Goal: Task Accomplishment & Management: Complete application form

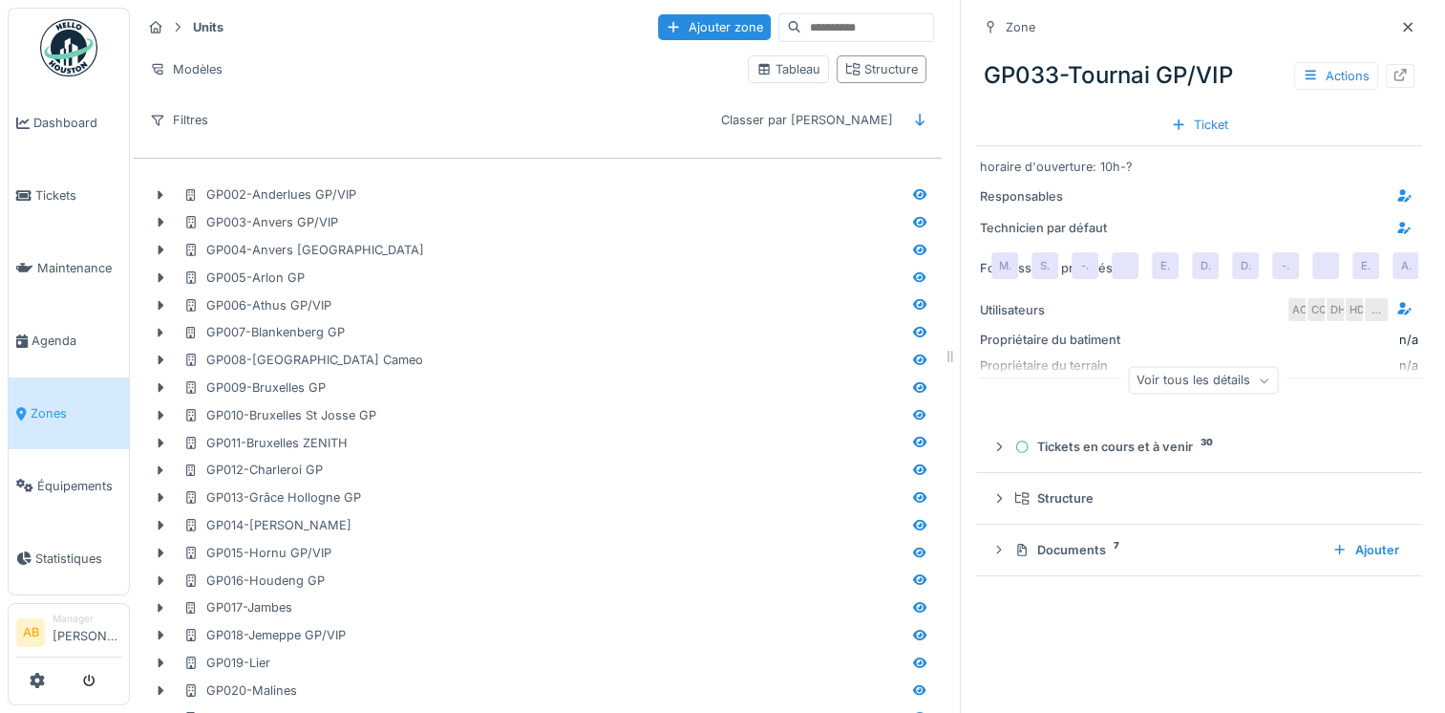
click at [54, 404] on span "Zones" at bounding box center [76, 413] width 91 height 18
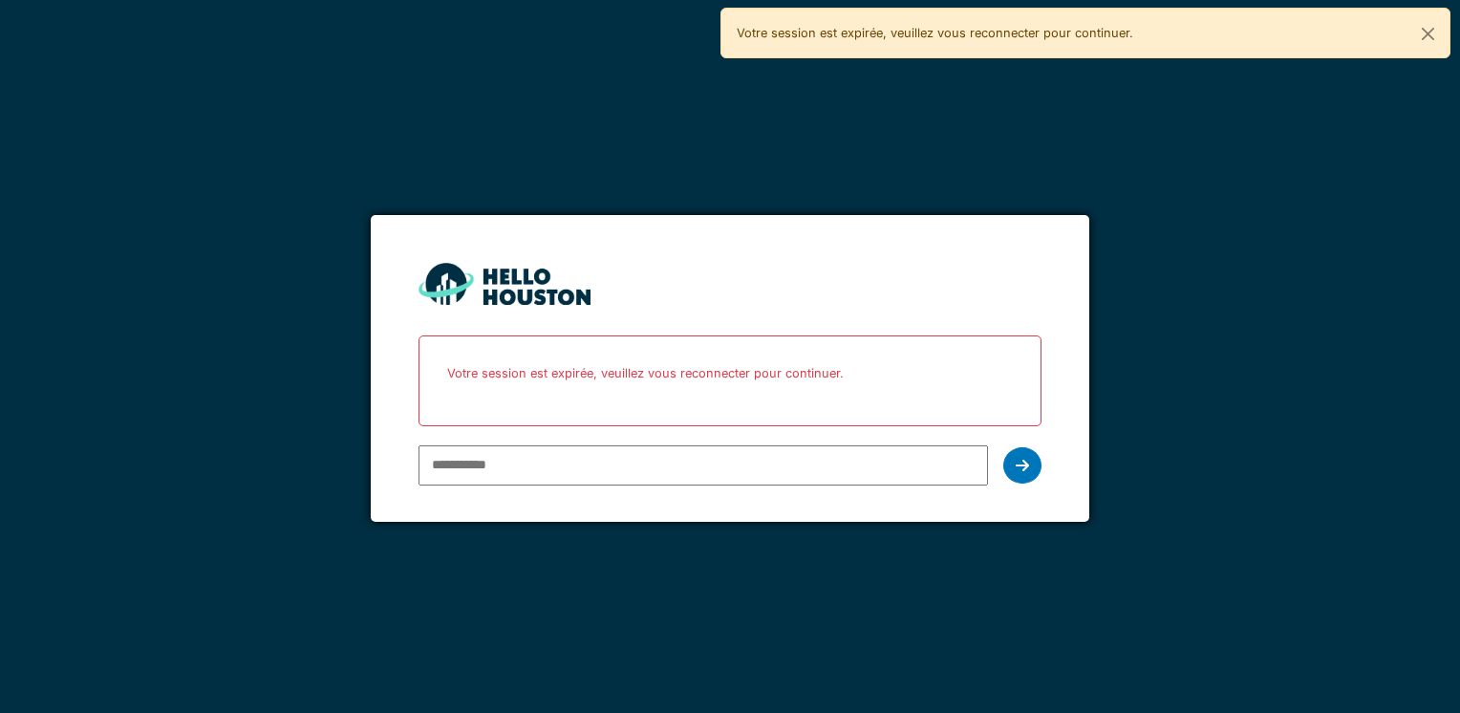
type input "**********"
click at [1034, 469] on div at bounding box center [1022, 465] width 38 height 36
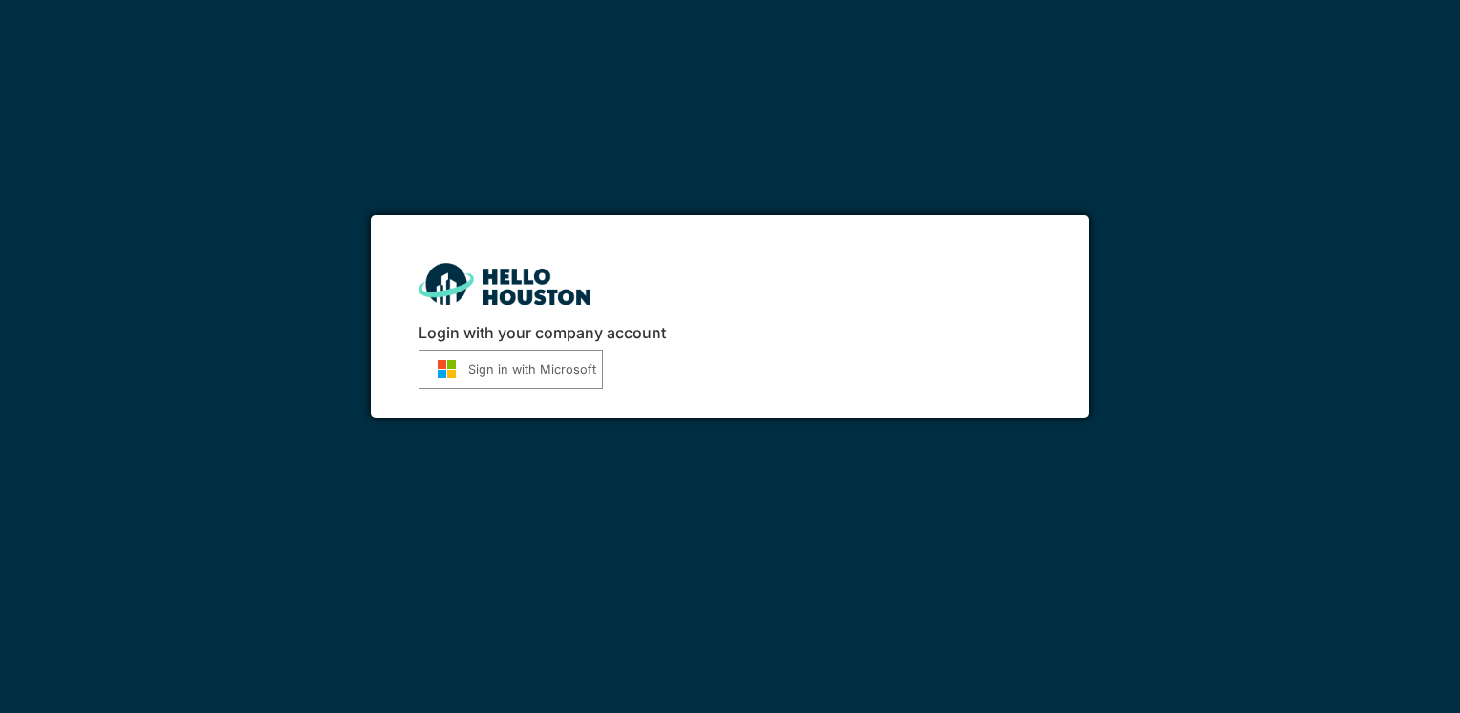
click at [484, 372] on button "Sign in with Microsoft" at bounding box center [510, 369] width 184 height 39
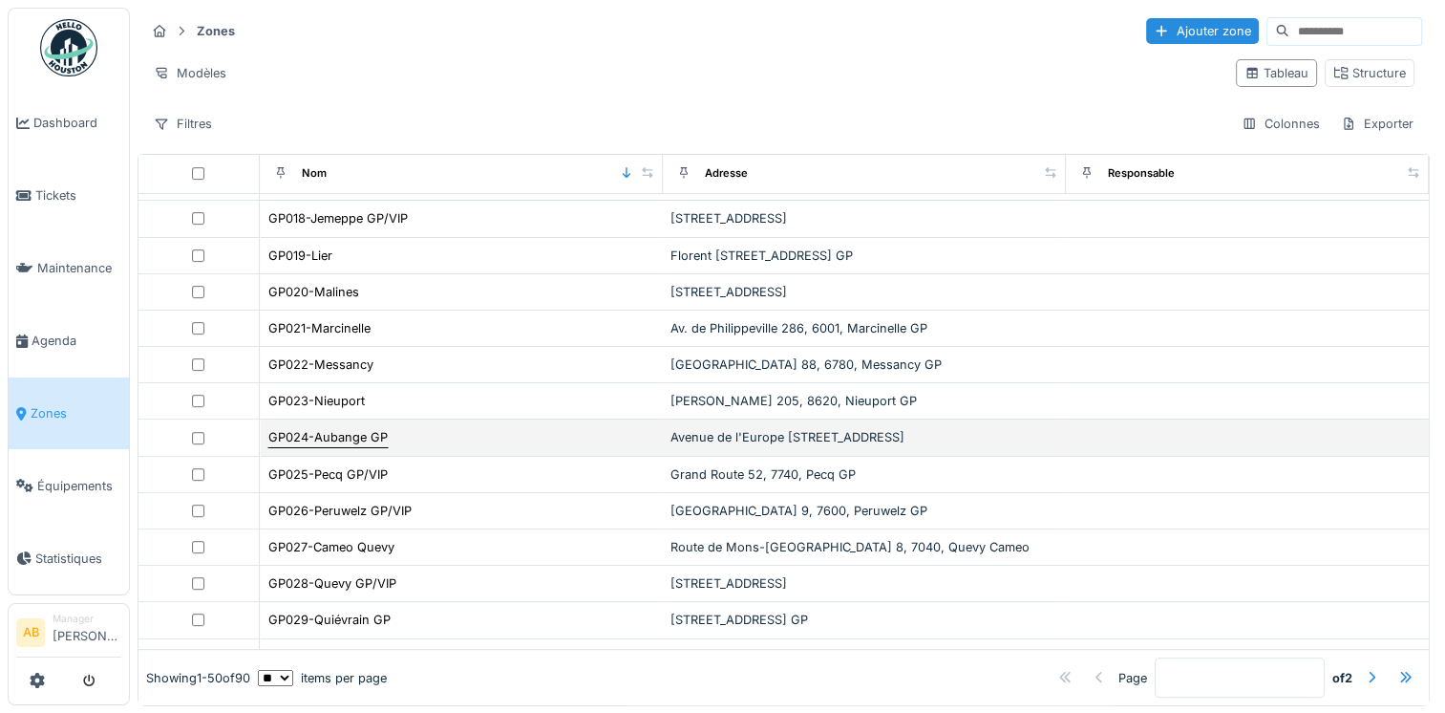
scroll to position [733, 0]
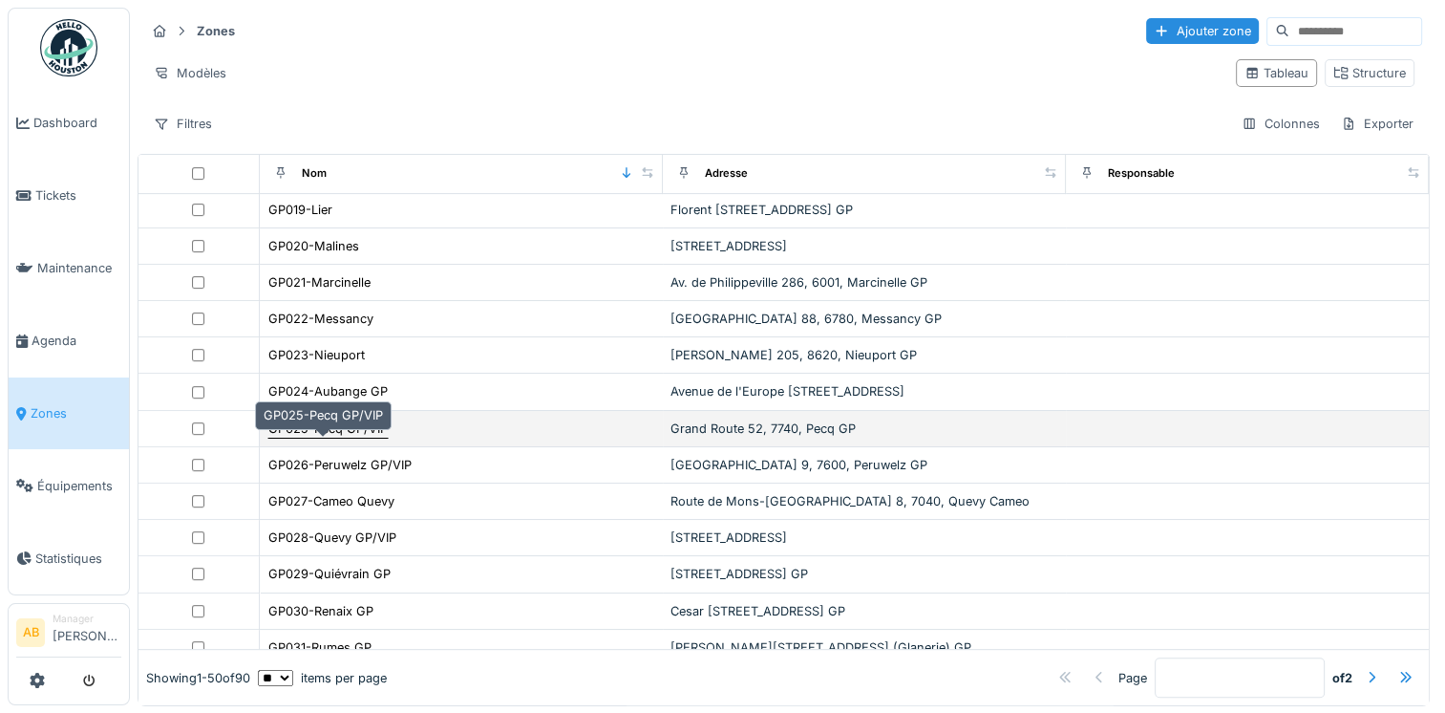
click at [331, 438] on div "GP025-Pecq GP/VIP" at bounding box center [327, 428] width 119 height 18
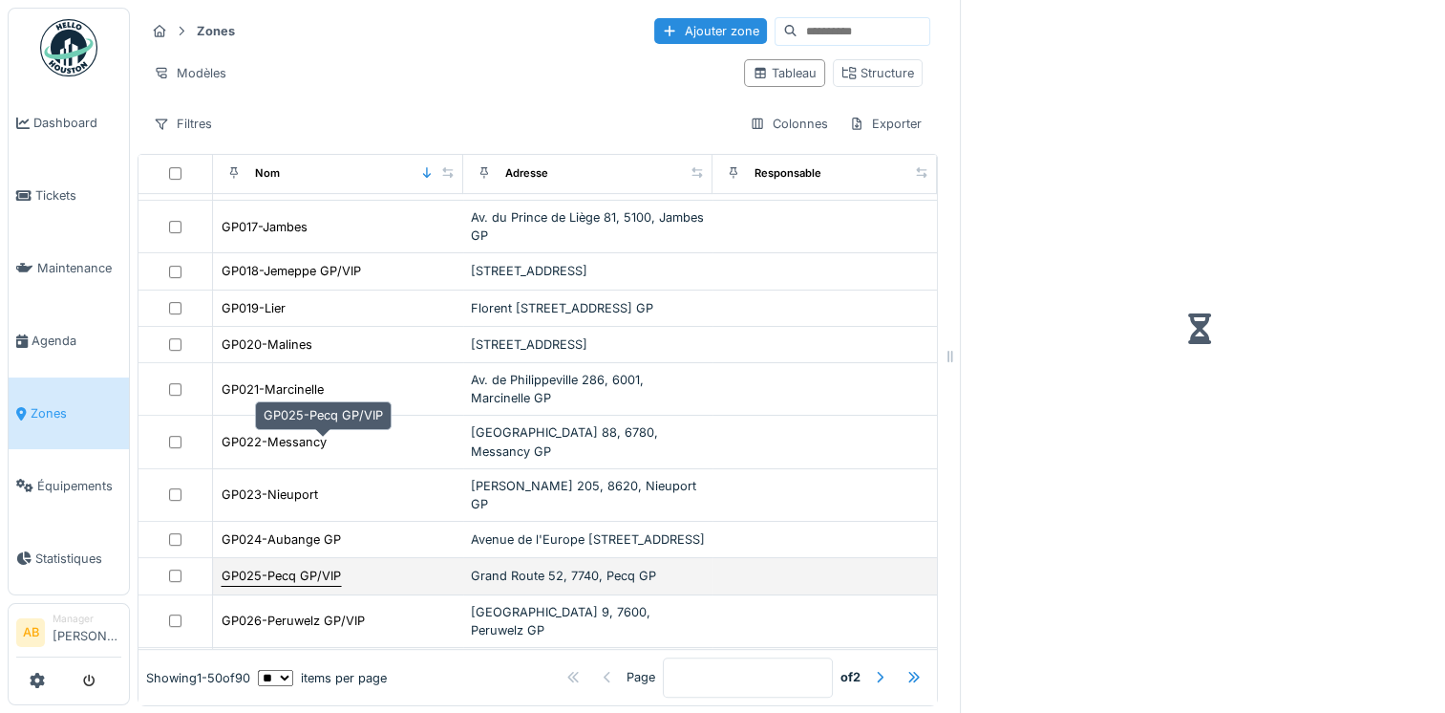
scroll to position [842, 0]
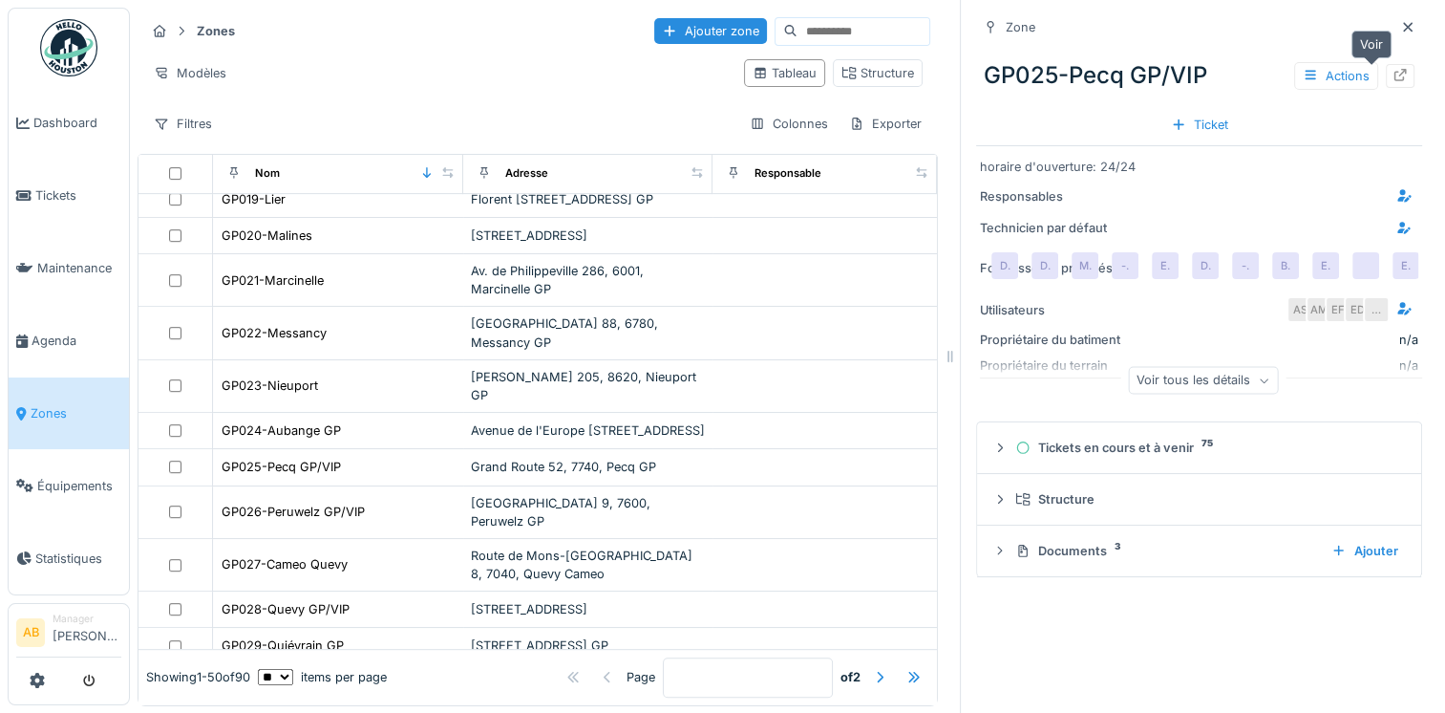
click at [1395, 79] on icon at bounding box center [1401, 75] width 12 height 12
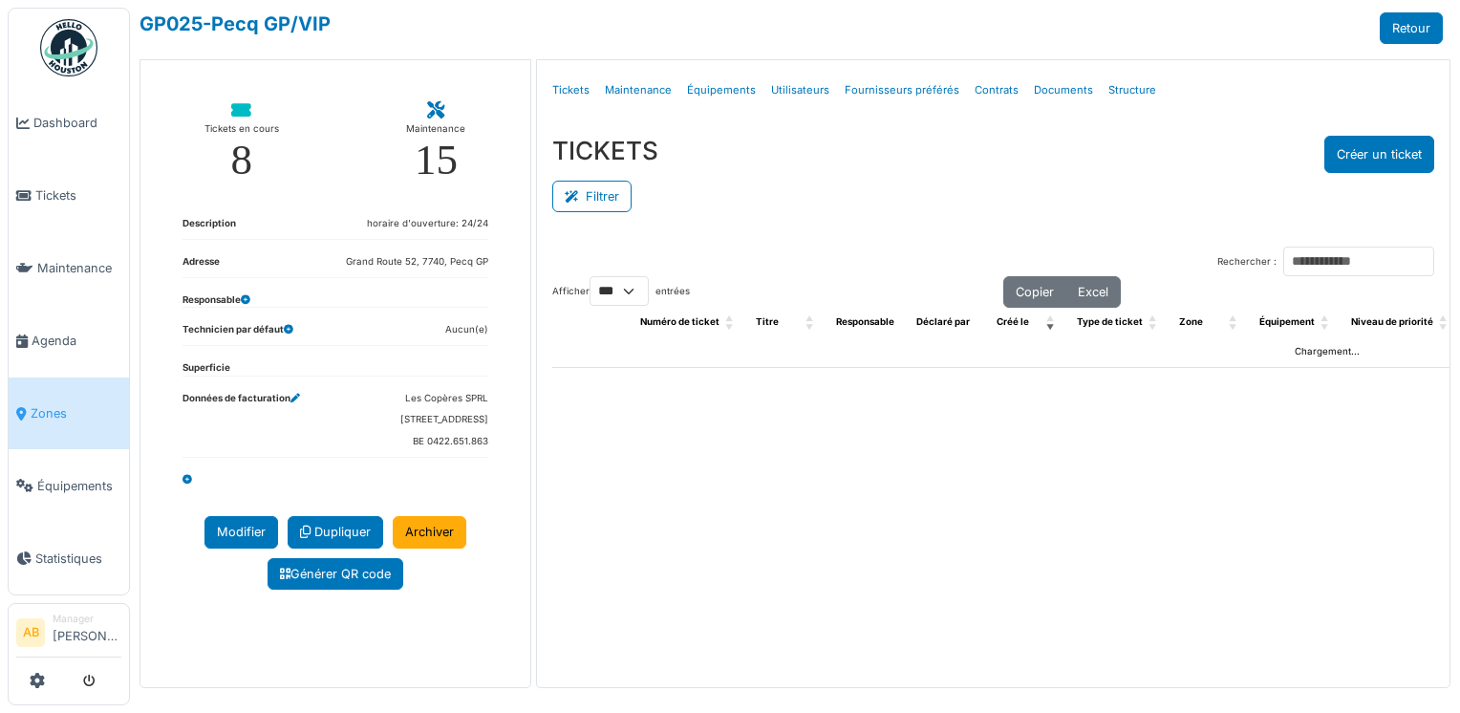
select select "***"
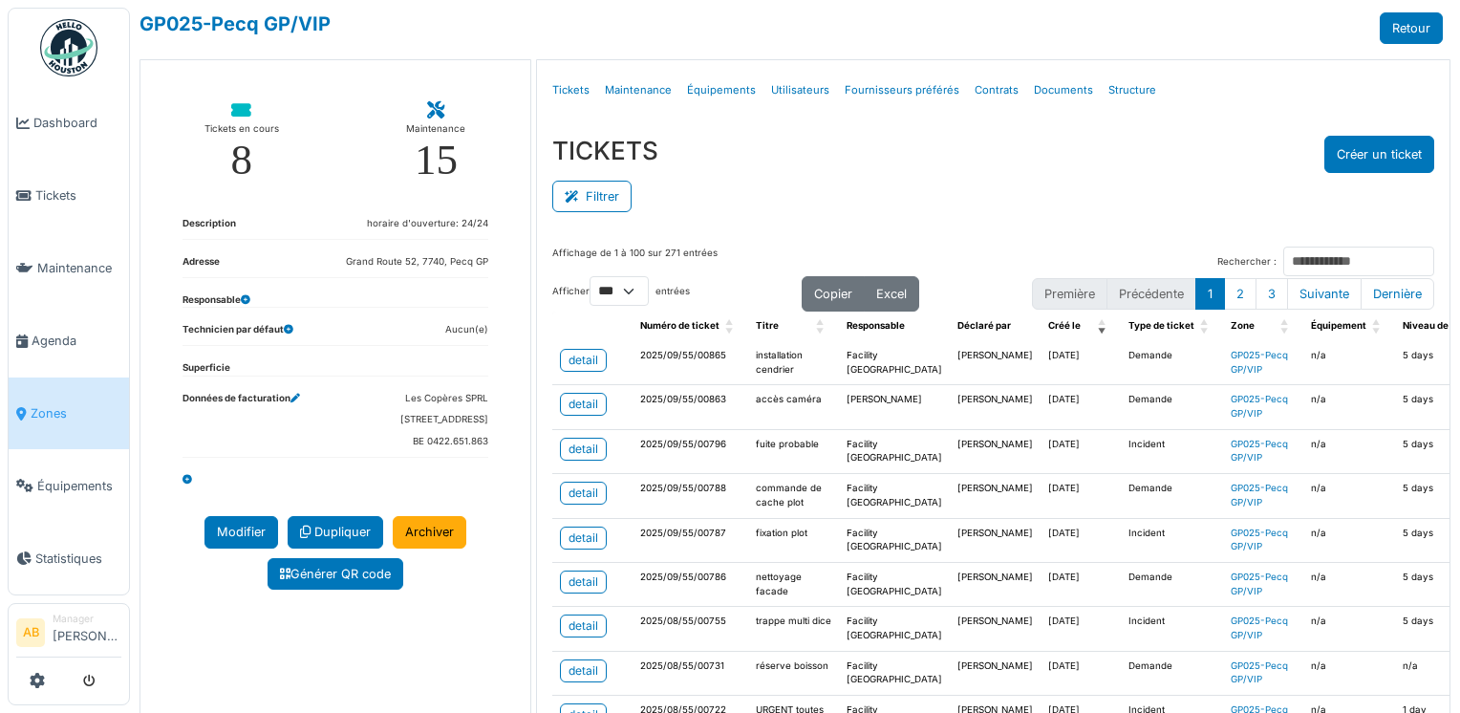
scroll to position [96, 0]
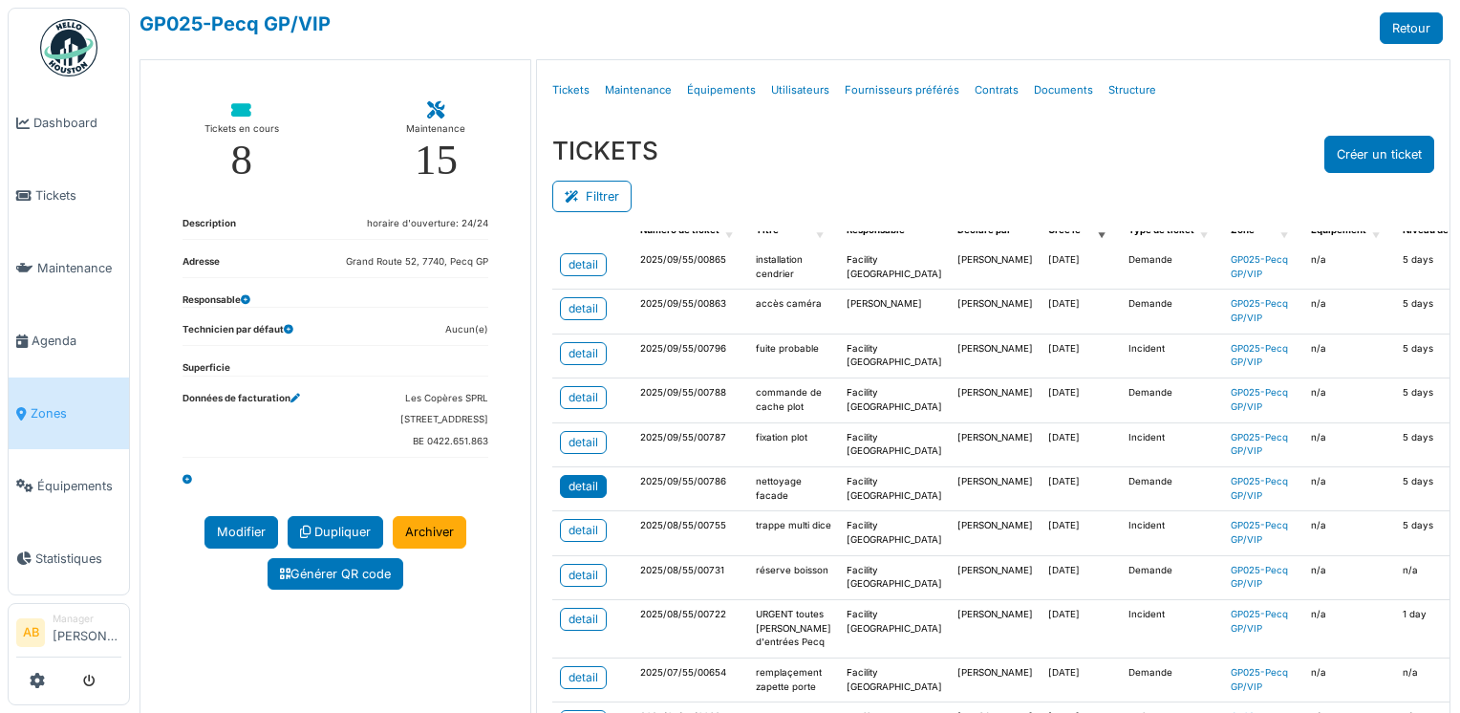
click at [590, 495] on div "detail" at bounding box center [583, 486] width 30 height 17
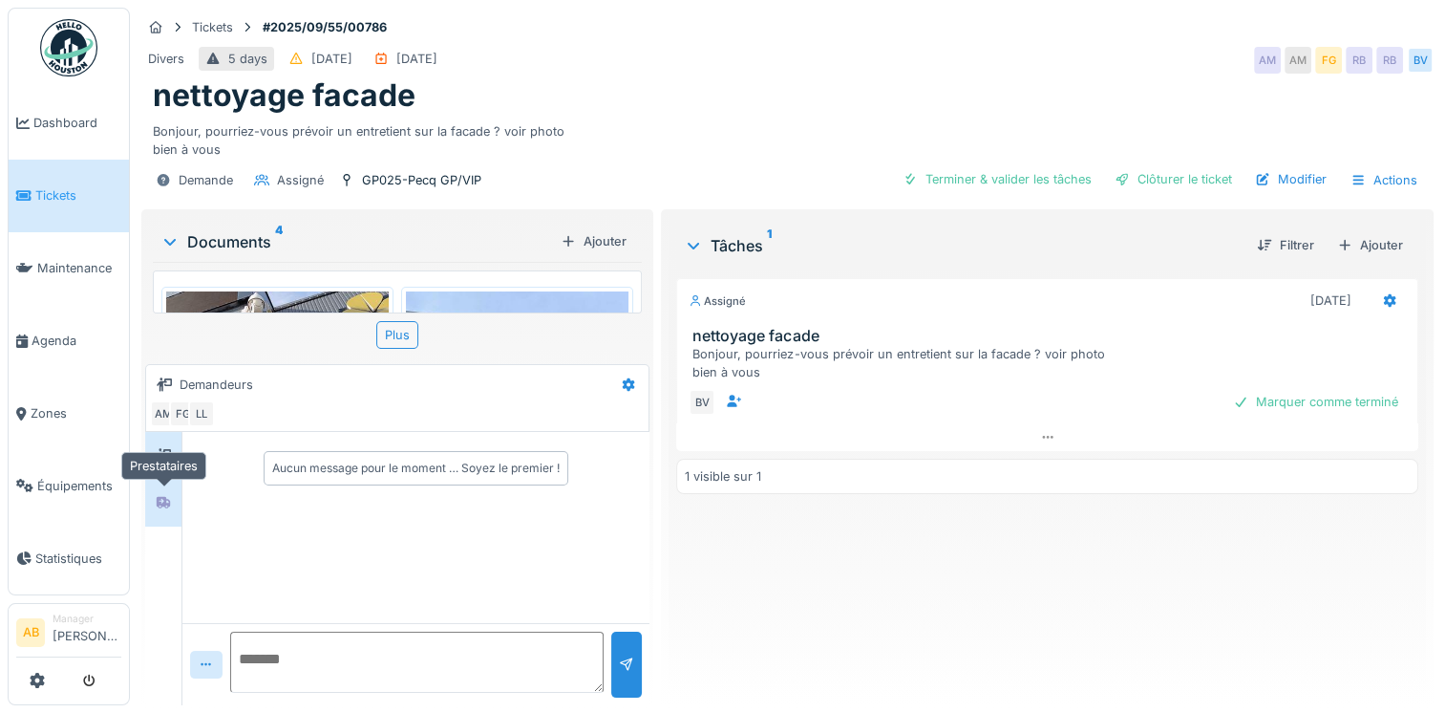
click at [151, 504] on div at bounding box center [163, 502] width 29 height 24
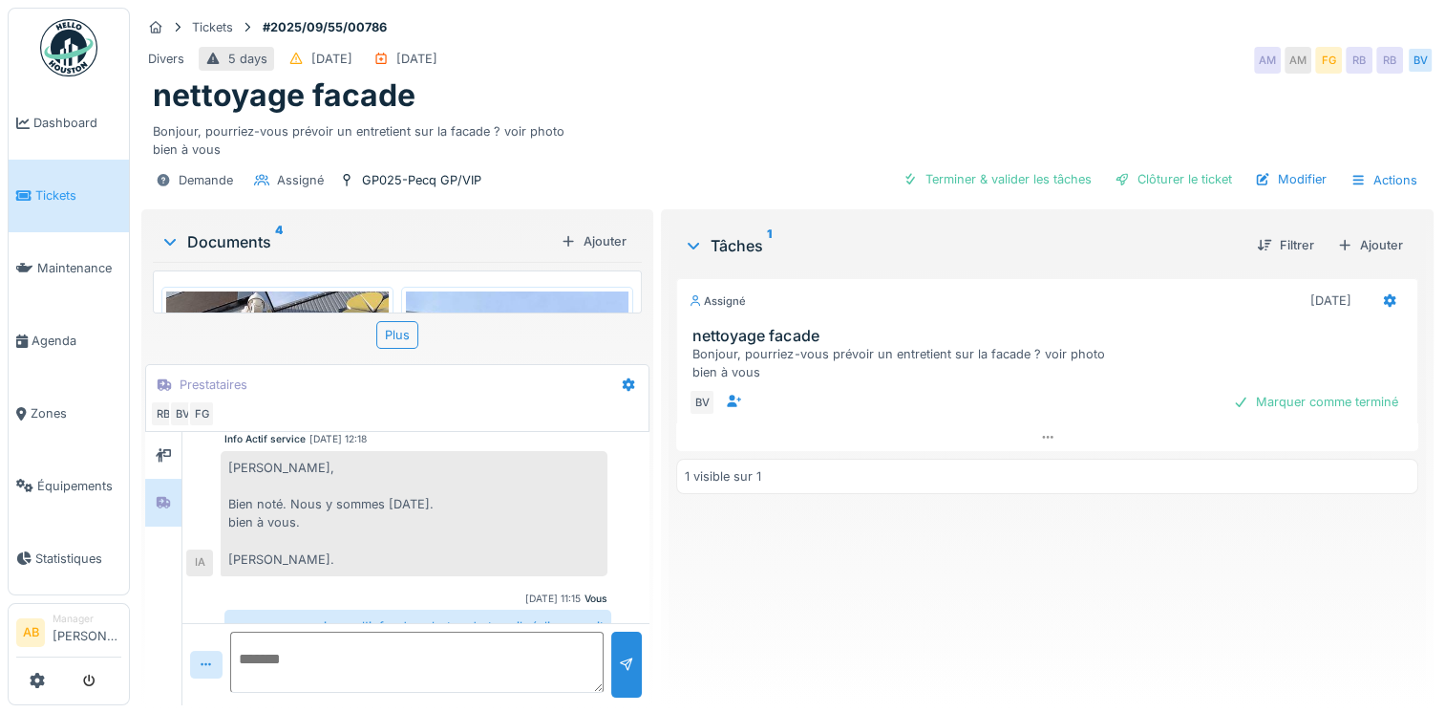
scroll to position [329, 0]
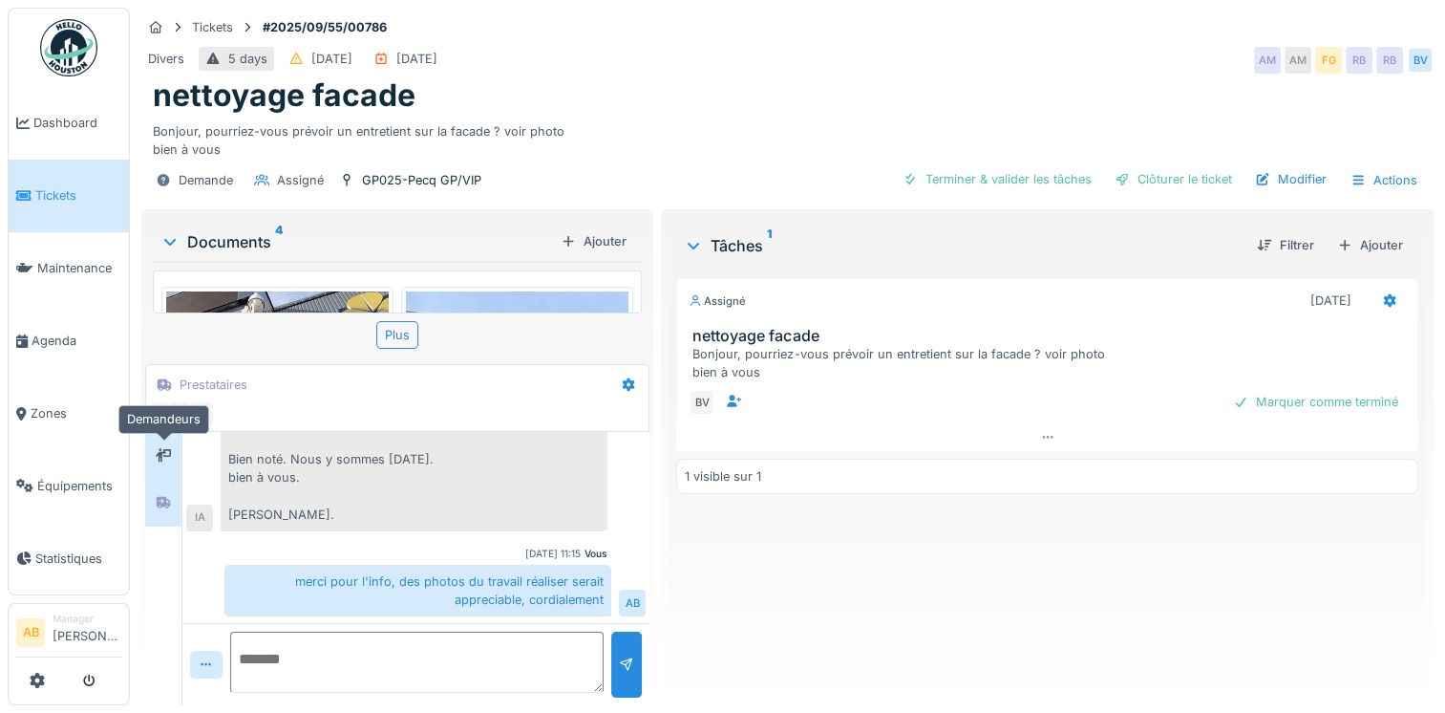
click at [163, 452] on icon at bounding box center [163, 454] width 15 height 13
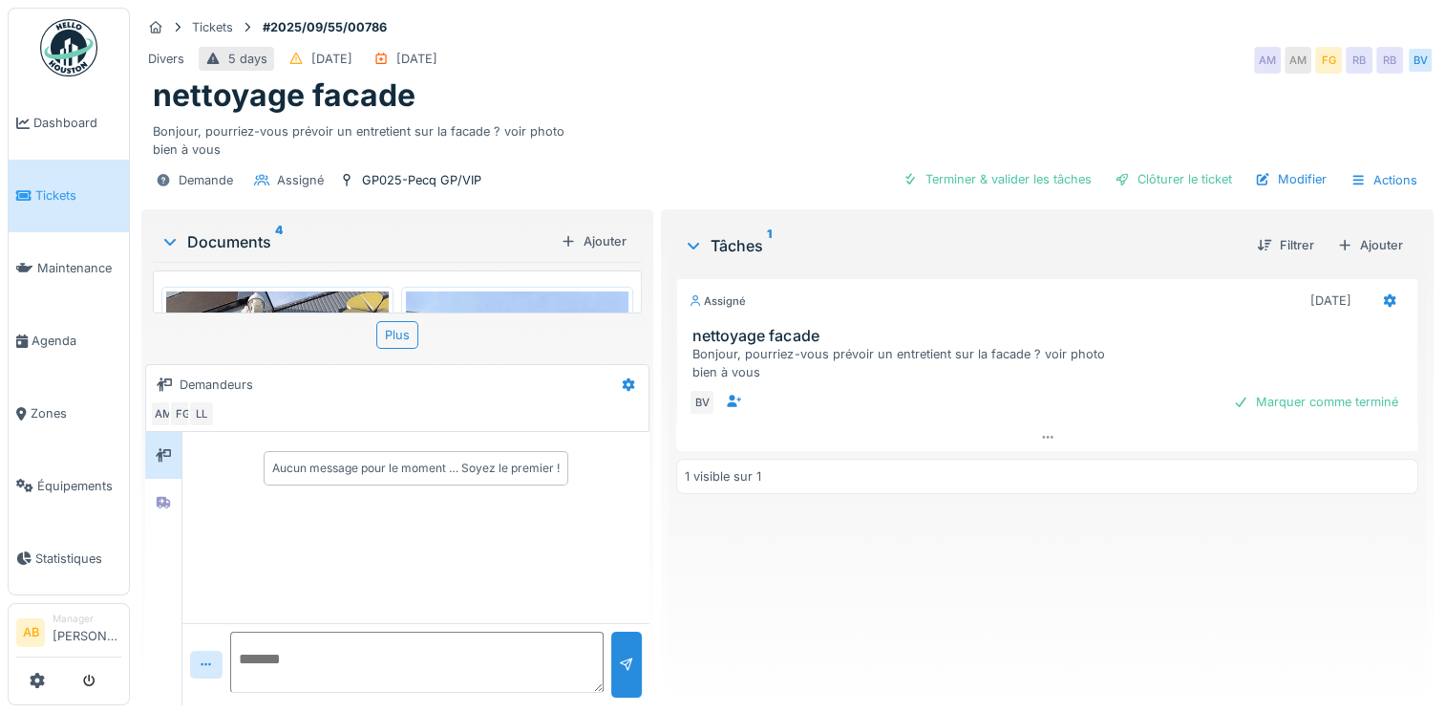
click at [412, 662] on textarea at bounding box center [417, 661] width 374 height 61
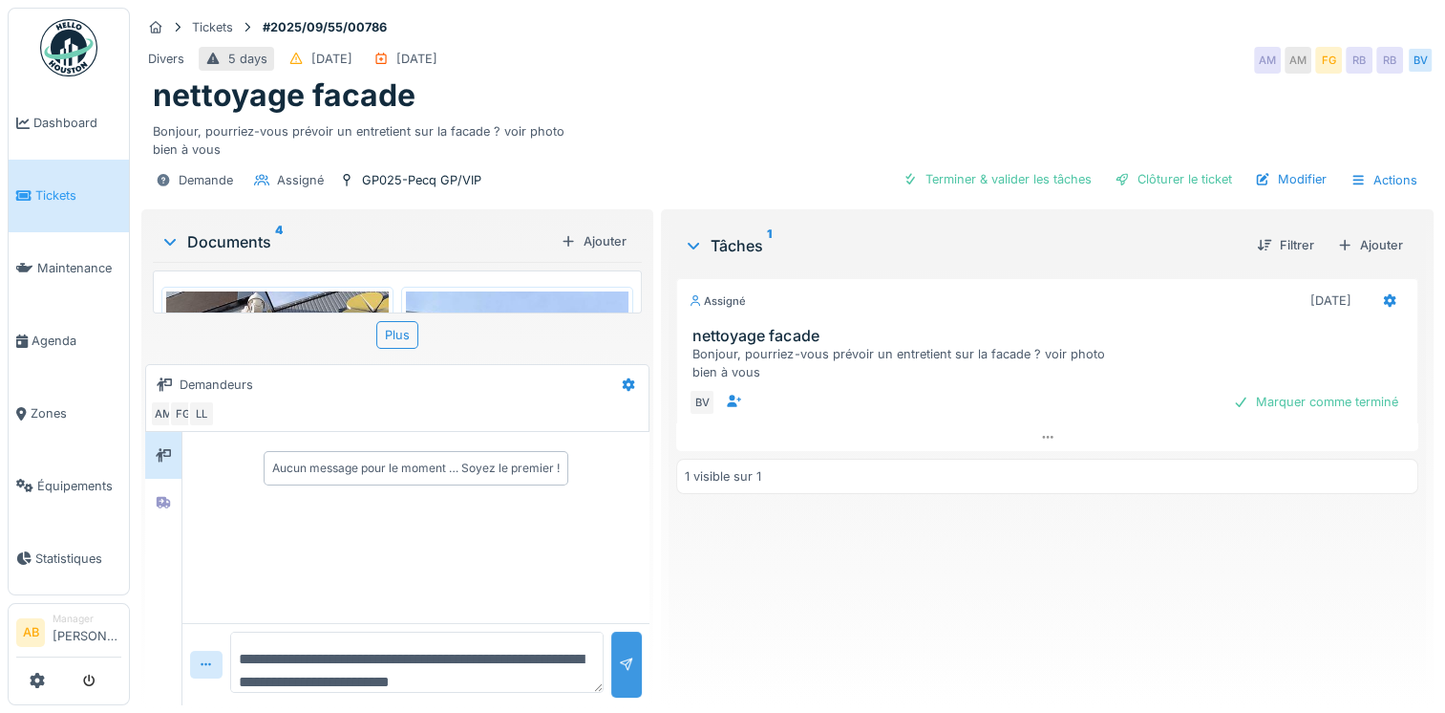
type textarea "**********"
click at [625, 664] on div at bounding box center [626, 664] width 15 height 18
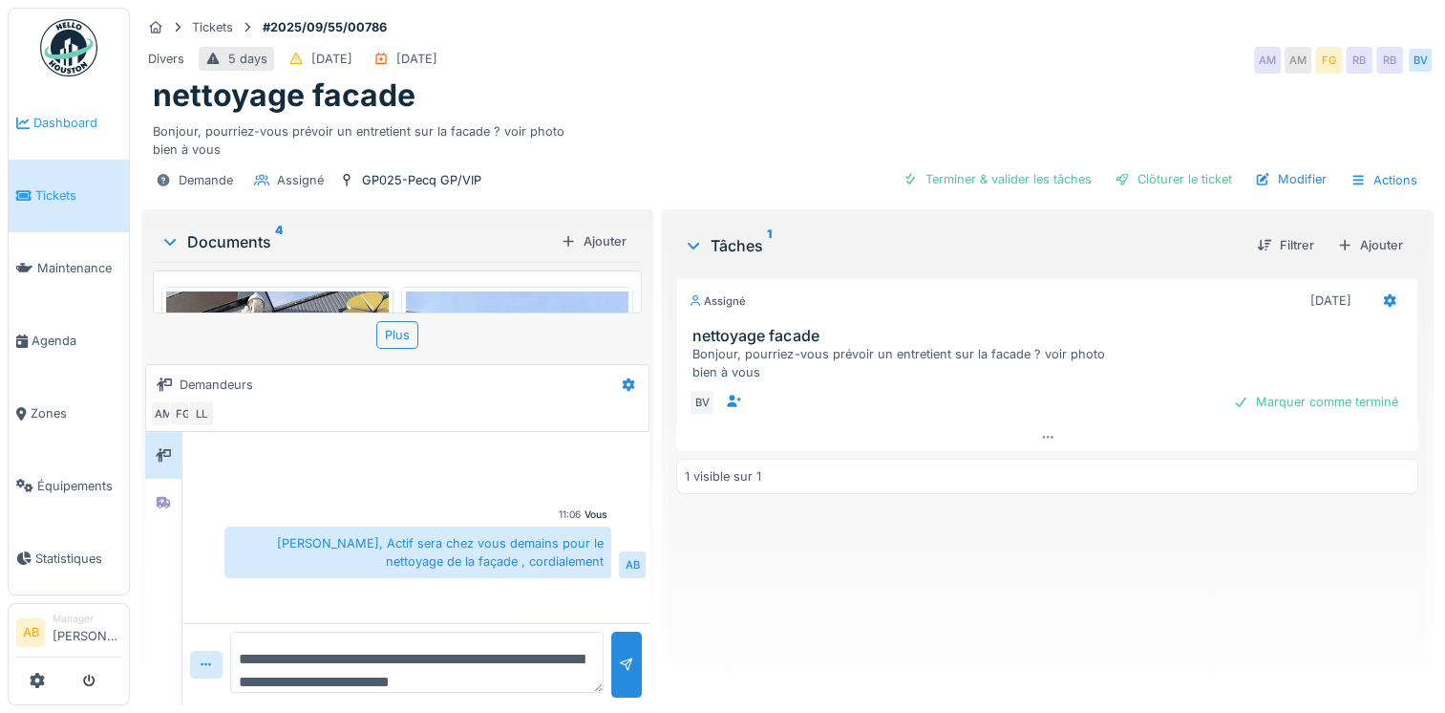
click at [81, 117] on span "Dashboard" at bounding box center [77, 123] width 88 height 18
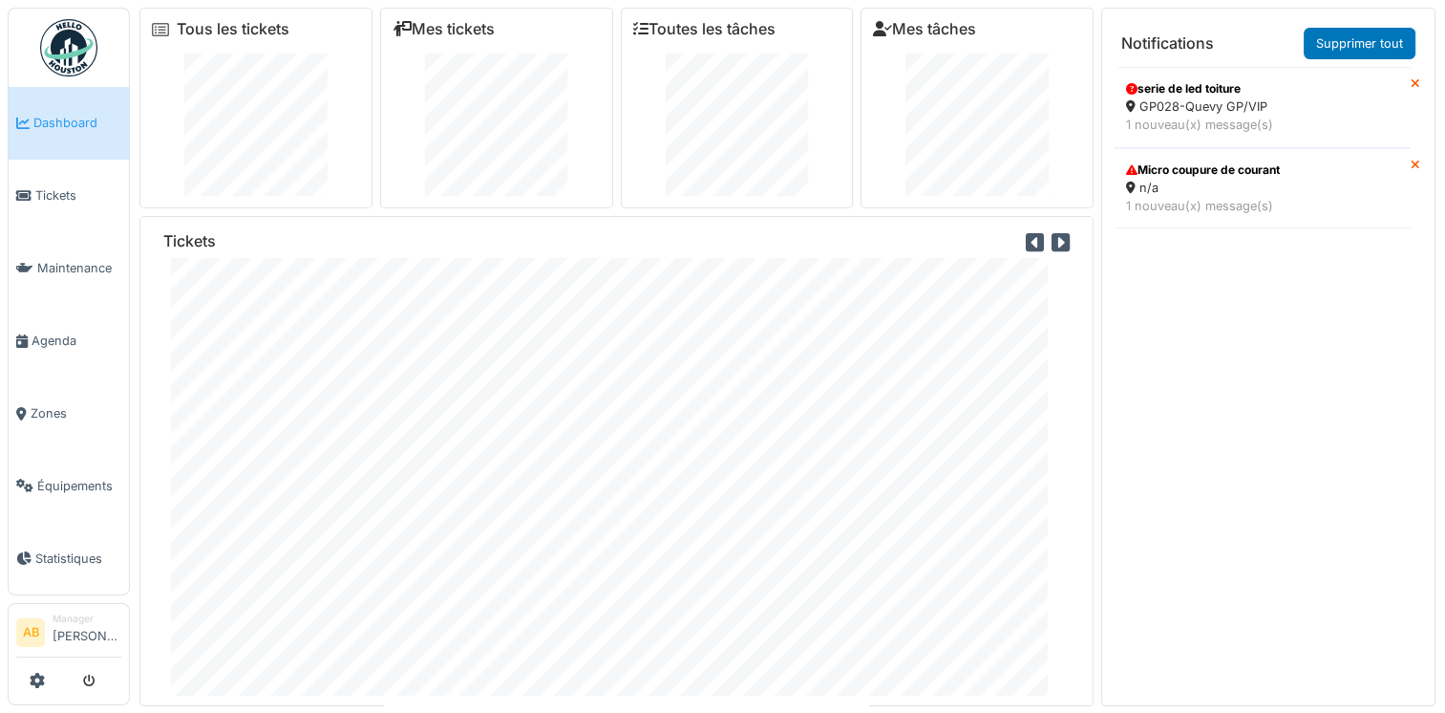
click at [75, 72] on img at bounding box center [68, 47] width 57 height 57
click at [1240, 198] on div "1 nouveau(x) message(s)" at bounding box center [1262, 206] width 272 height 18
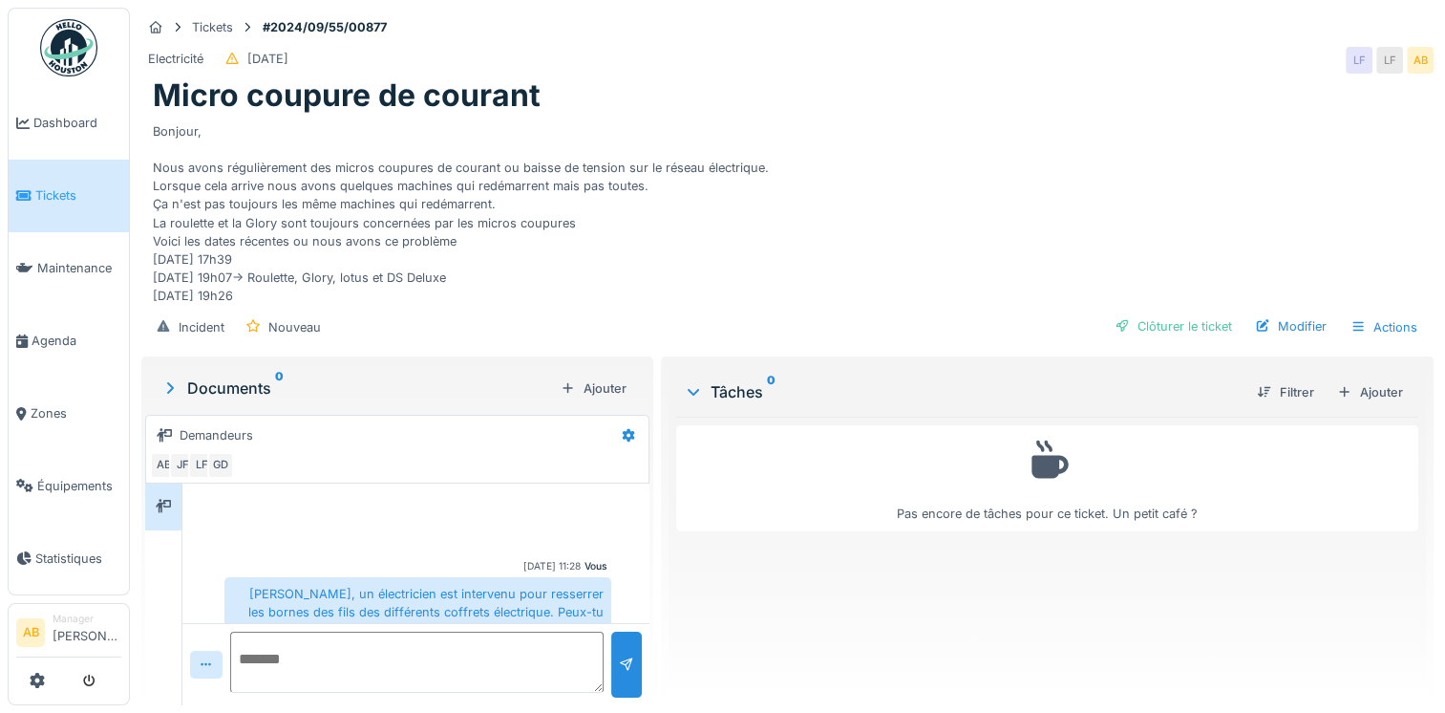
scroll to position [1040, 0]
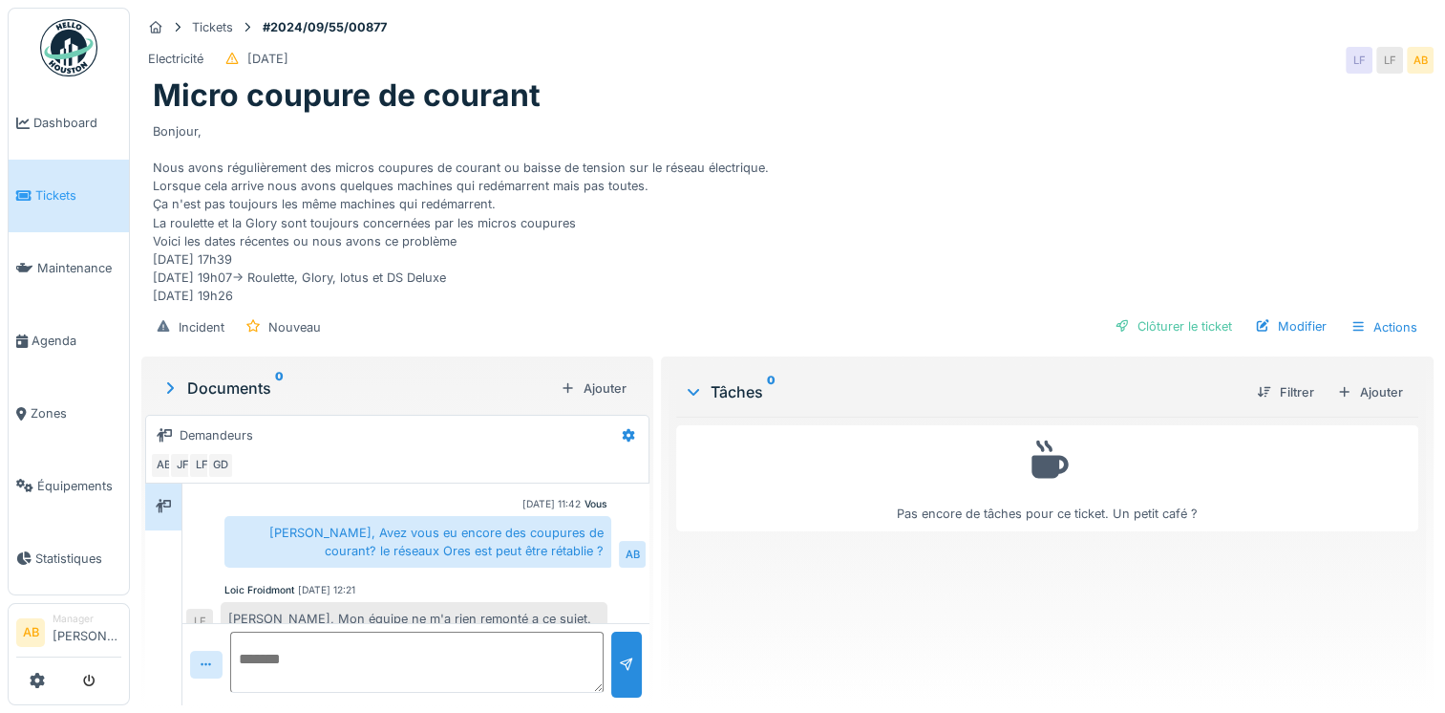
click at [481, 659] on textarea at bounding box center [417, 661] width 374 height 61
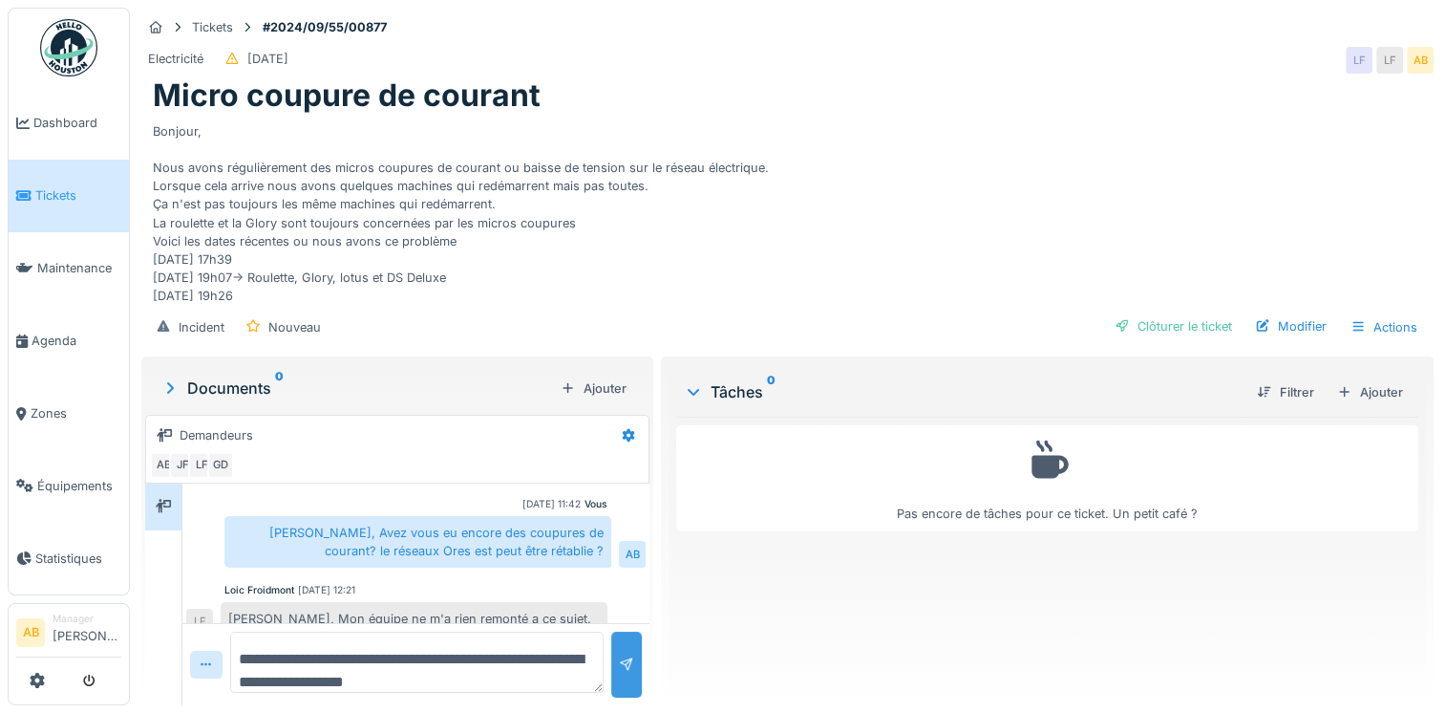
type textarea "**********"
click at [622, 655] on div at bounding box center [626, 664] width 15 height 18
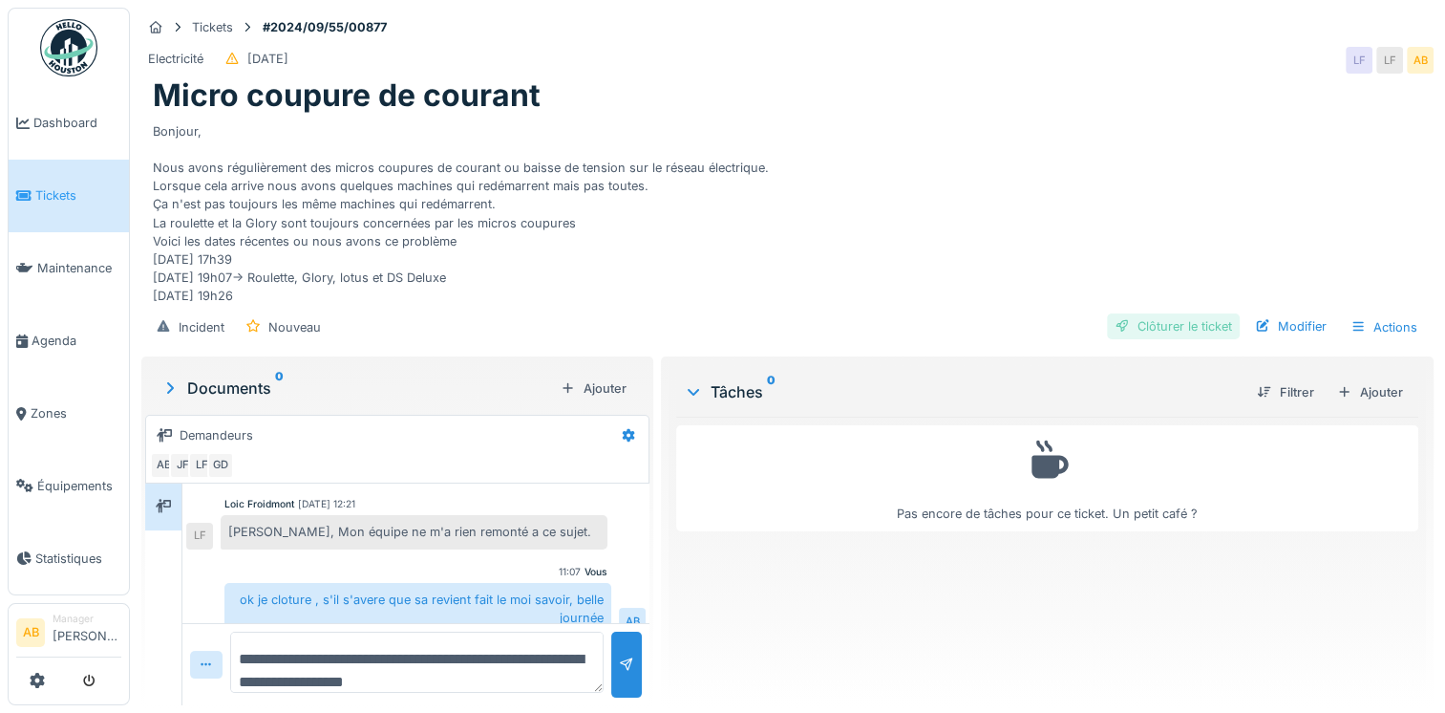
click at [1200, 329] on div "Clôturer le ticket" at bounding box center [1173, 326] width 133 height 26
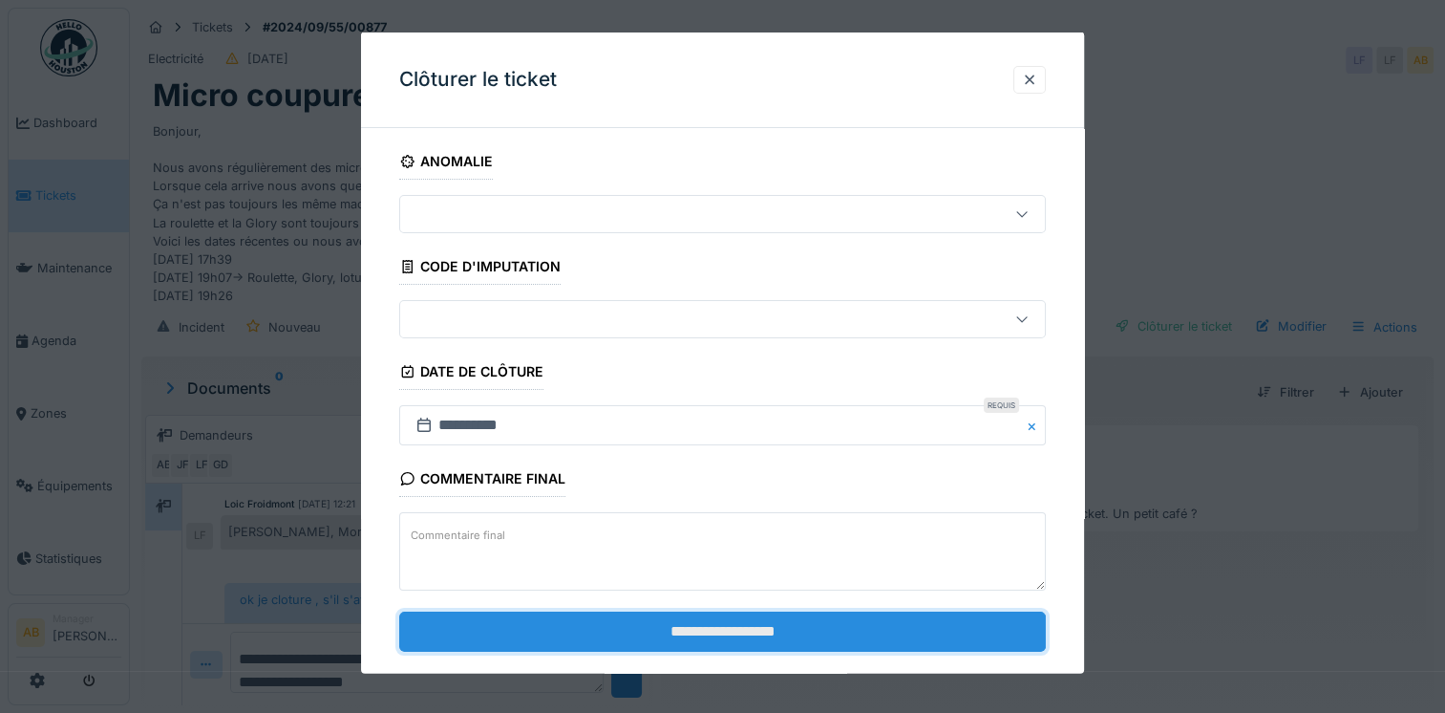
click at [566, 618] on input "**********" at bounding box center [722, 630] width 647 height 40
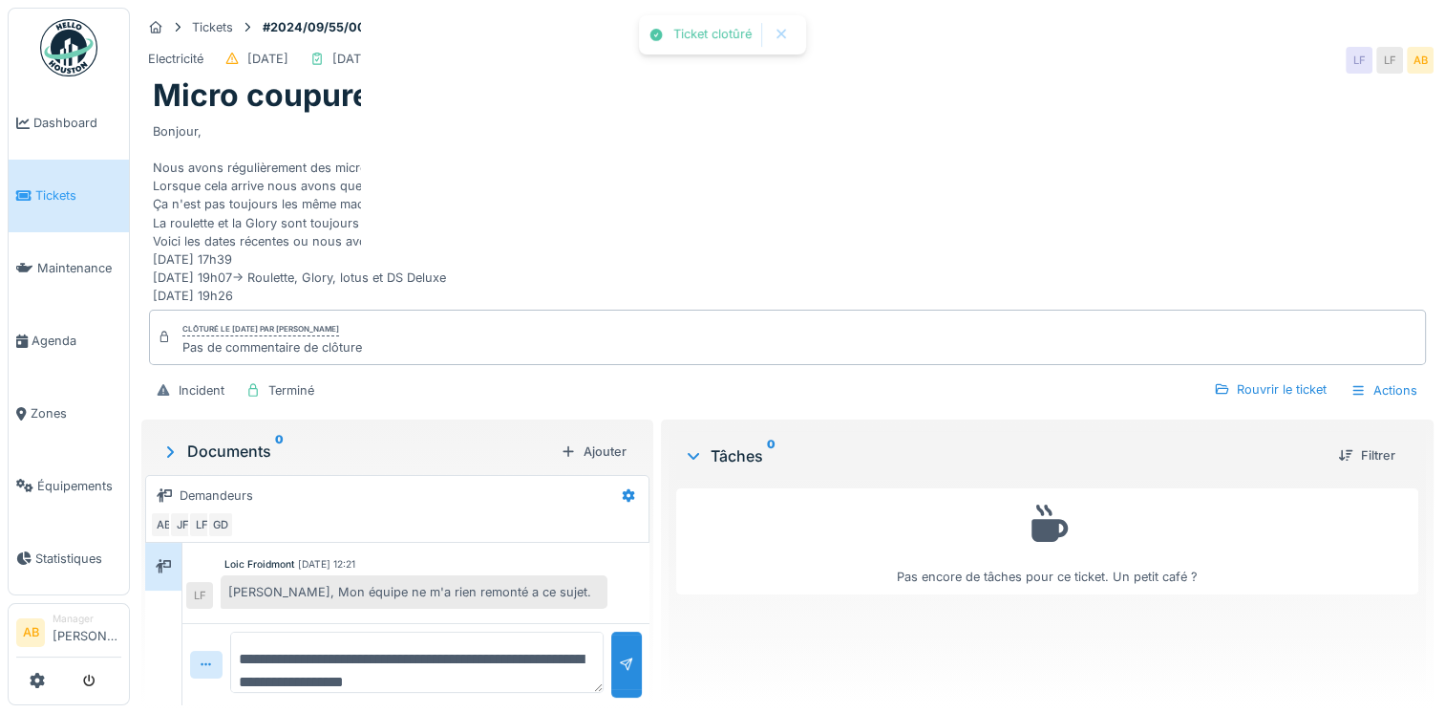
scroll to position [1063, 0]
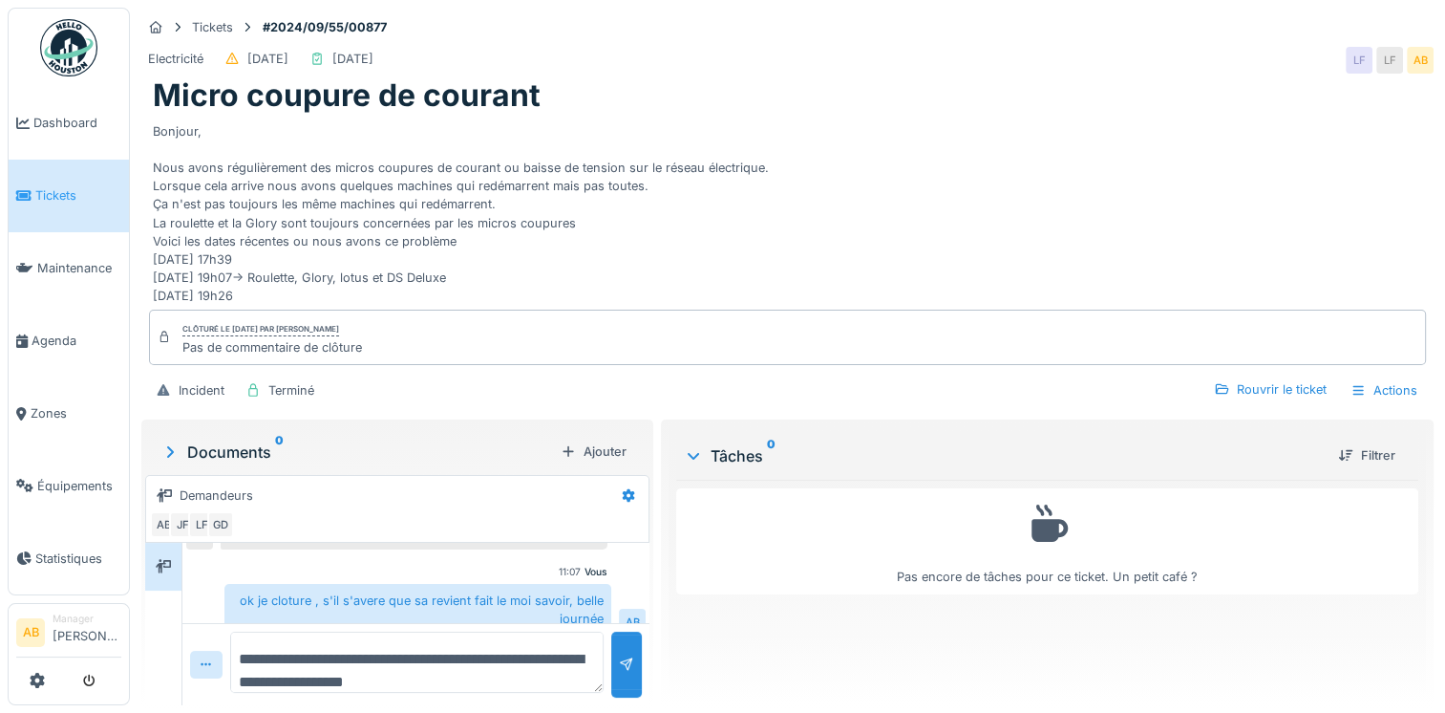
click at [50, 208] on link "Tickets" at bounding box center [69, 196] width 120 height 73
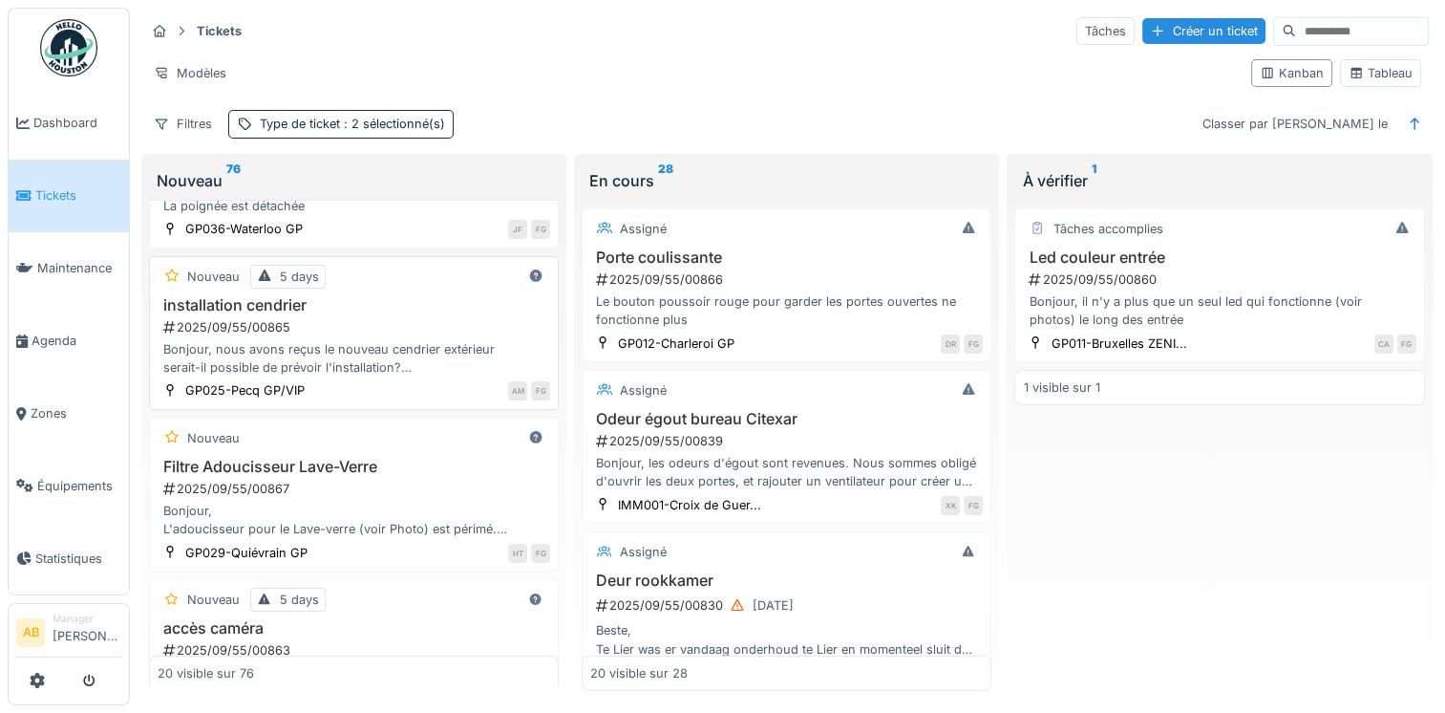
click at [361, 353] on div "Bonjour, nous avons reçus le nouveau cendrier extérieur serait-il possible de p…" at bounding box center [354, 358] width 393 height 36
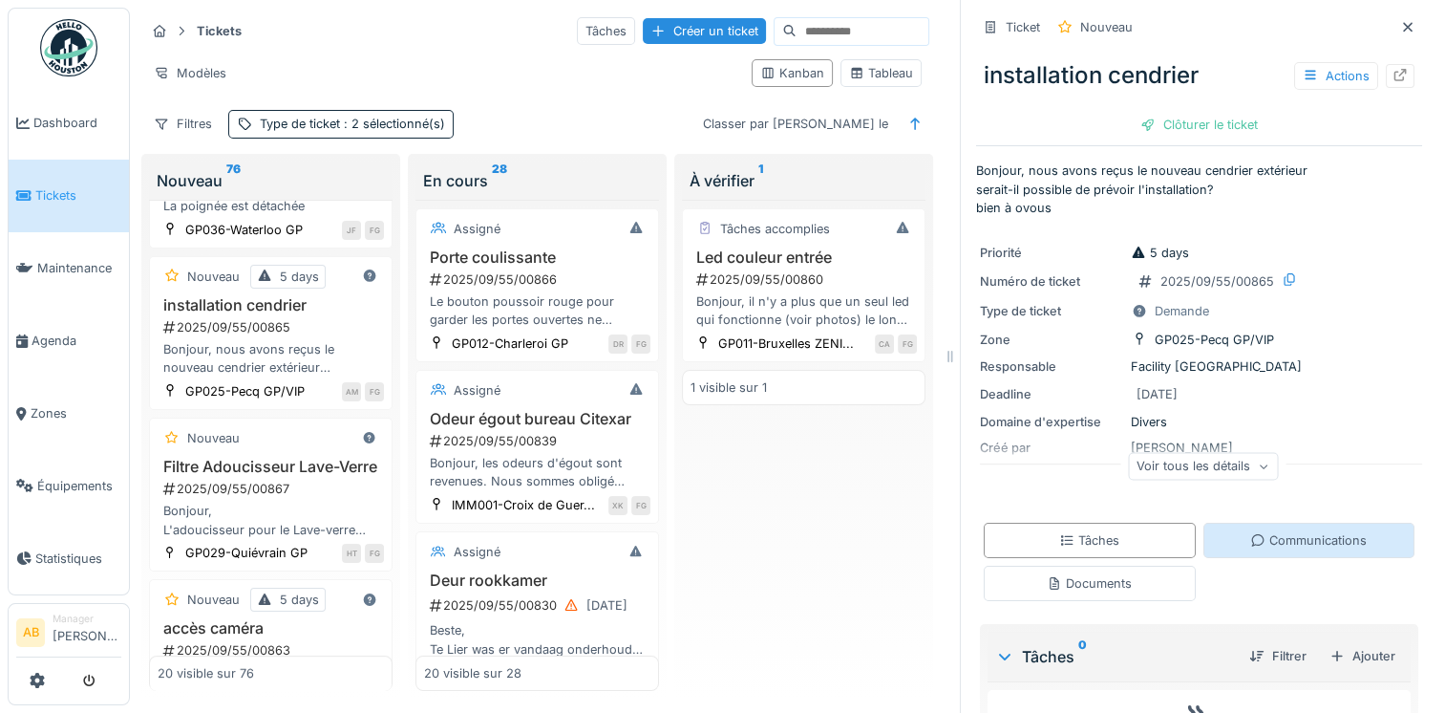
click at [1304, 554] on div "Communications" at bounding box center [1310, 540] width 212 height 35
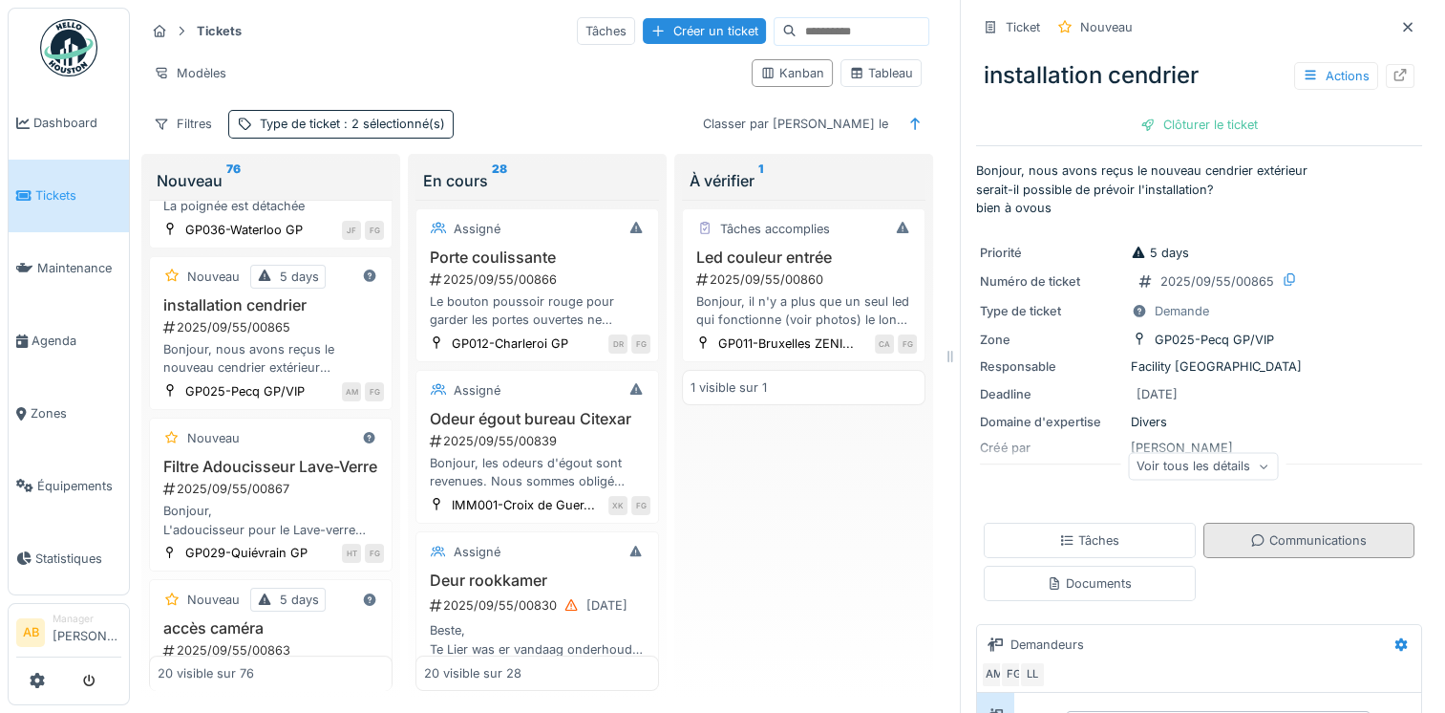
scroll to position [15, 0]
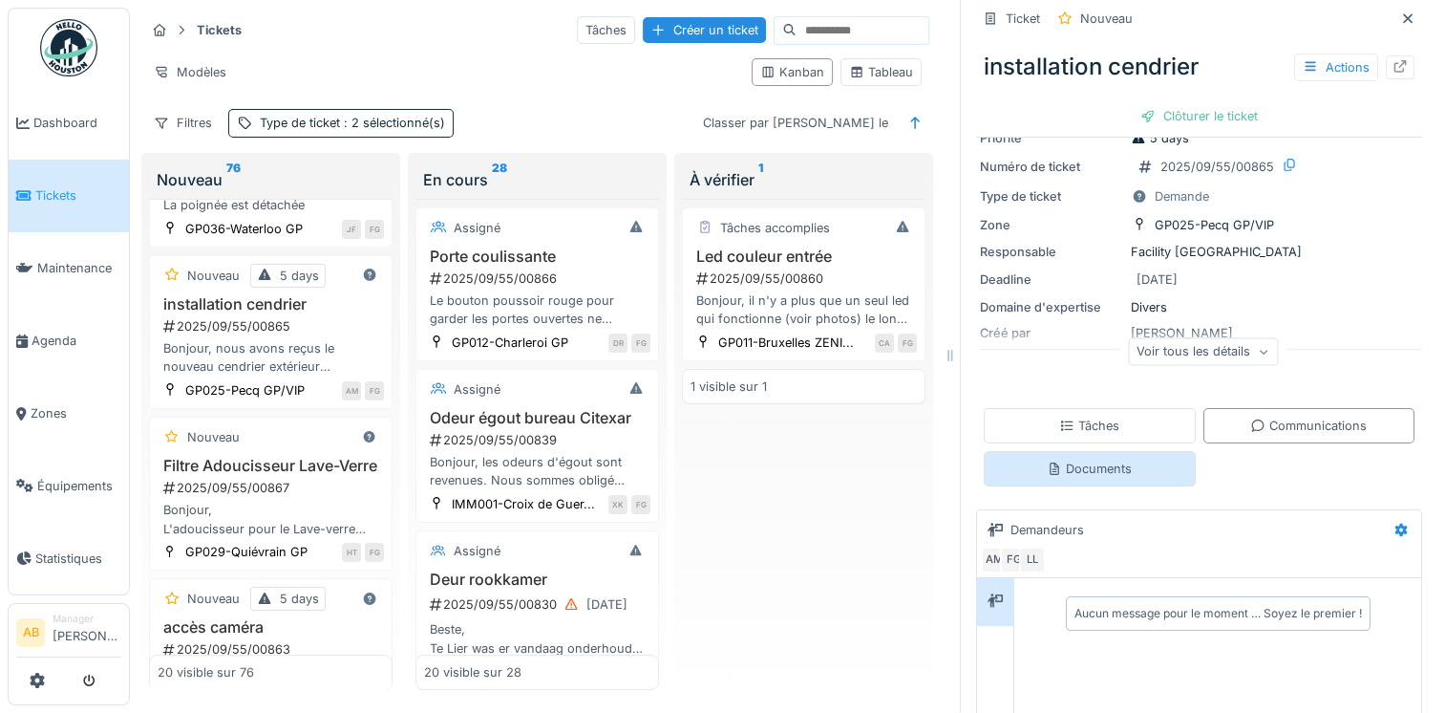
click at [1085, 464] on div "Documents" at bounding box center [1090, 468] width 212 height 35
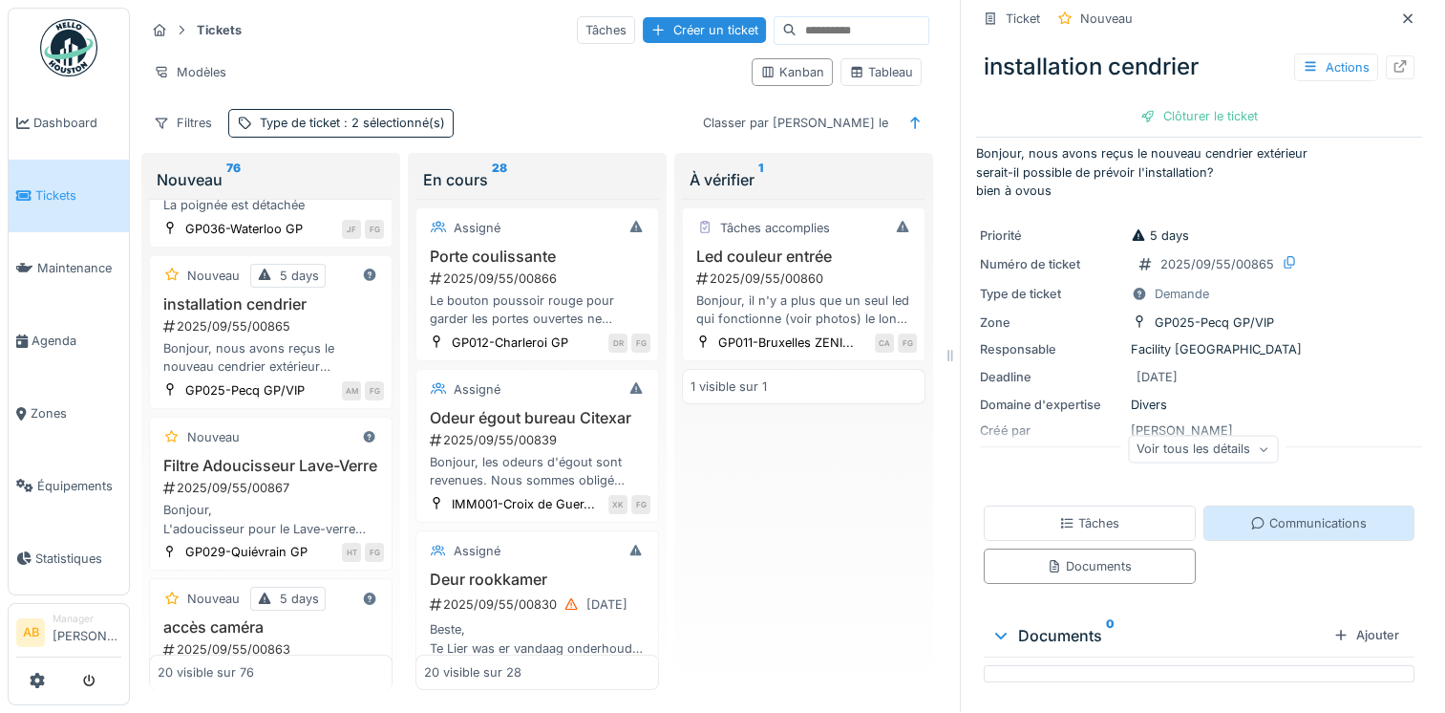
click at [1251, 525] on div "Communications" at bounding box center [1310, 522] width 212 height 35
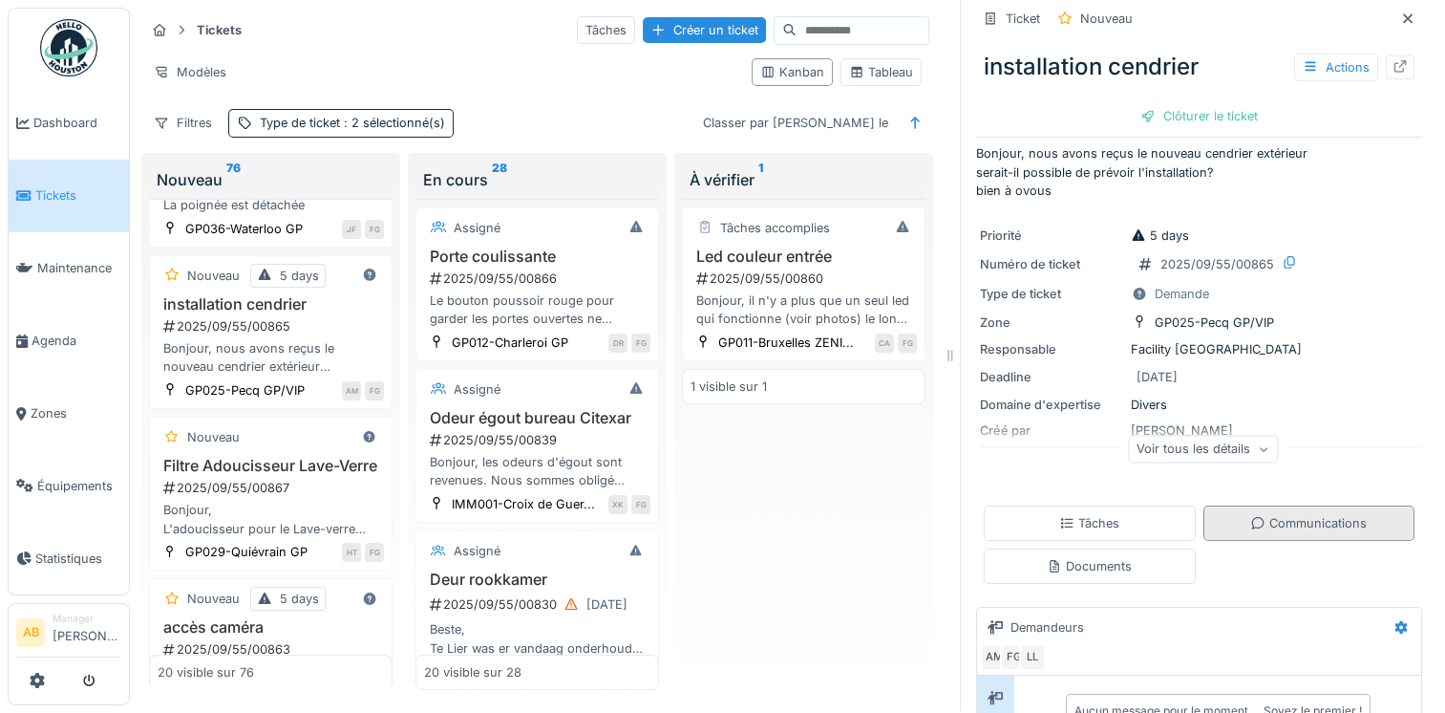
scroll to position [114, 0]
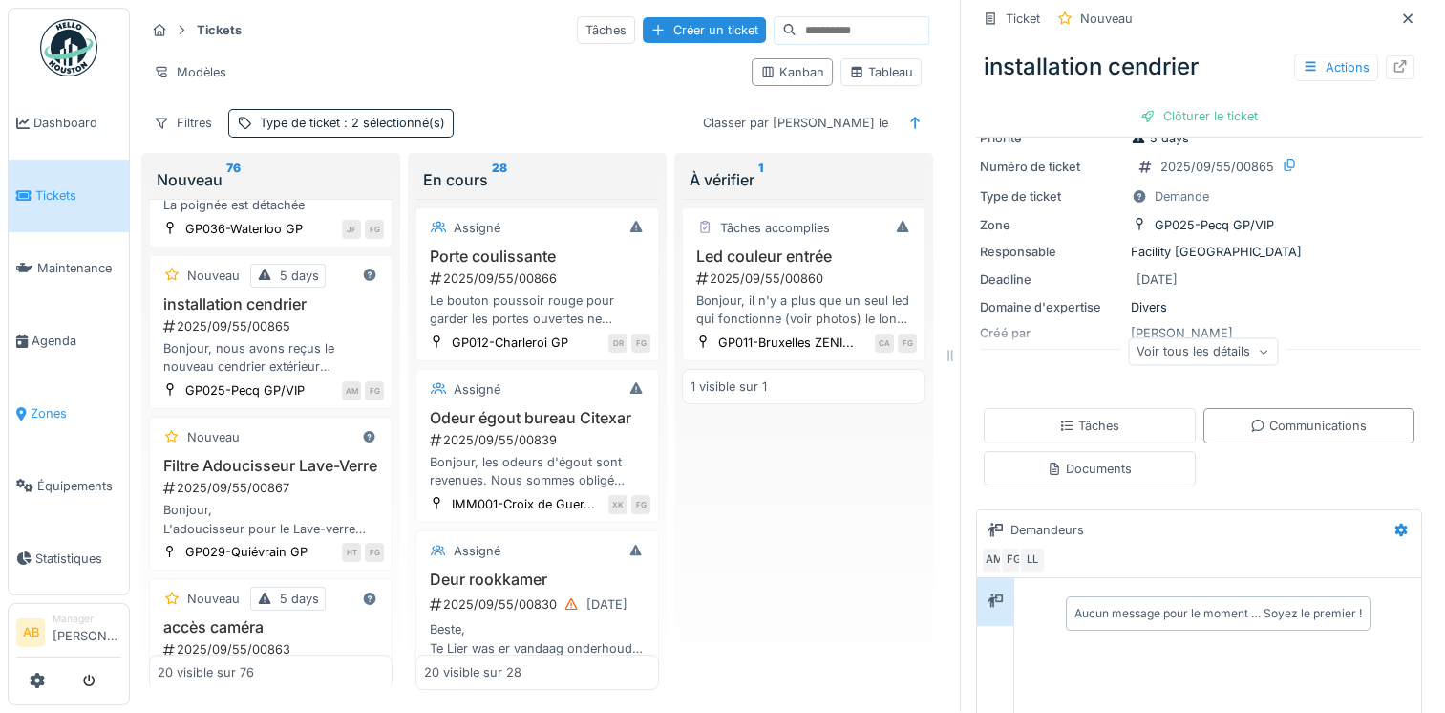
click at [38, 411] on link "Zones" at bounding box center [69, 413] width 120 height 73
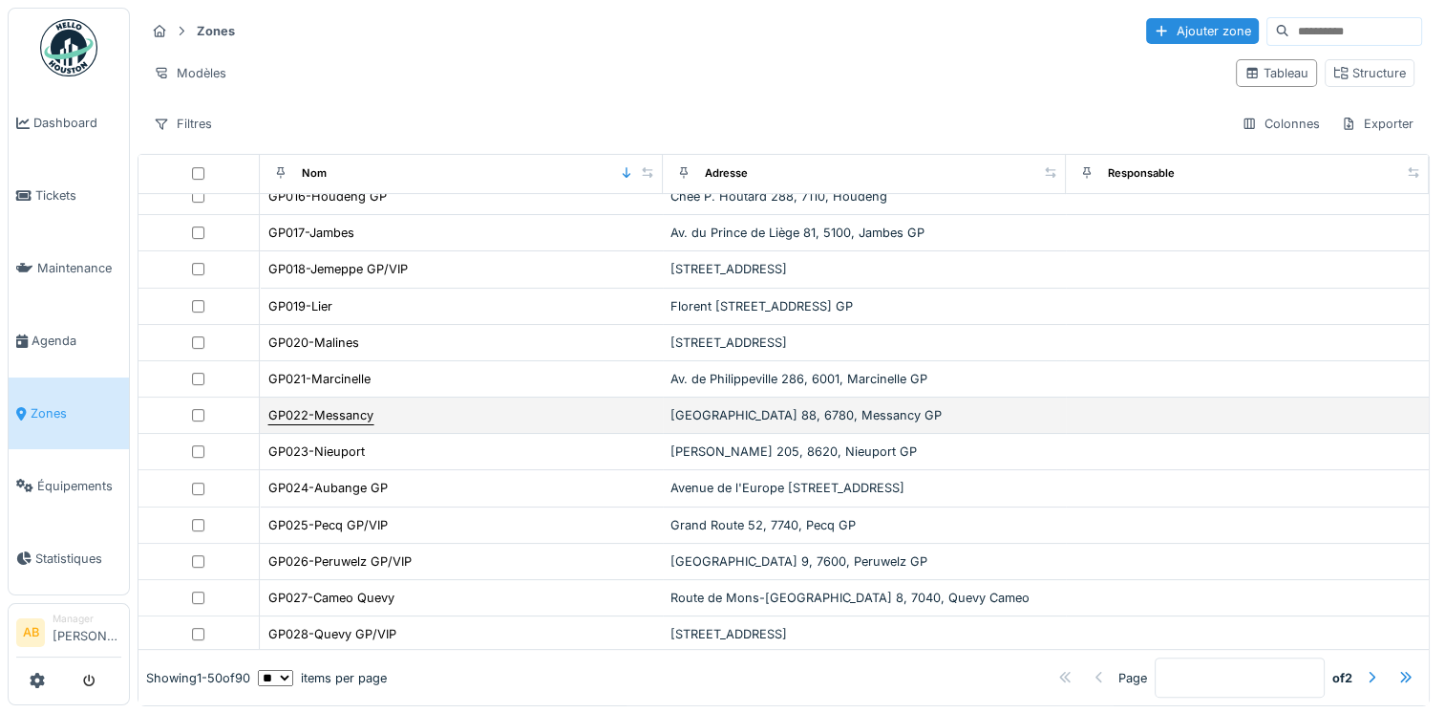
scroll to position [669, 0]
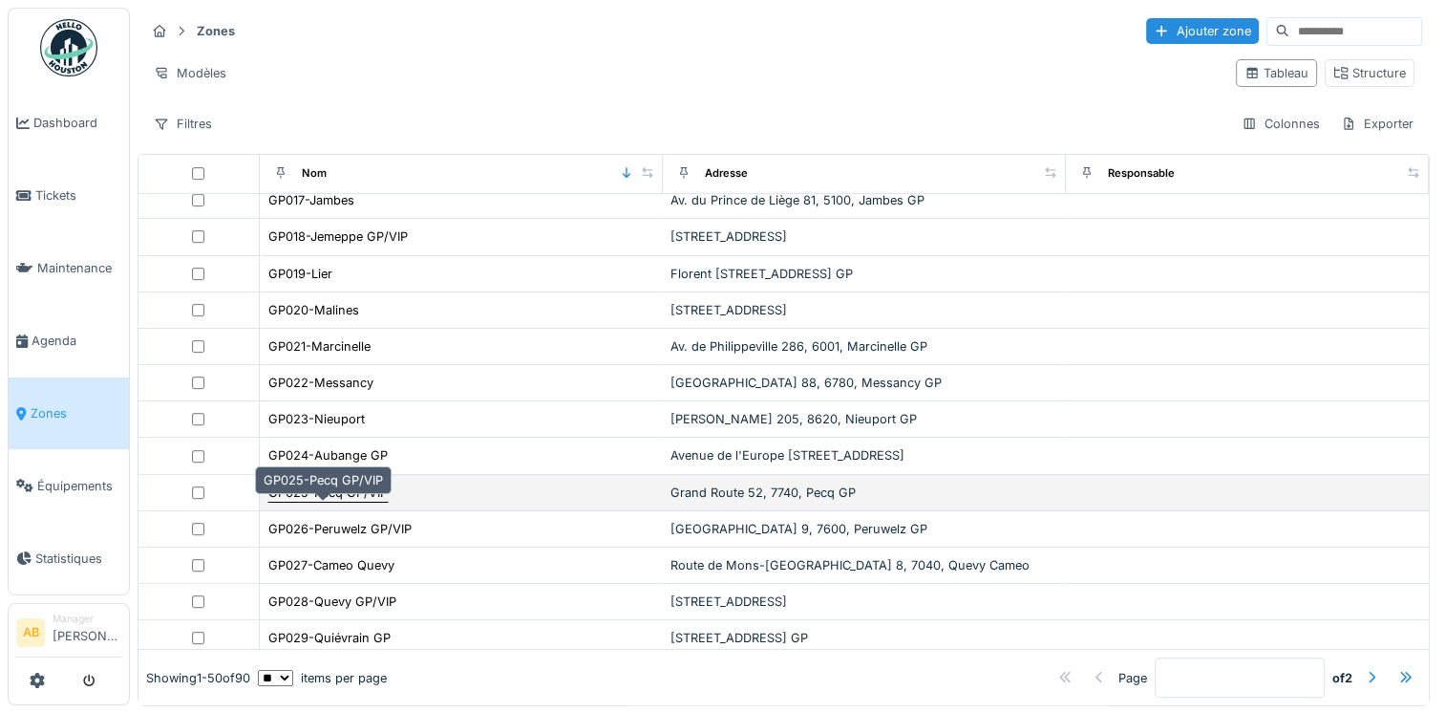
click at [344, 502] on div "GP025-Pecq GP/VIP" at bounding box center [327, 492] width 119 height 18
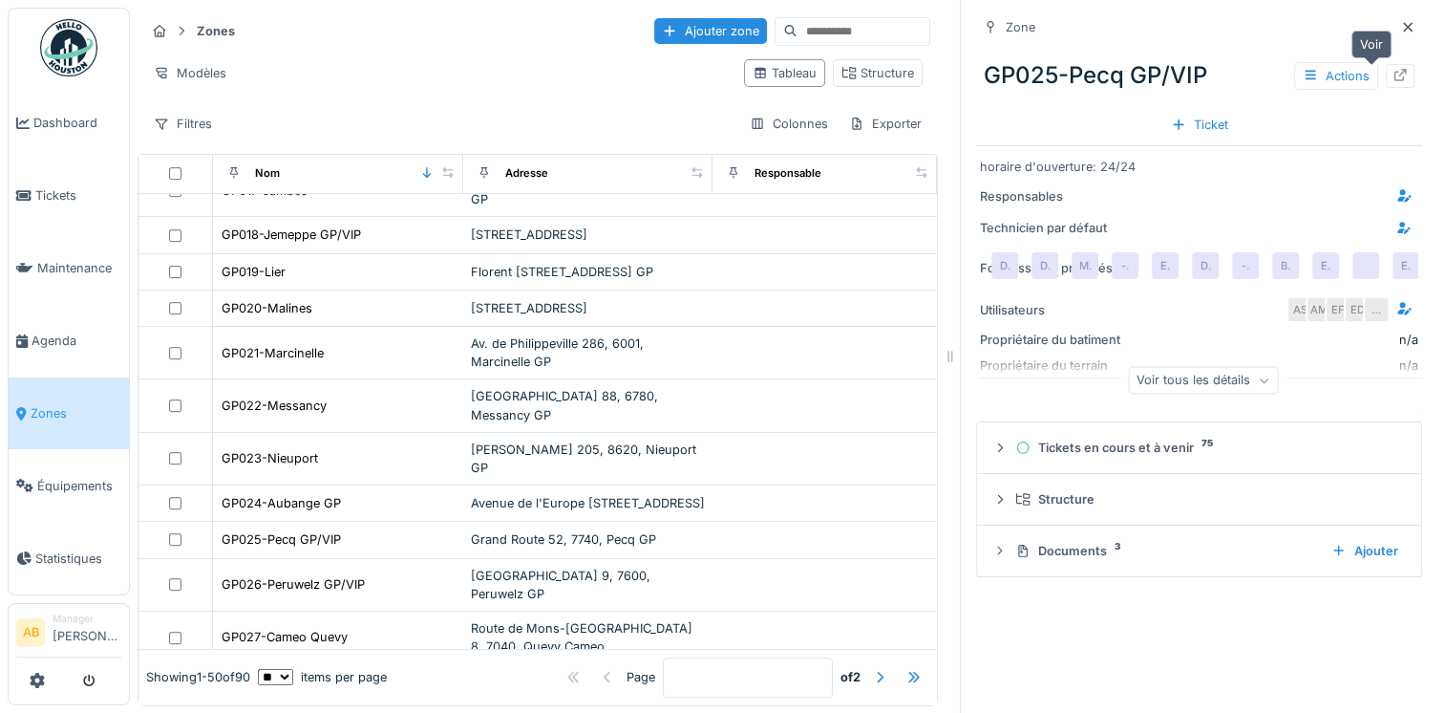
click at [1393, 82] on div at bounding box center [1400, 76] width 15 height 18
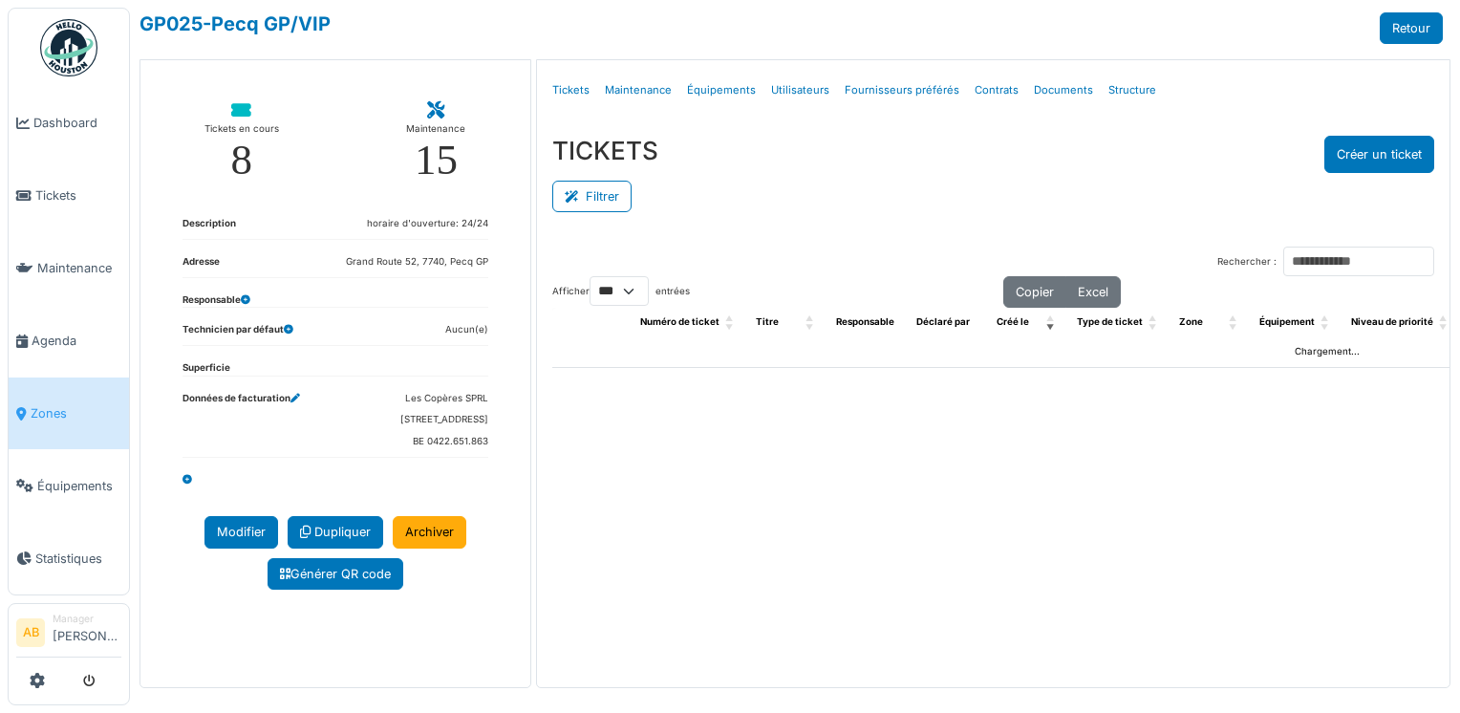
select select "***"
click at [601, 209] on button "Filtrer" at bounding box center [591, 197] width 79 height 32
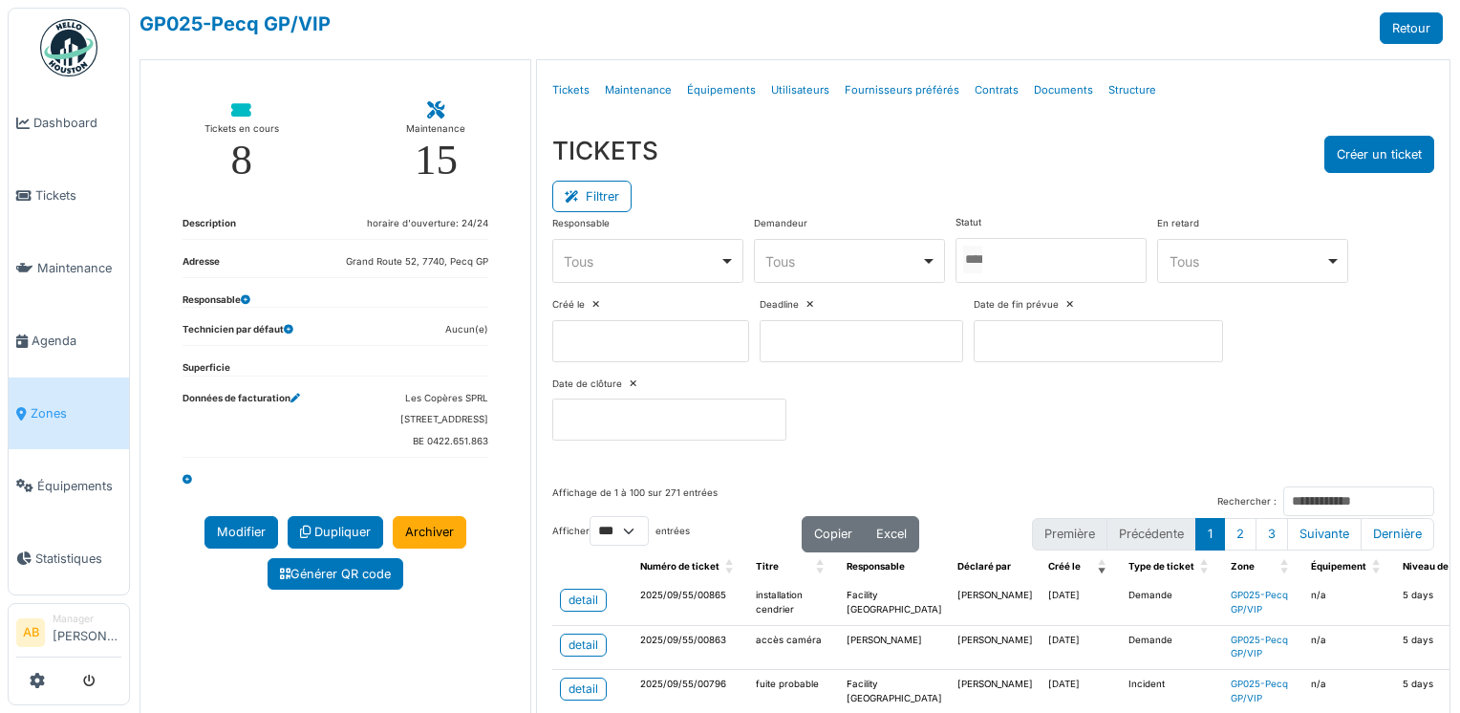
click at [1020, 258] on div at bounding box center [1050, 260] width 191 height 45
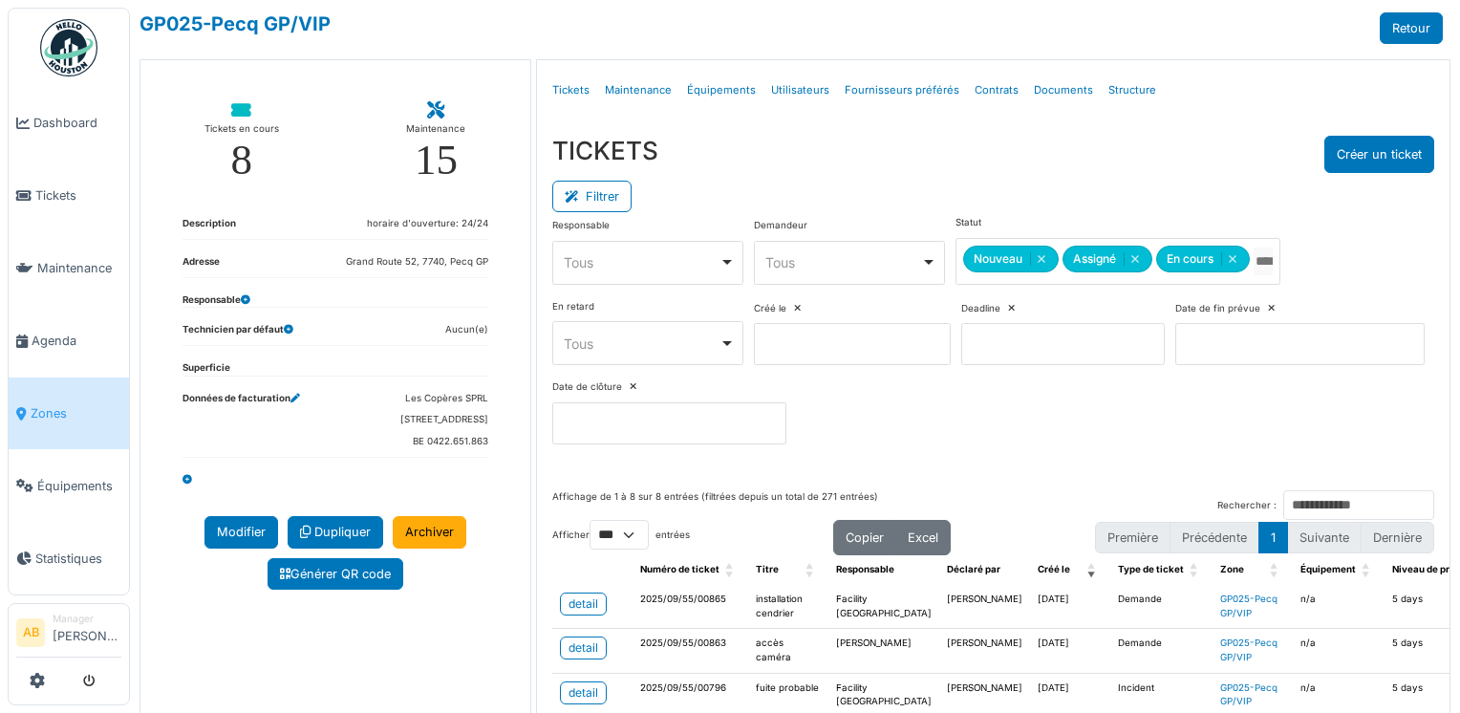
click at [1004, 143] on div "TICKETS Créer un ticket" at bounding box center [993, 154] width 883 height 37
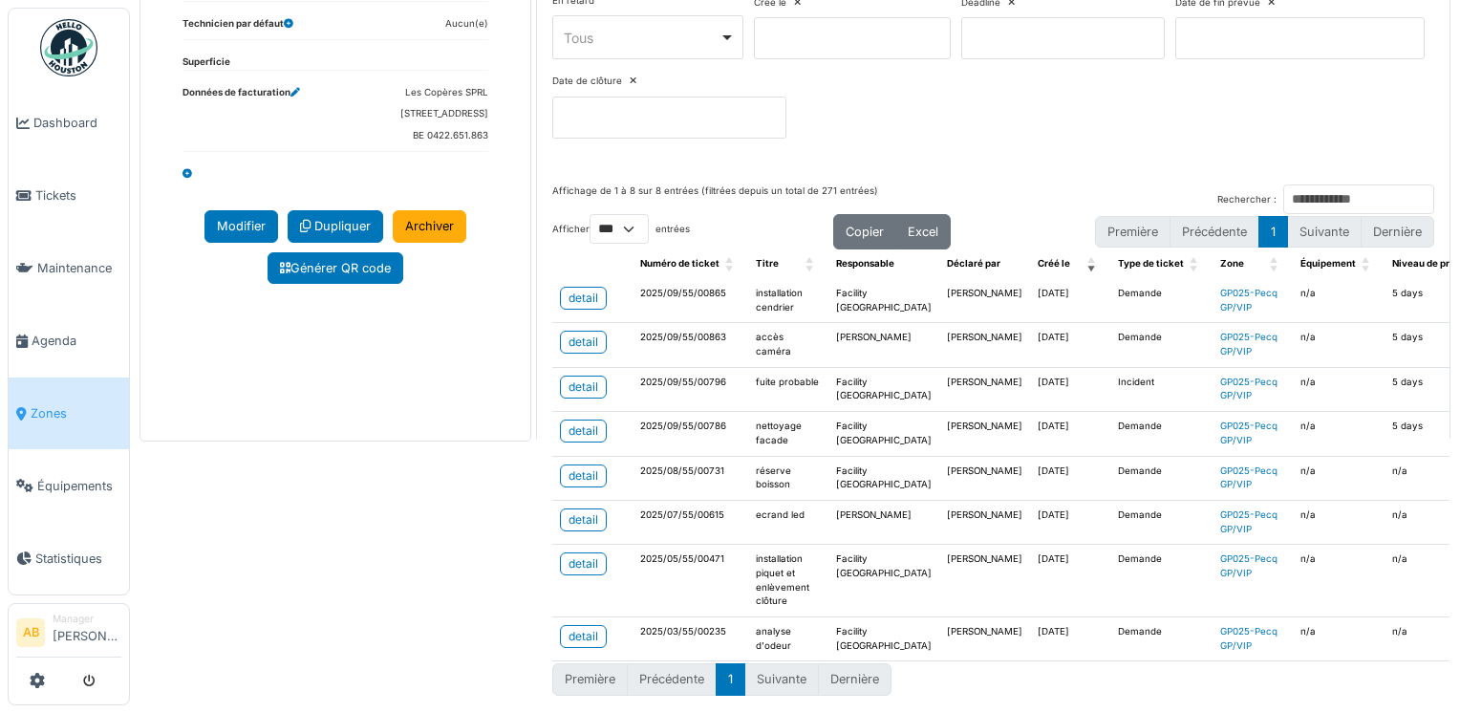
scroll to position [384, 0]
click at [583, 628] on div "detail" at bounding box center [583, 636] width 30 height 17
click at [562, 552] on link "detail" at bounding box center [583, 563] width 47 height 23
click at [573, 333] on div "detail" at bounding box center [583, 341] width 30 height 17
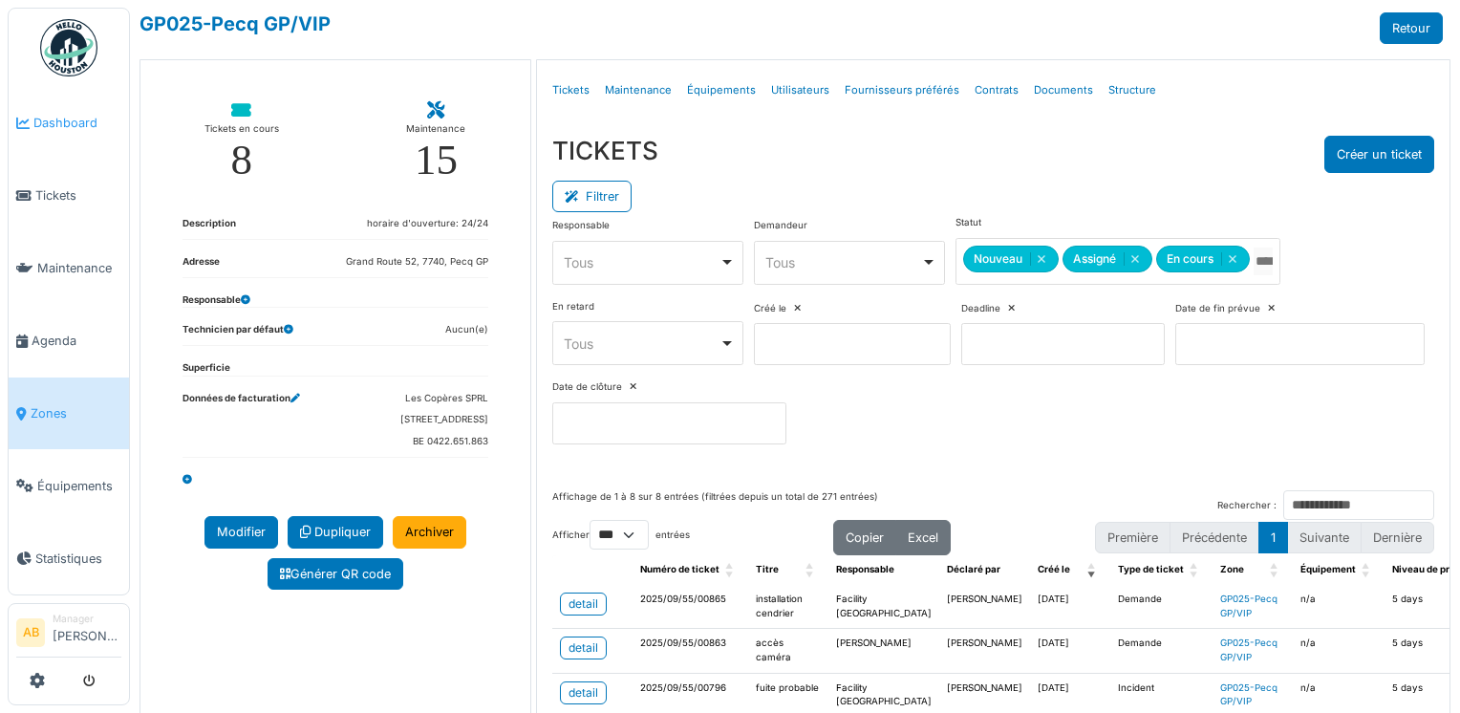
scroll to position [0, 0]
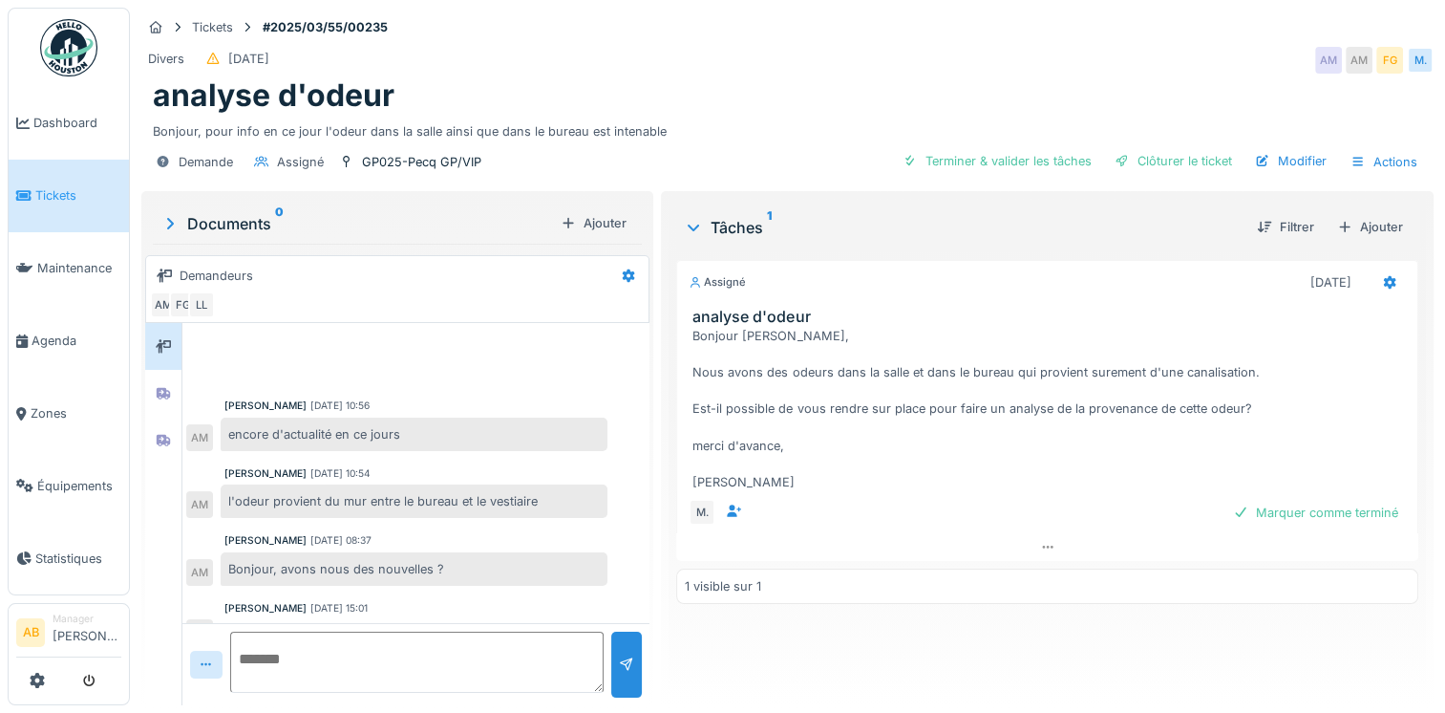
scroll to position [464, 0]
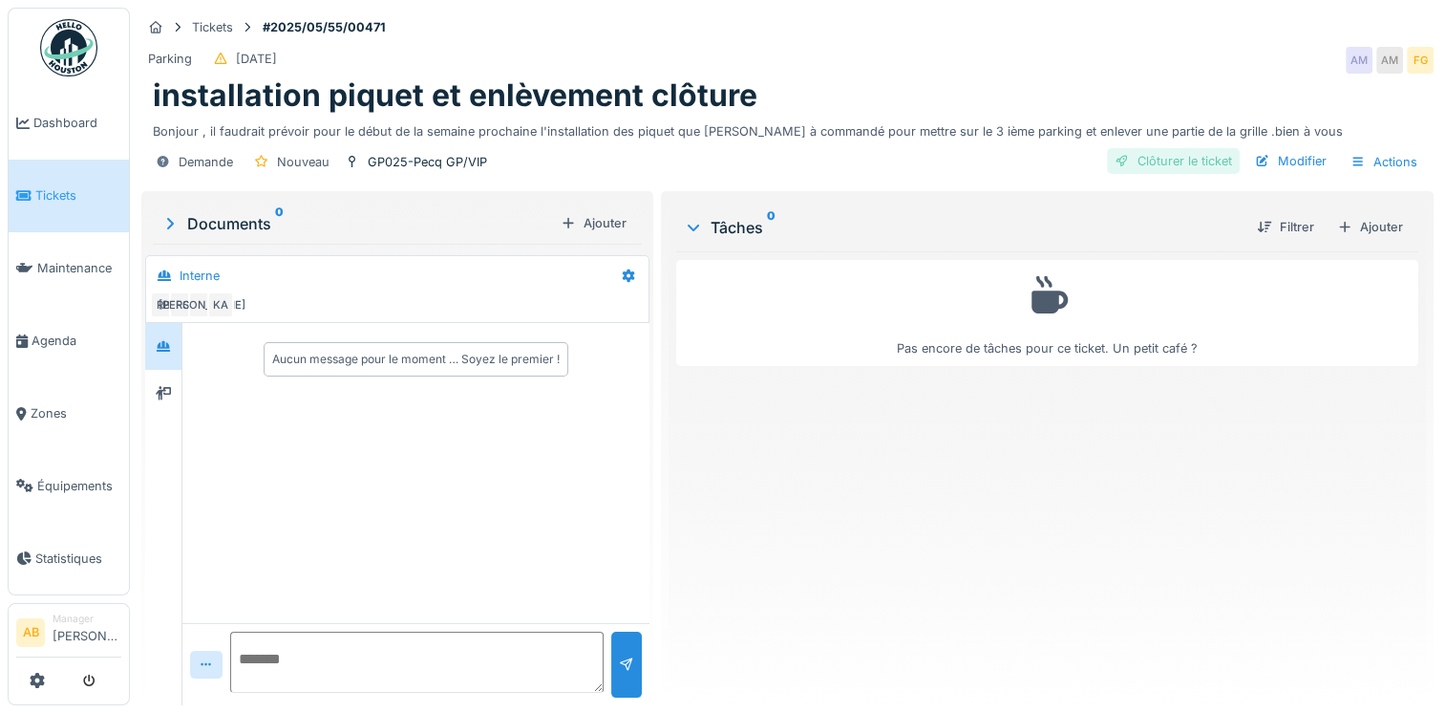
click at [1132, 166] on div "Clôturer le ticket" at bounding box center [1173, 161] width 133 height 26
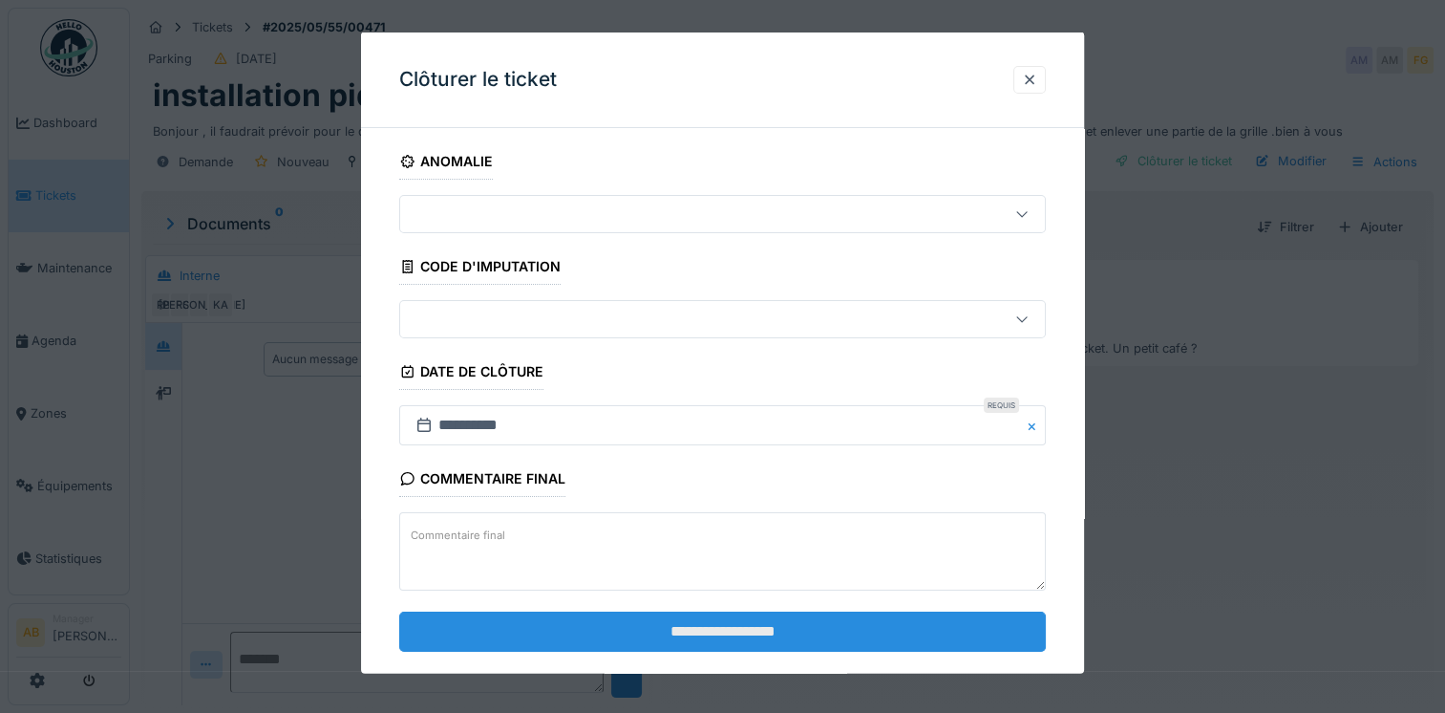
click at [703, 626] on input "**********" at bounding box center [722, 630] width 647 height 40
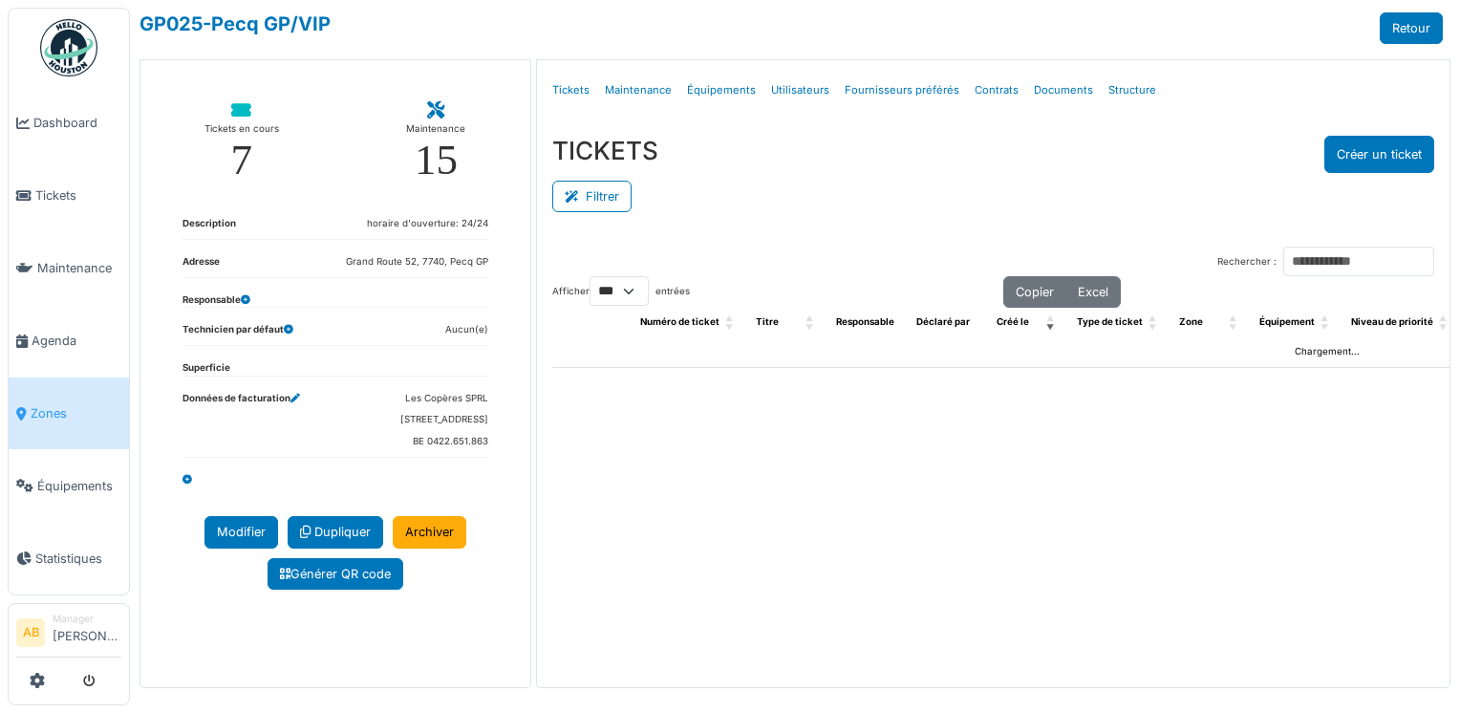
select select "***"
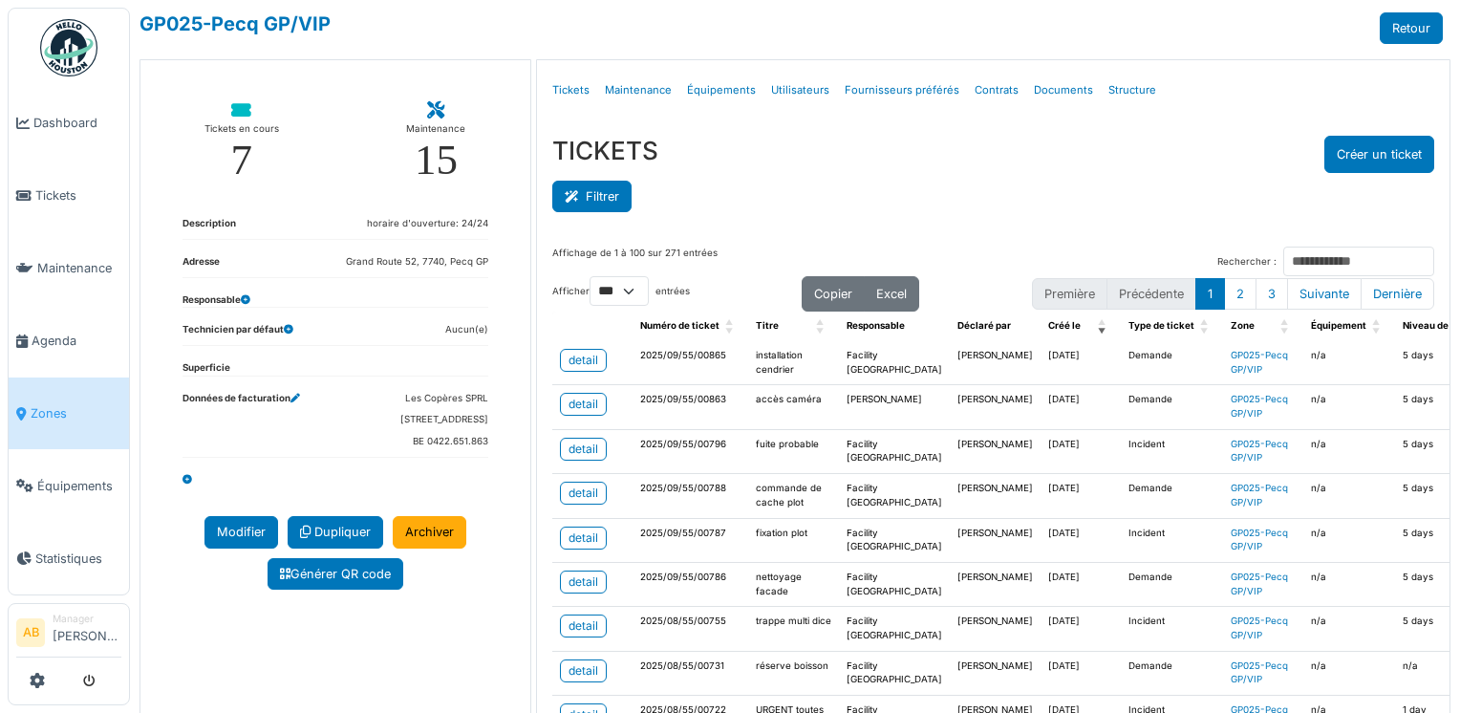
click at [611, 204] on button "Filtrer" at bounding box center [591, 197] width 79 height 32
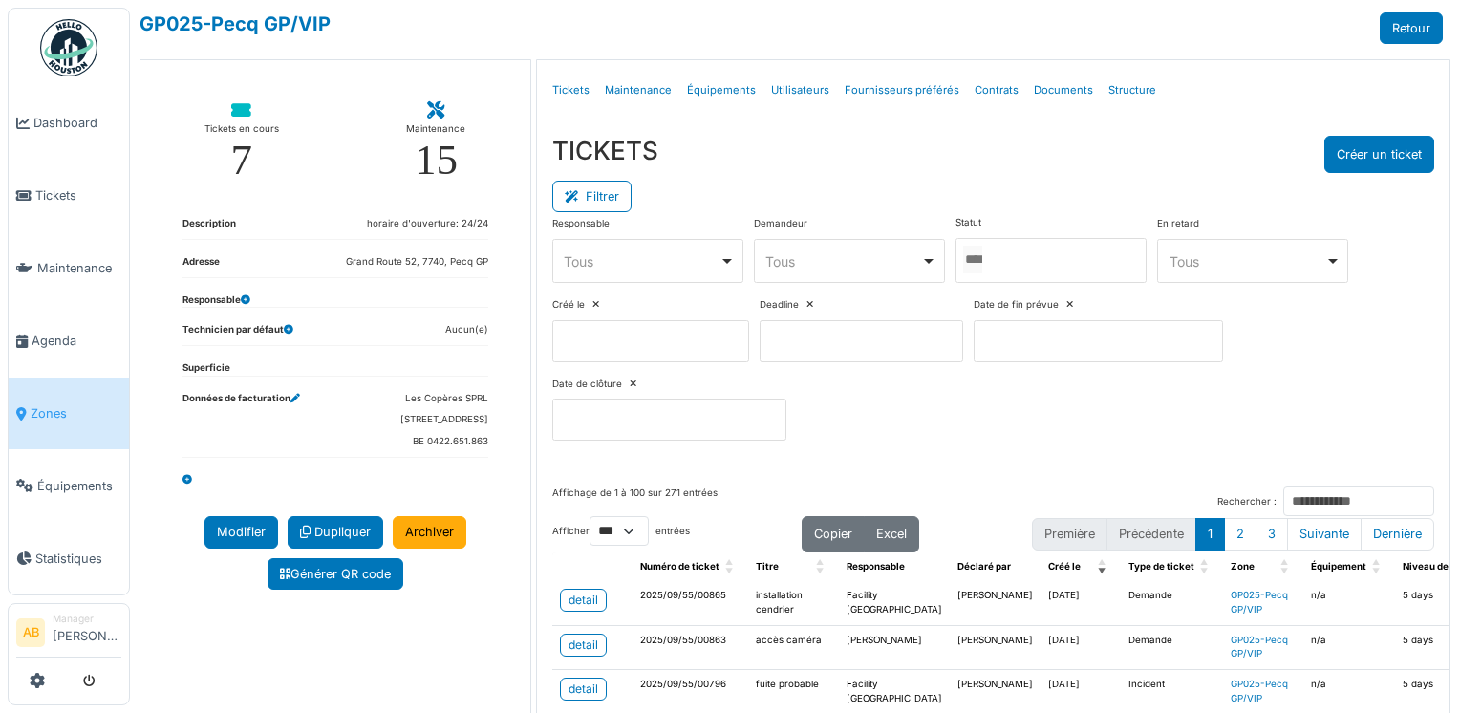
click at [1005, 246] on div at bounding box center [1050, 260] width 191 height 45
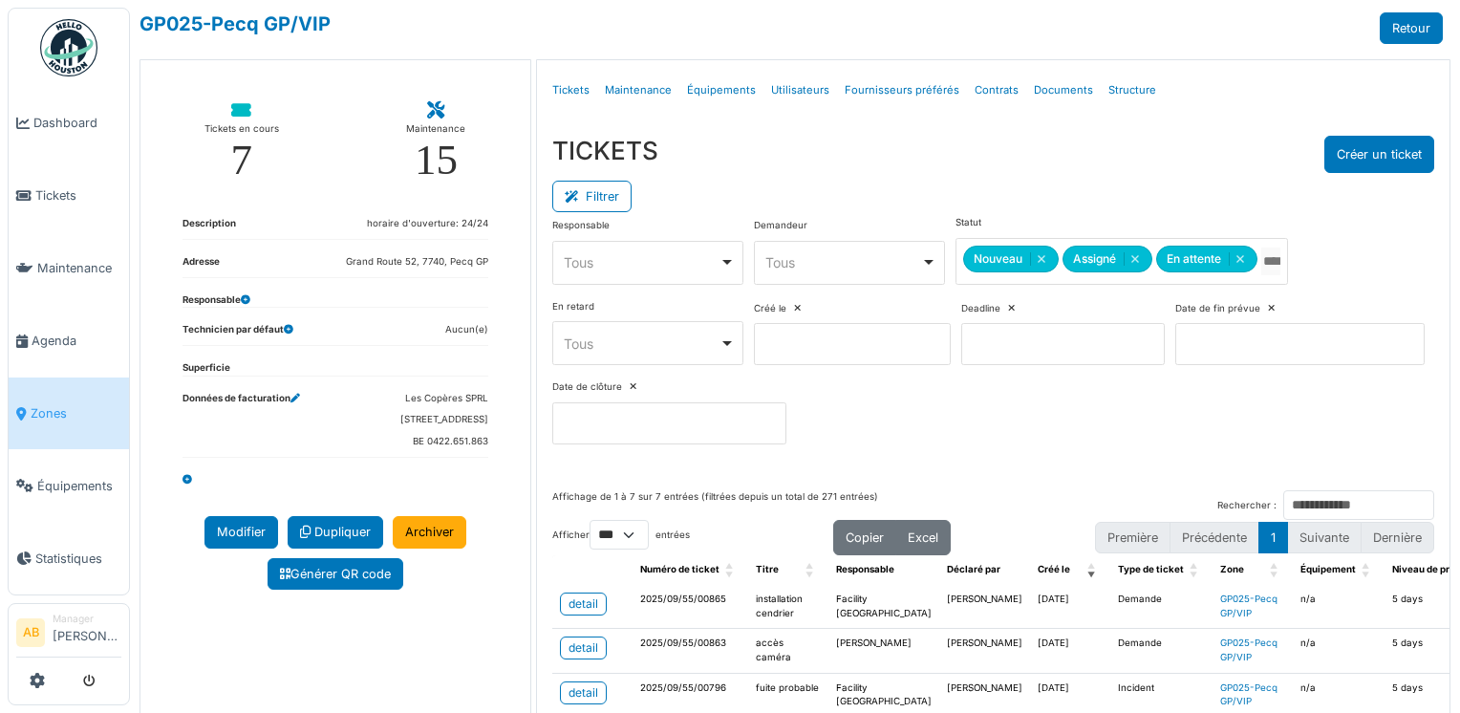
click at [990, 170] on div "TICKETS Créer un ticket" at bounding box center [993, 154] width 883 height 37
click at [37, 404] on span "Zones" at bounding box center [76, 413] width 91 height 18
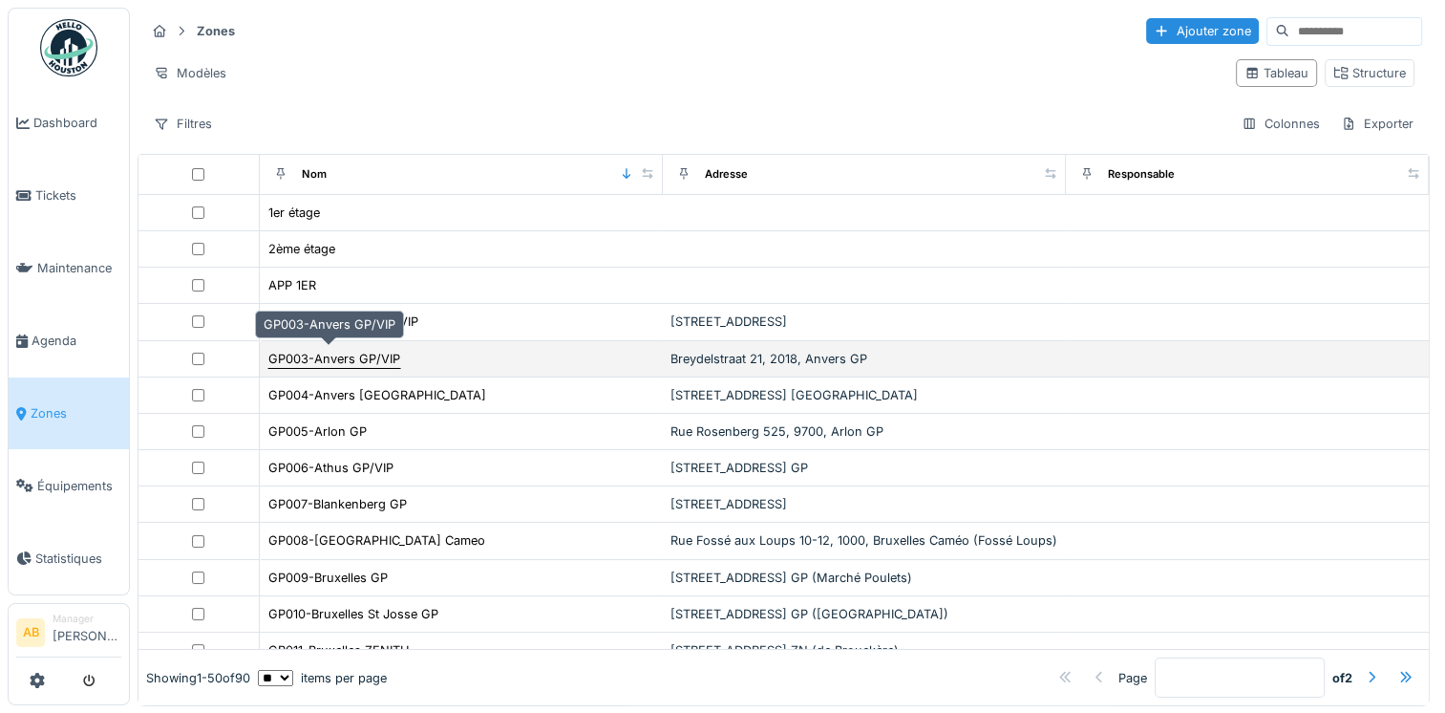
click at [324, 353] on div "GP003-Anvers GP/VIP" at bounding box center [334, 359] width 132 height 18
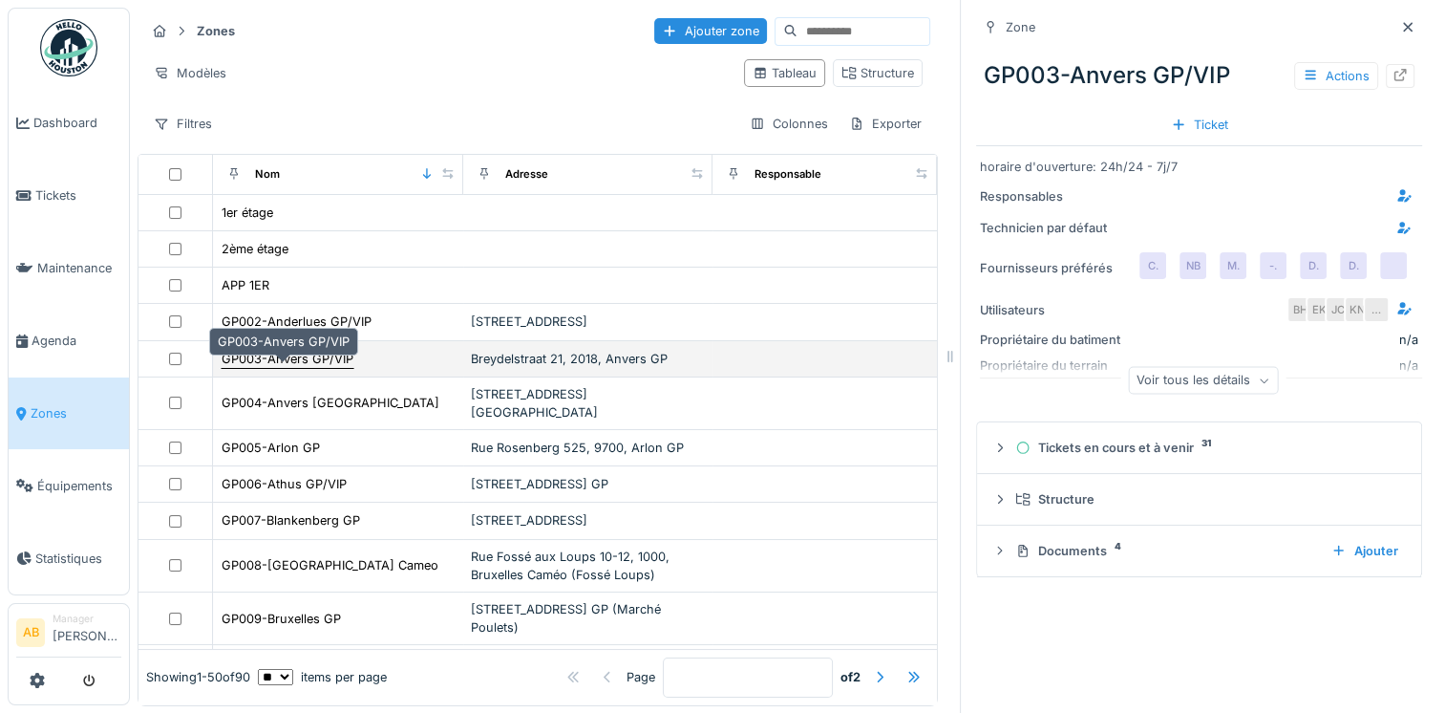
click at [289, 368] on div "GP003-Anvers GP/VIP" at bounding box center [288, 359] width 132 height 18
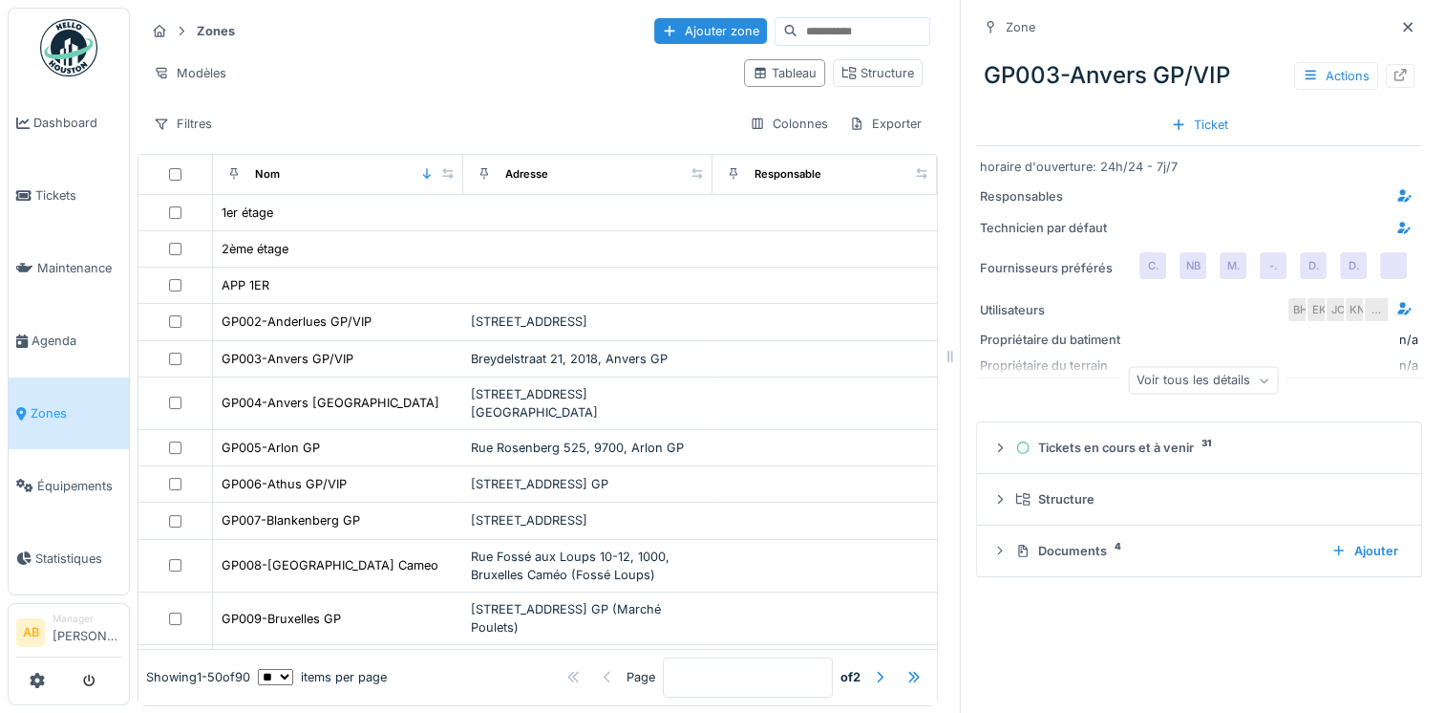
scroll to position [15, 0]
click at [1395, 68] on icon at bounding box center [1401, 74] width 12 height 12
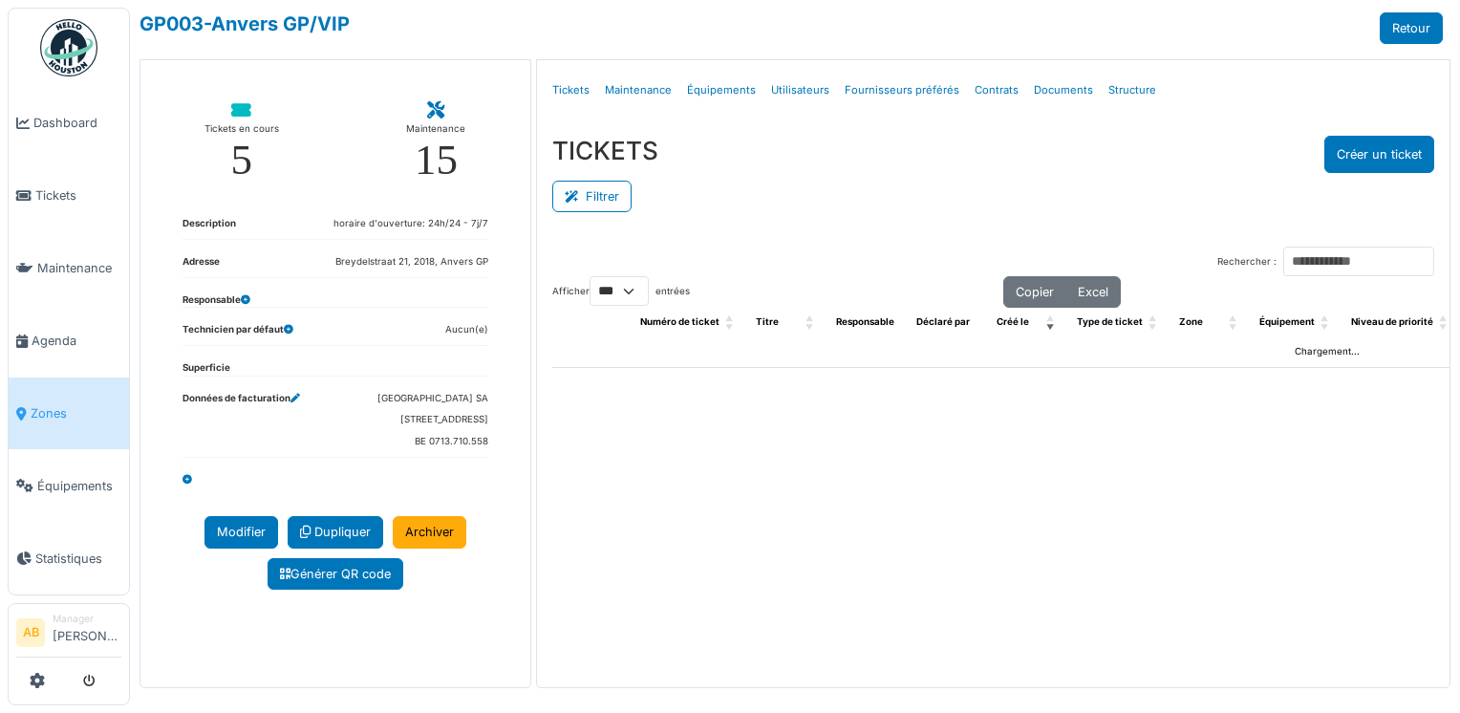
select select "***"
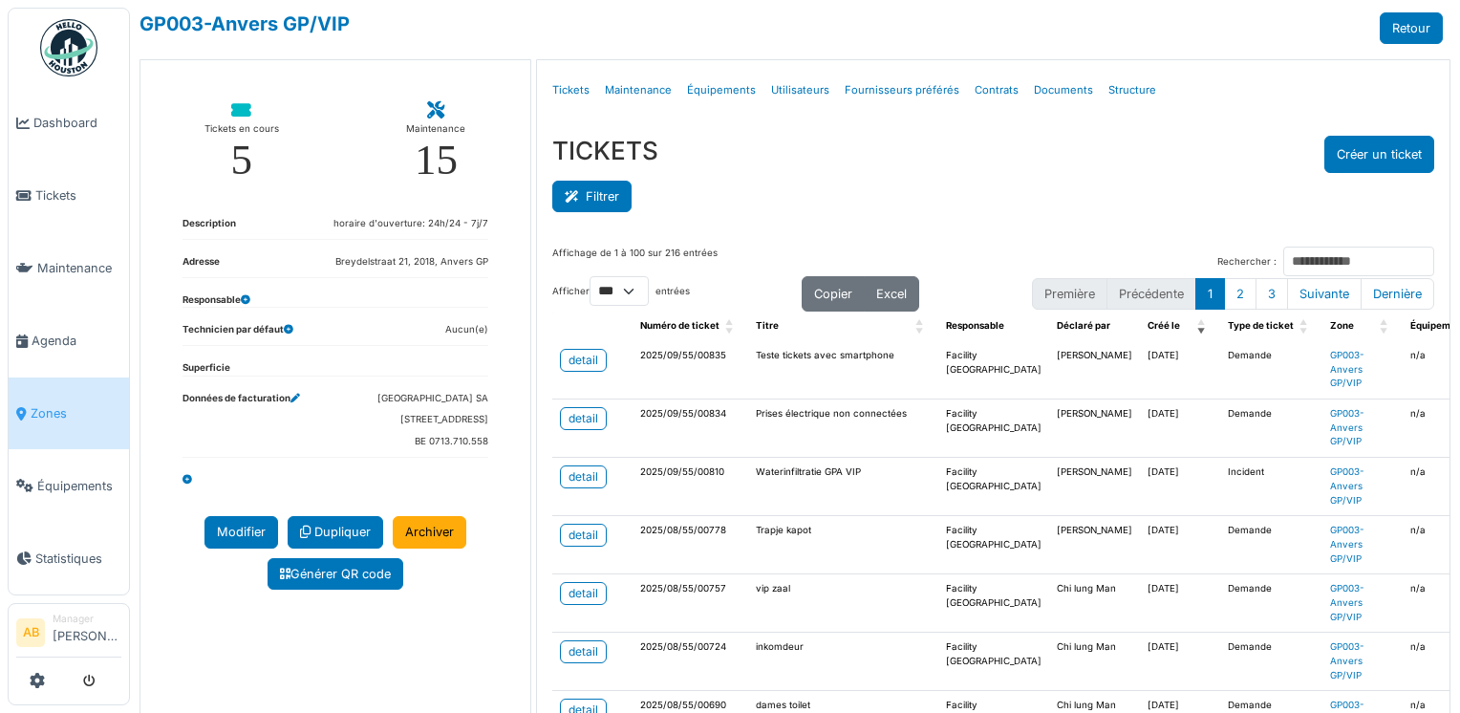
click at [608, 205] on button "Filtrer" at bounding box center [591, 197] width 79 height 32
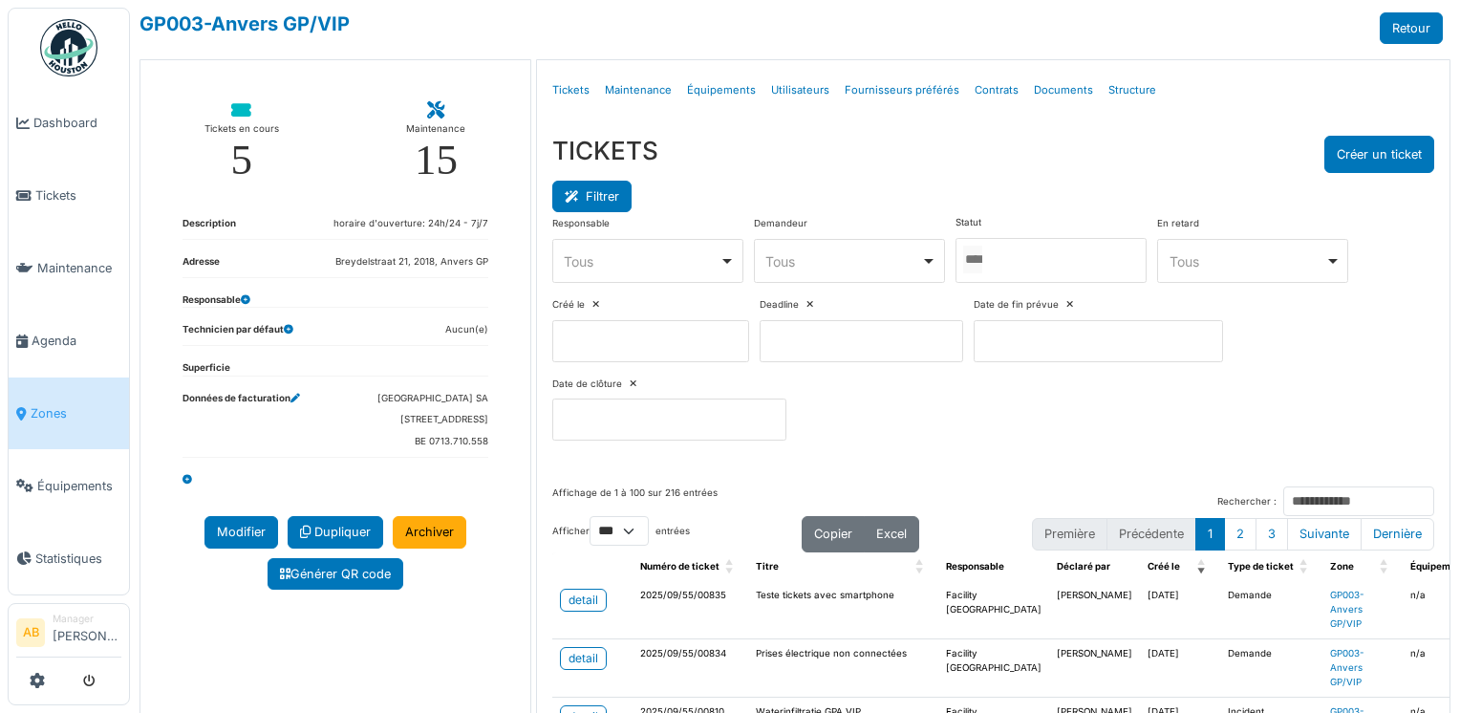
click at [620, 200] on button "Filtrer" at bounding box center [591, 197] width 79 height 32
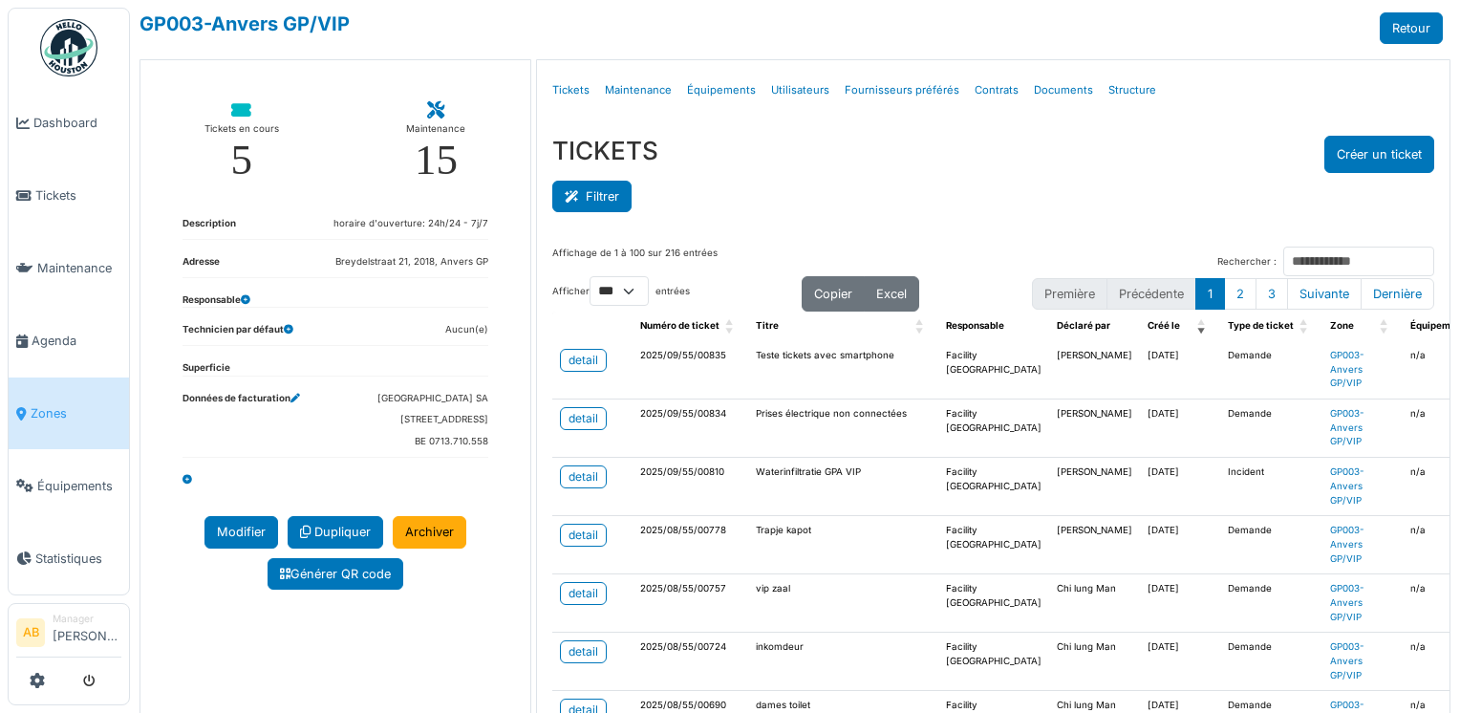
click at [586, 197] on button "Filtrer" at bounding box center [591, 197] width 79 height 32
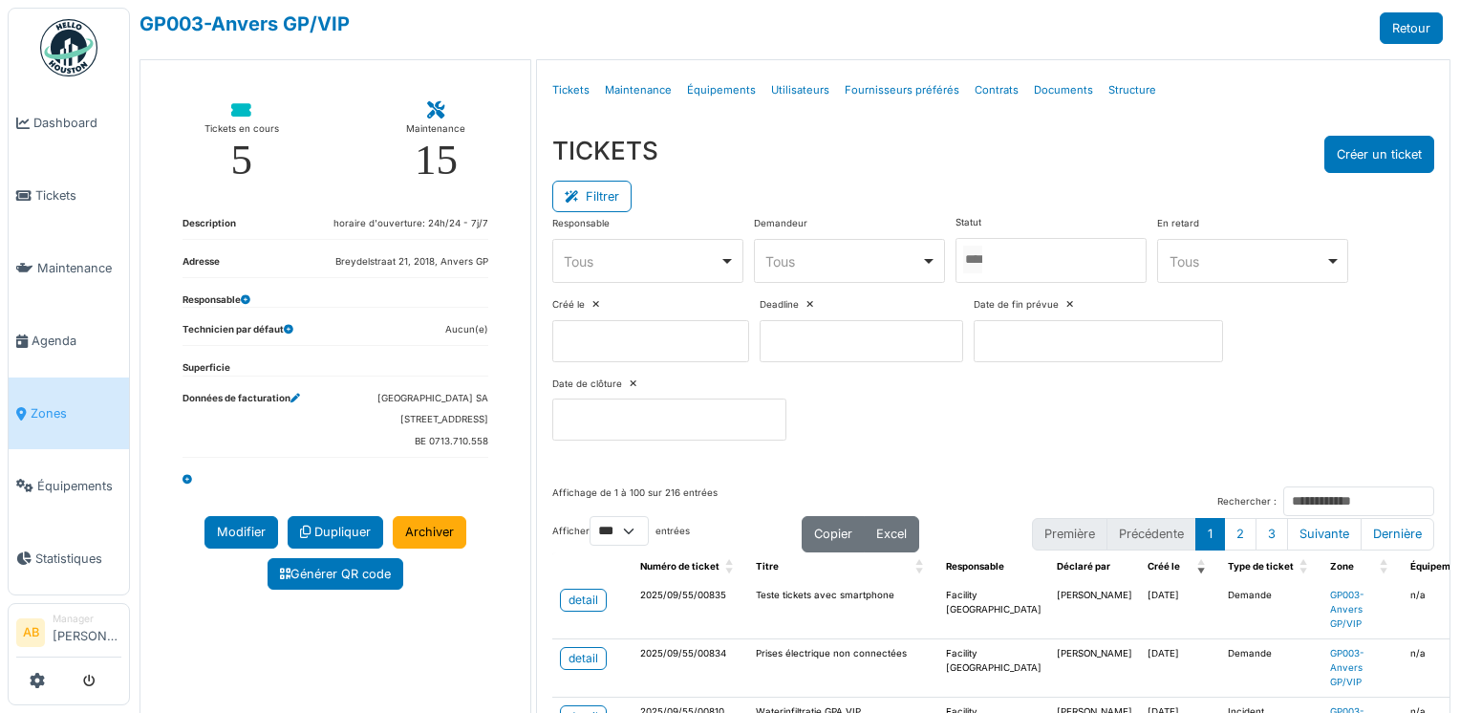
click at [1007, 265] on div at bounding box center [1050, 260] width 191 height 45
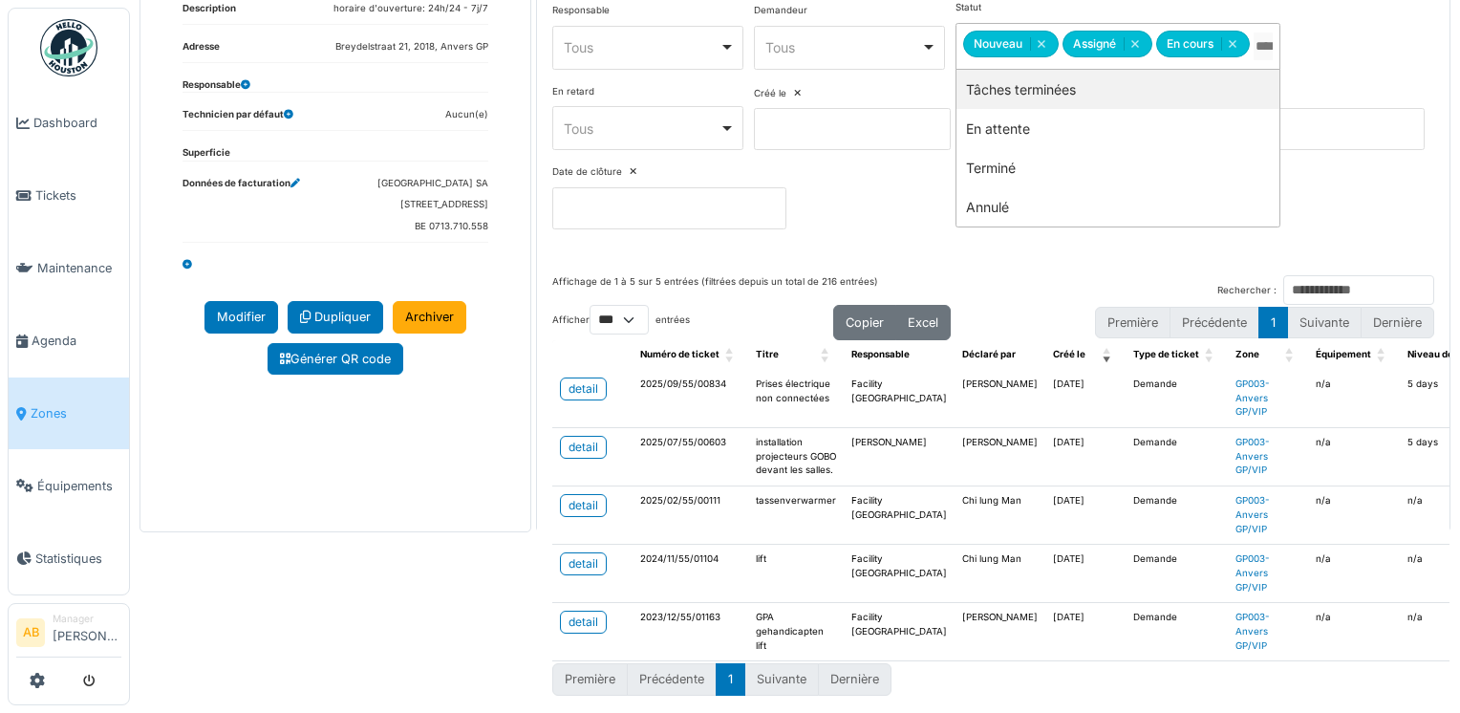
scroll to position [238, 0]
click at [1101, 260] on div "Affichage de 1 à 5 sur 5 entrées (filtrées depuis un total de 216 entrées) Rech…" at bounding box center [993, 486] width 913 height 452
click at [562, 502] on link "detail" at bounding box center [583, 505] width 47 height 23
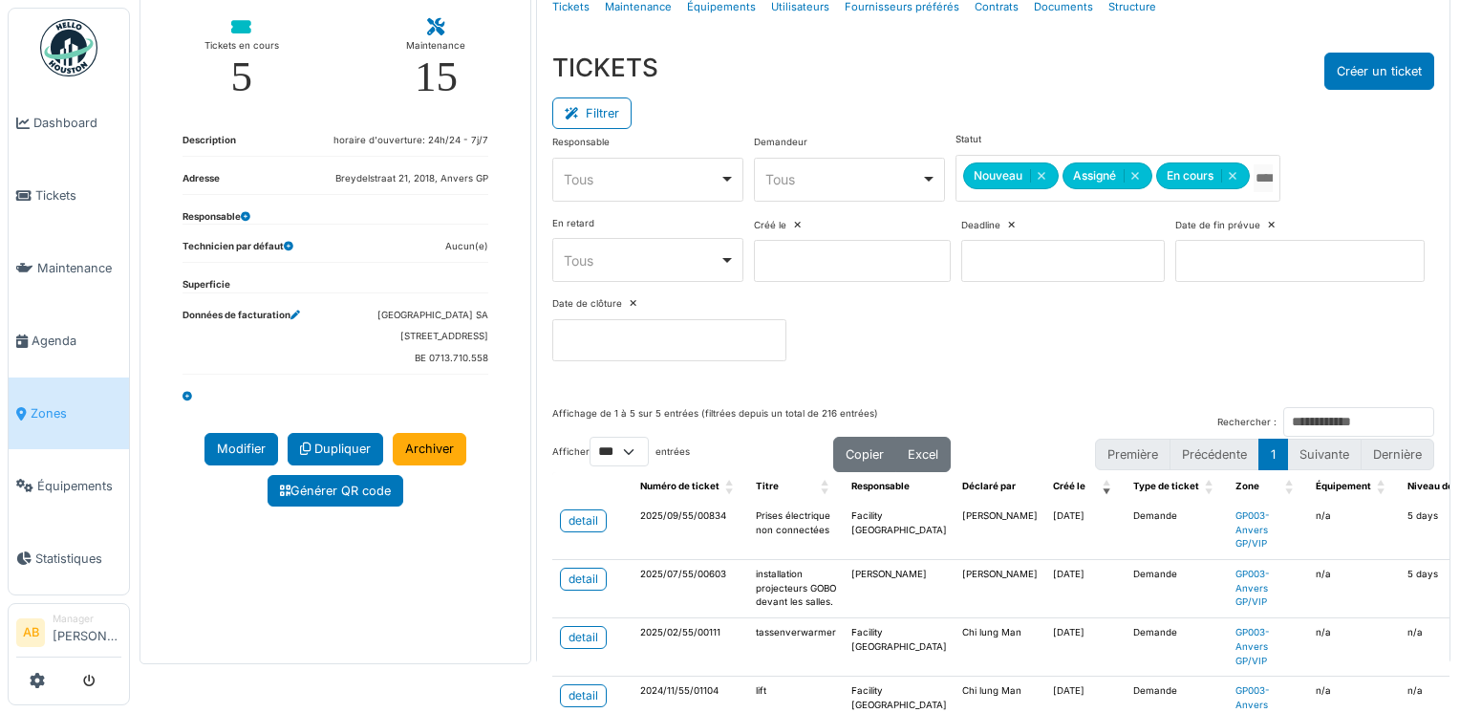
scroll to position [0, 0]
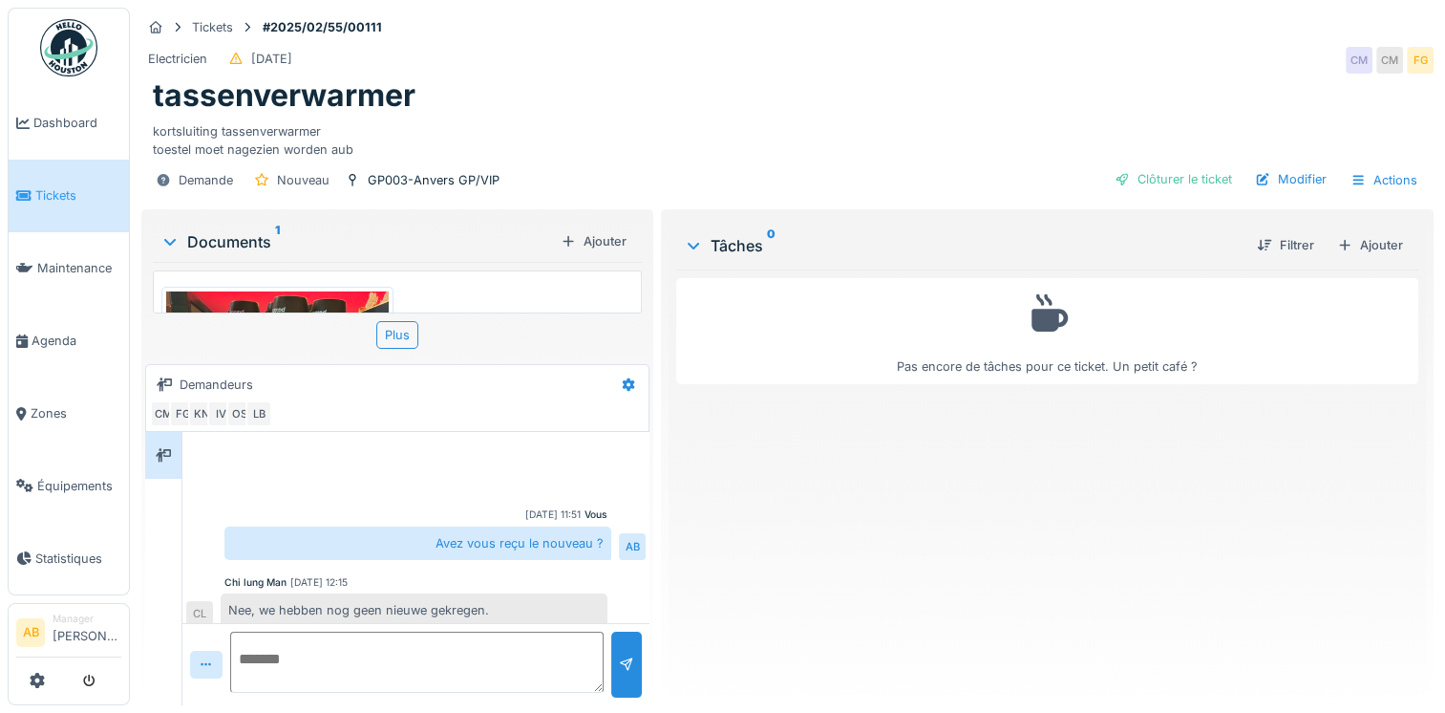
click at [315, 298] on img at bounding box center [277, 439] width 223 height 297
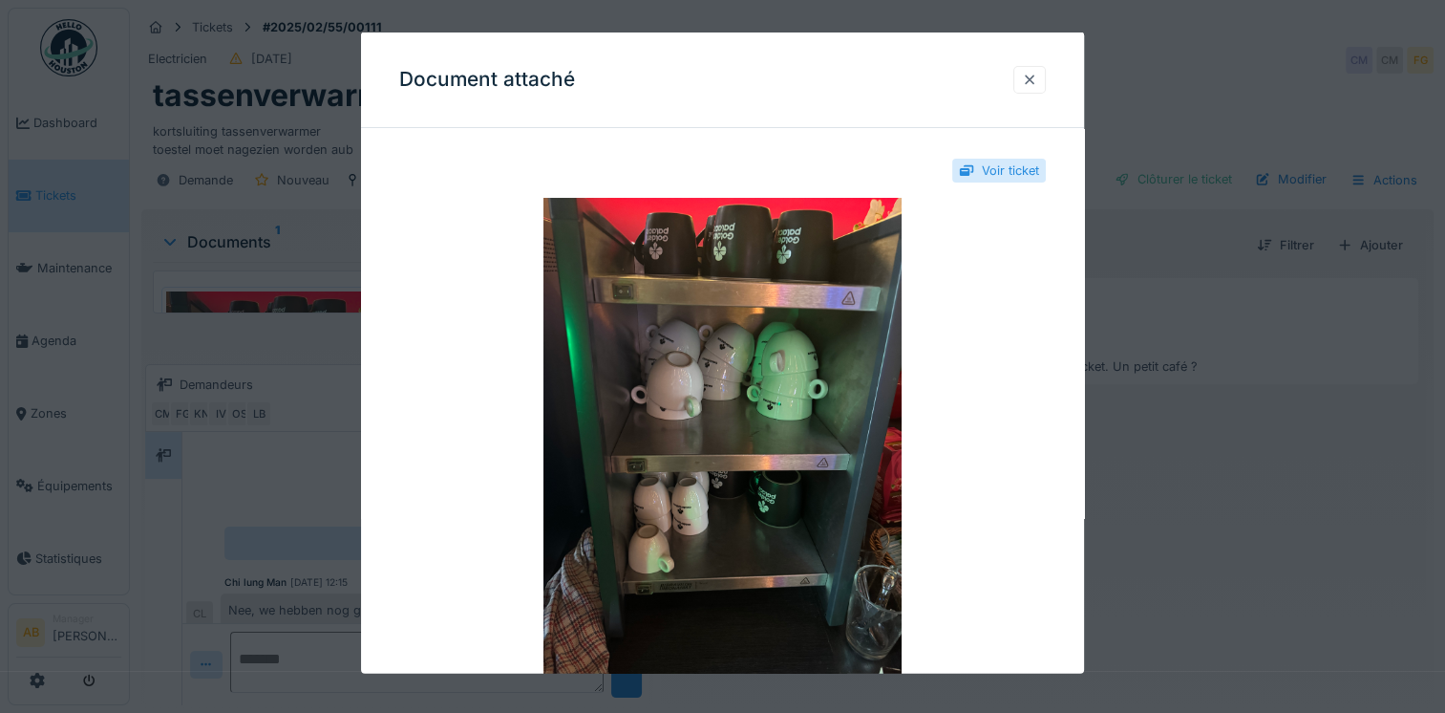
click at [1037, 81] on div at bounding box center [1029, 79] width 15 height 18
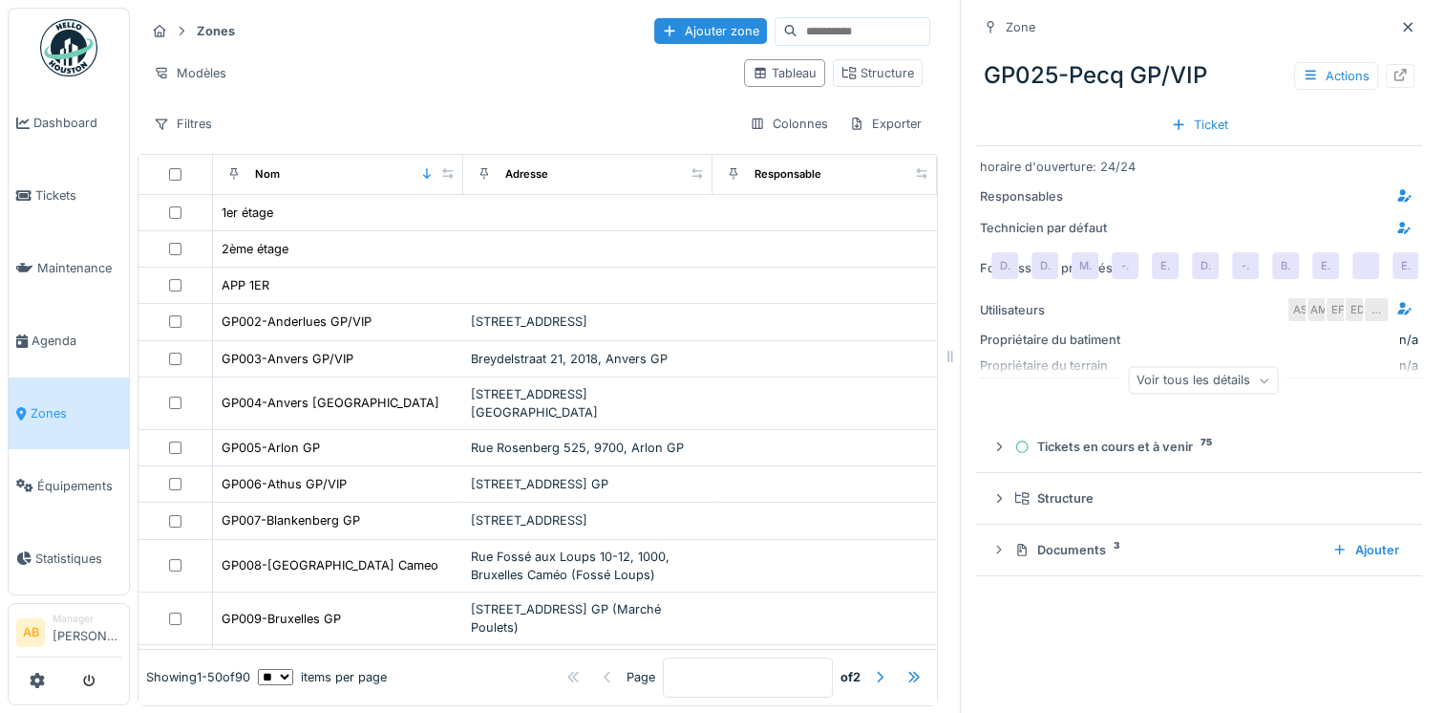
drag, startPoint x: 0, startPoint y: 0, endPoint x: 73, endPoint y: 61, distance: 94.9
click at [73, 61] on img at bounding box center [68, 47] width 57 height 57
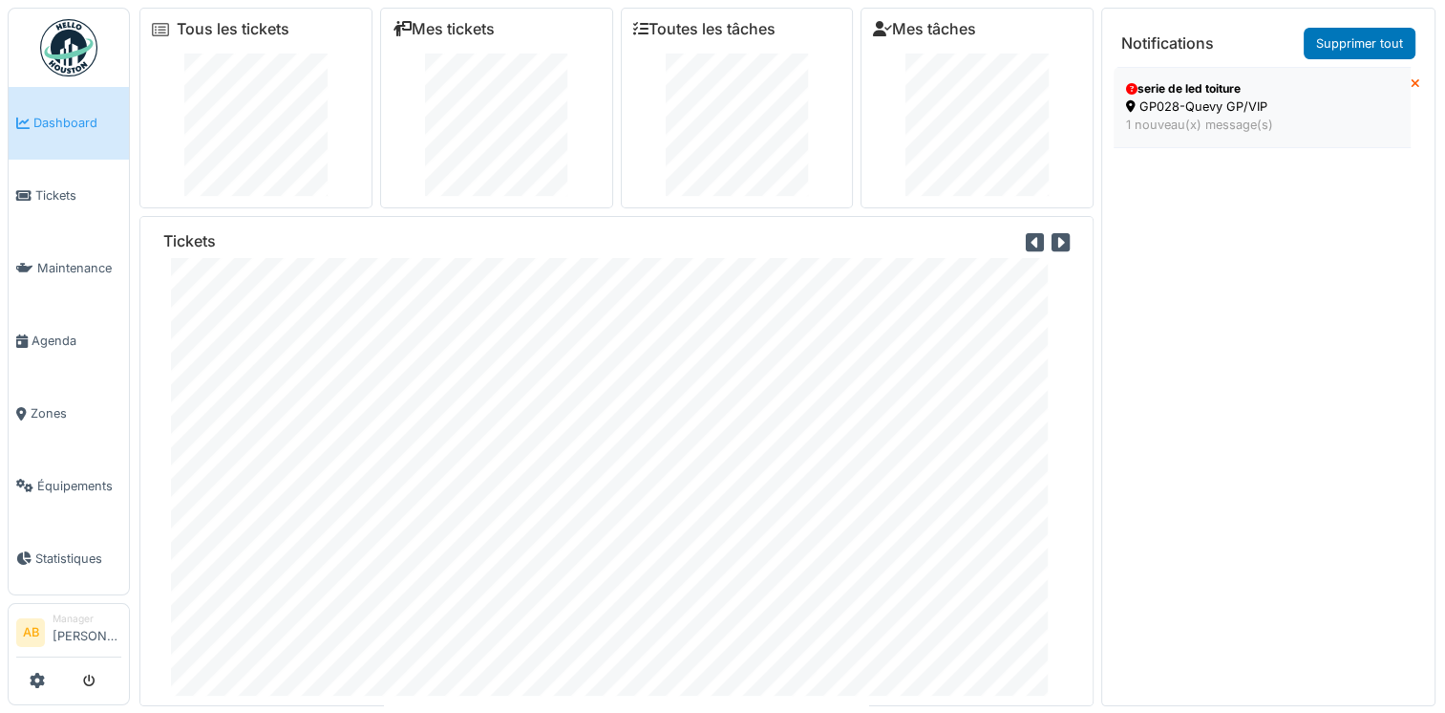
click at [1224, 118] on div "1 nouveau(x) message(s)" at bounding box center [1262, 125] width 272 height 18
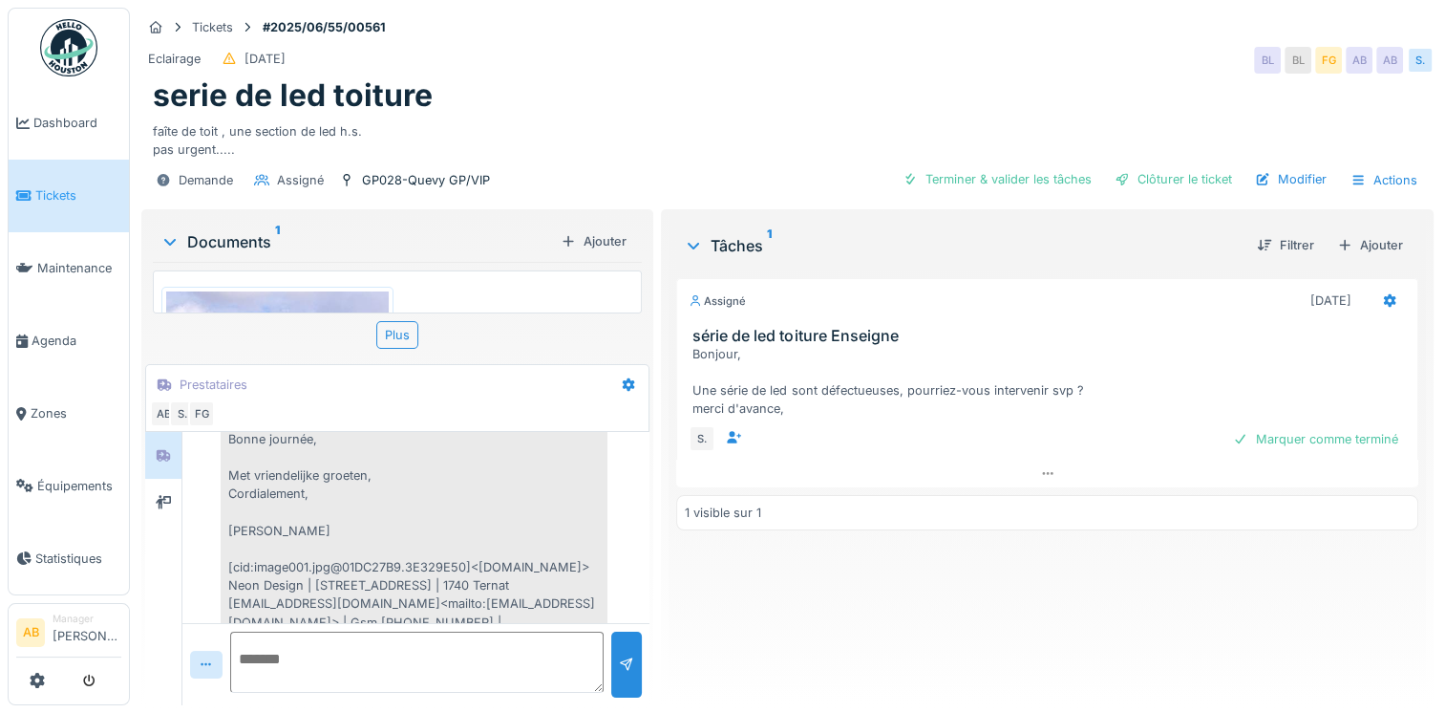
scroll to position [3367, 0]
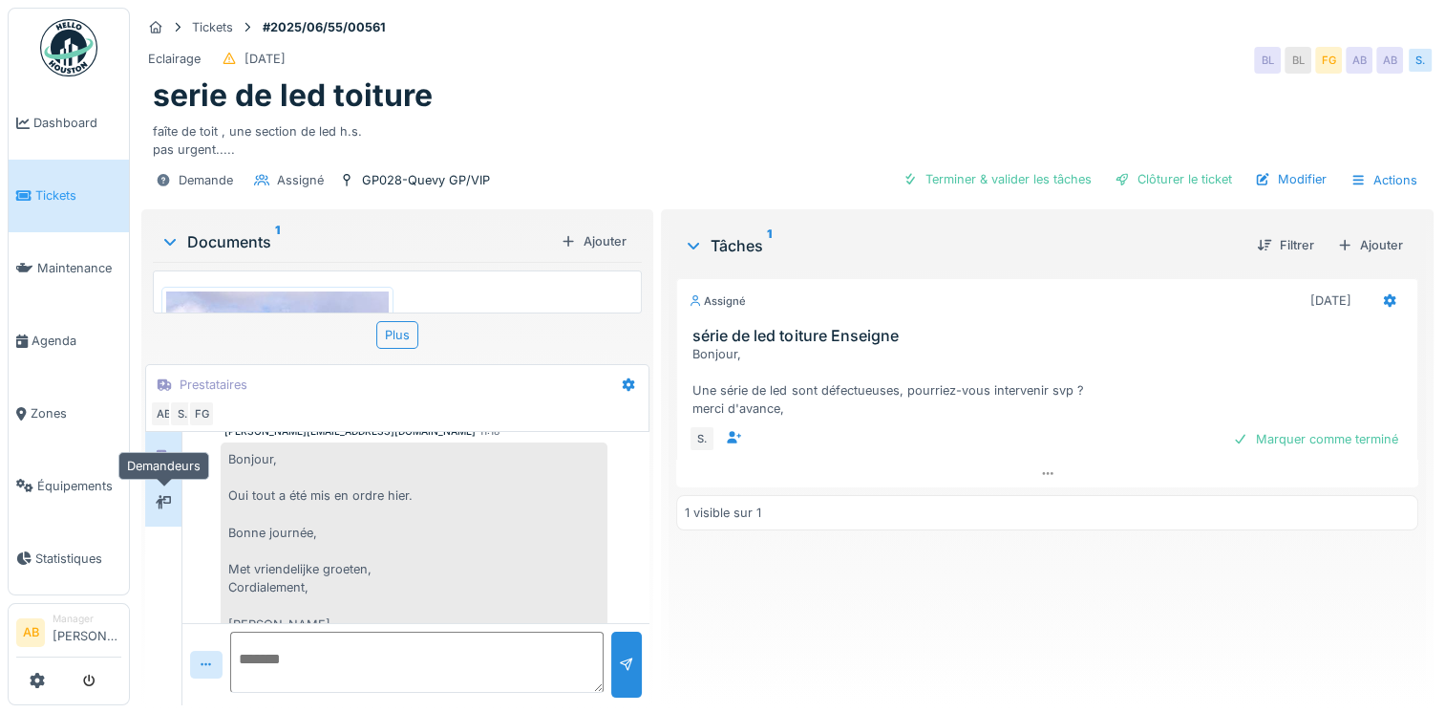
click at [173, 502] on div at bounding box center [163, 502] width 29 height 24
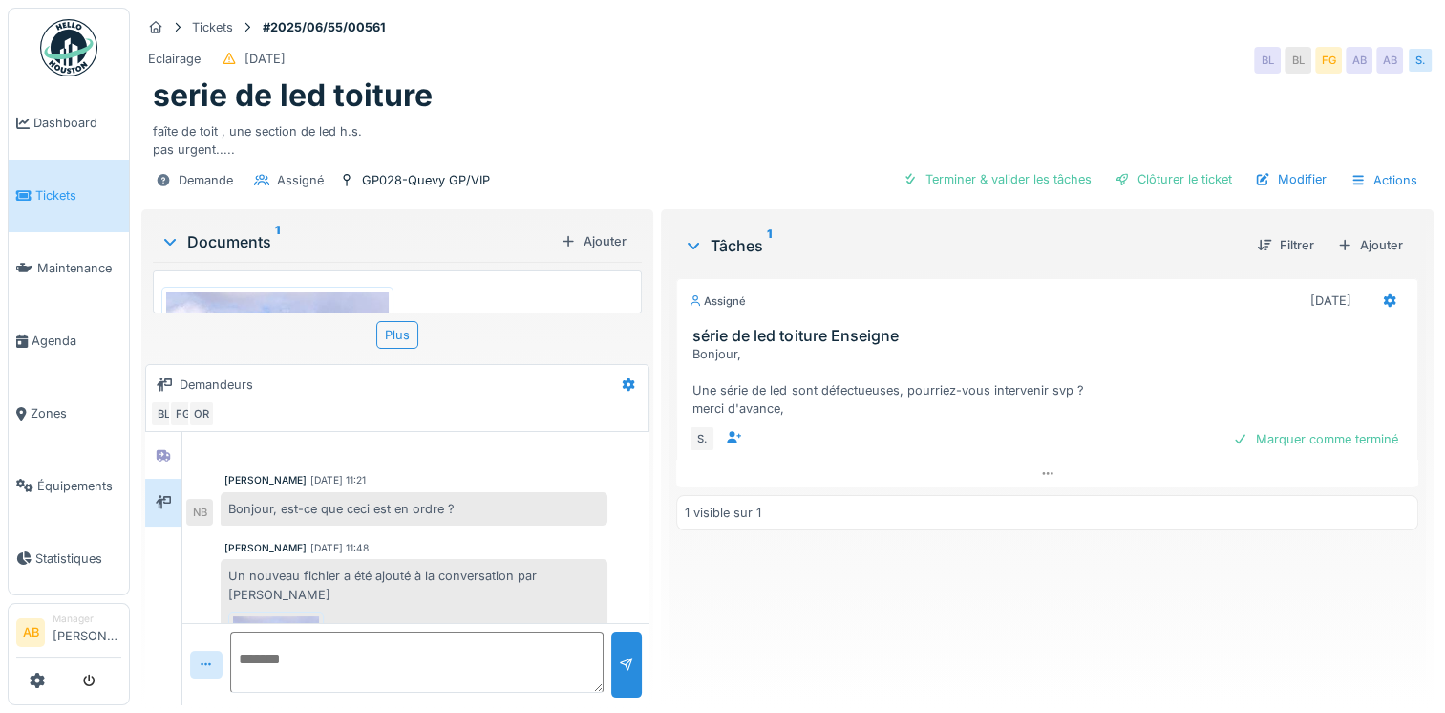
scroll to position [0, 0]
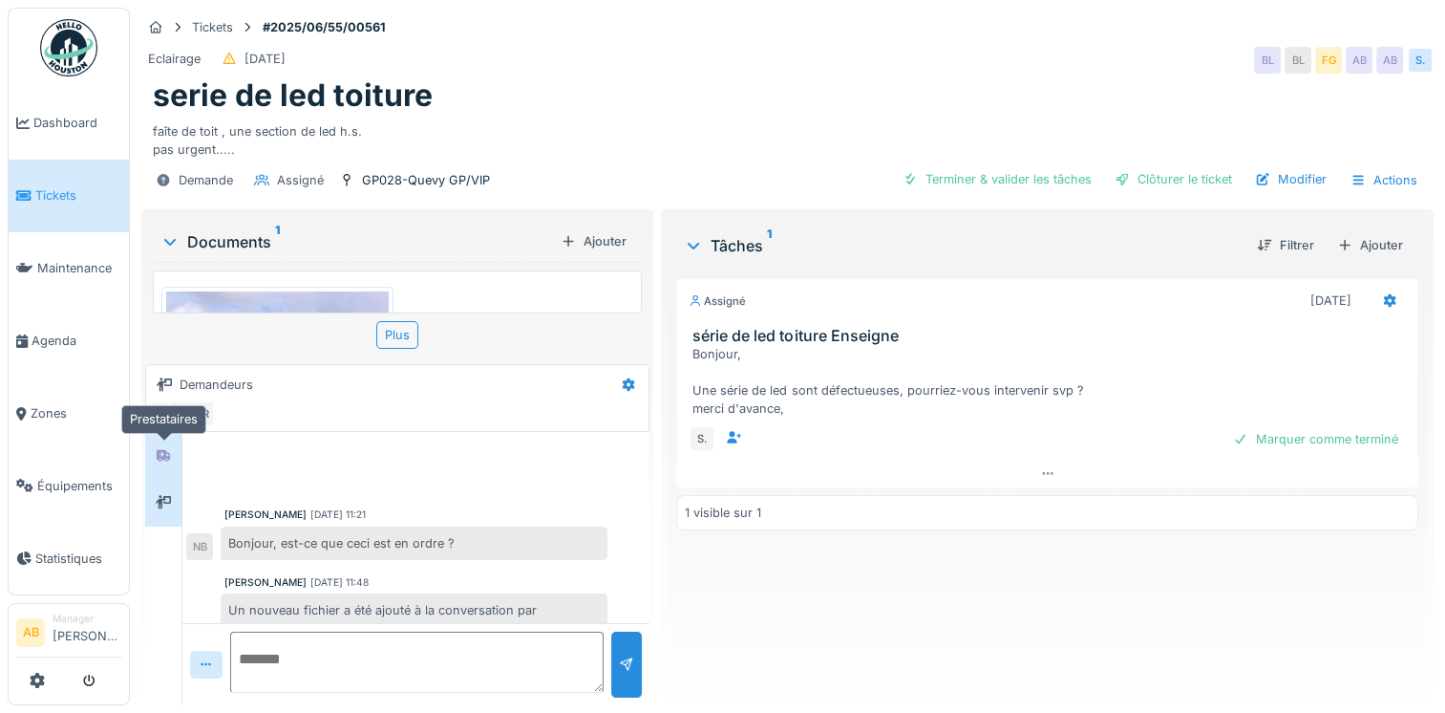
click at [172, 444] on div at bounding box center [163, 455] width 29 height 24
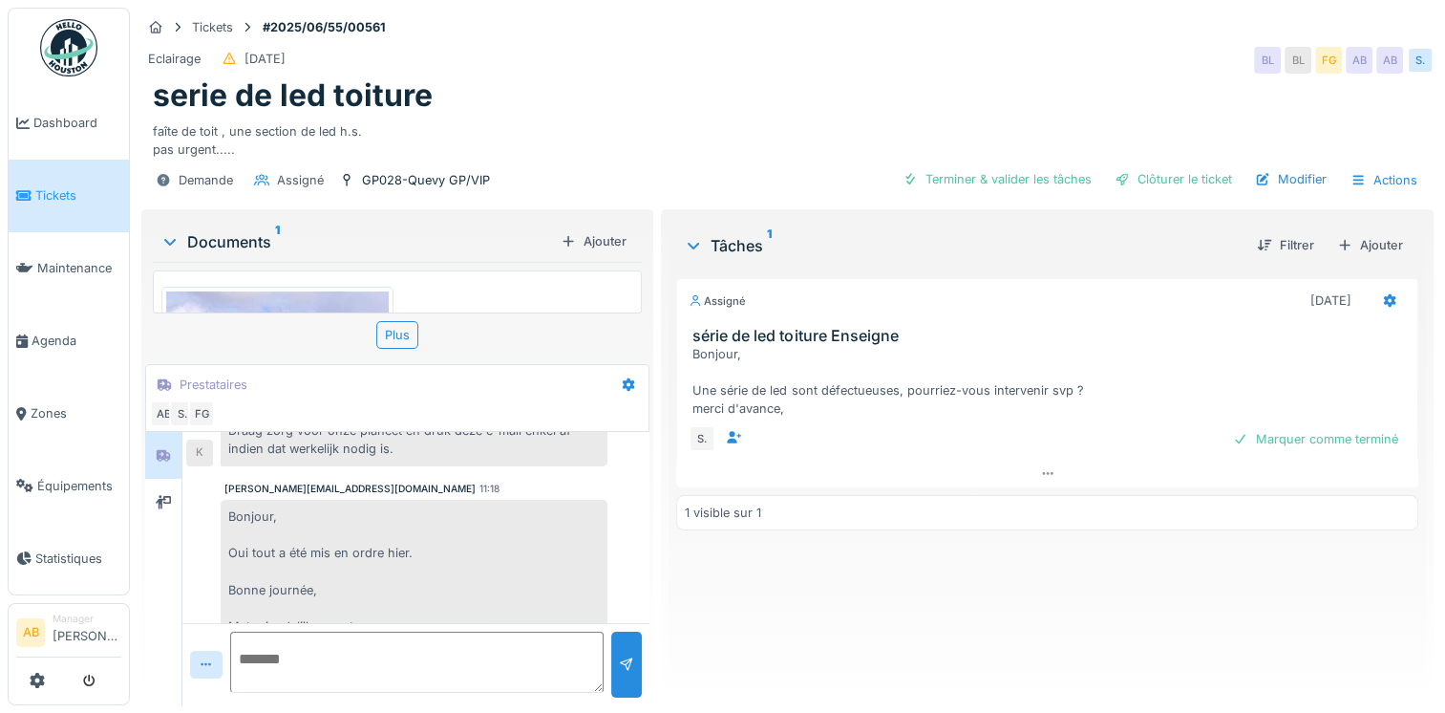
scroll to position [3271, 0]
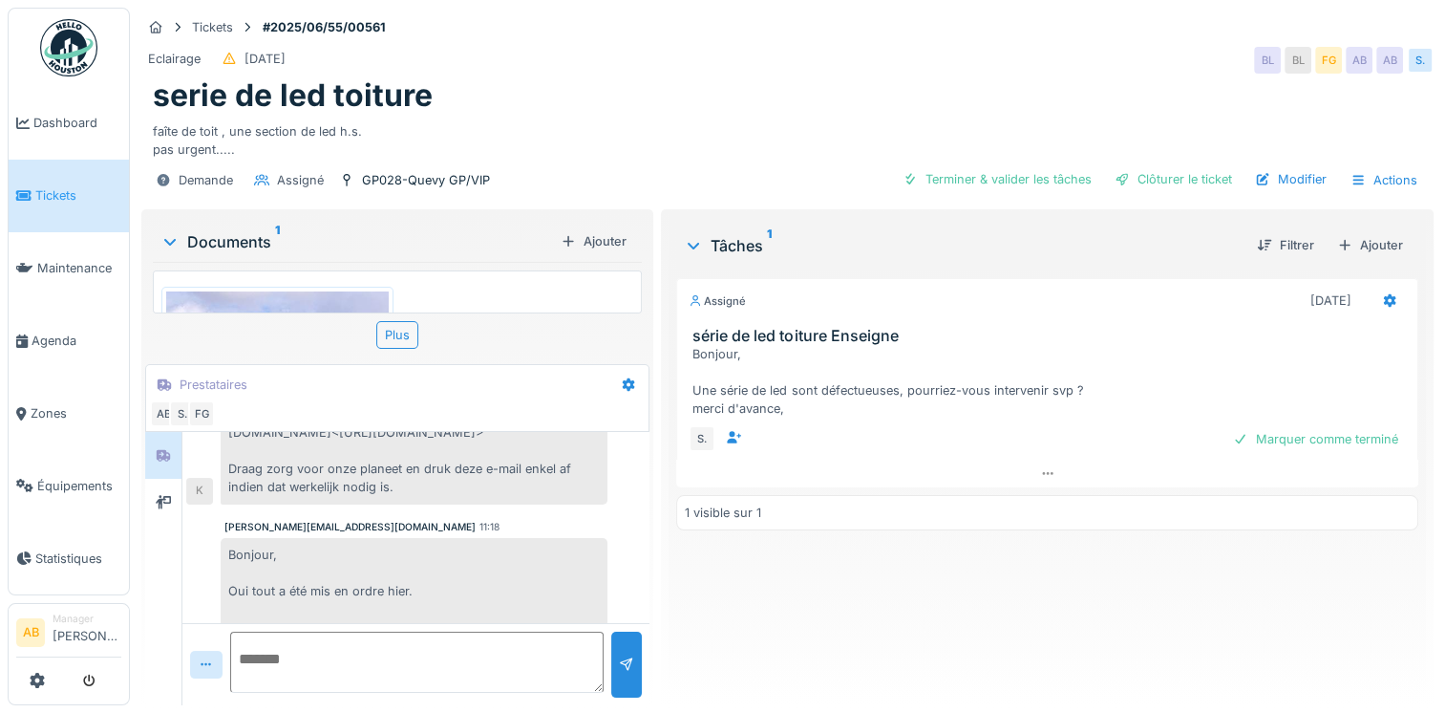
click at [47, 190] on span "Tickets" at bounding box center [78, 195] width 86 height 18
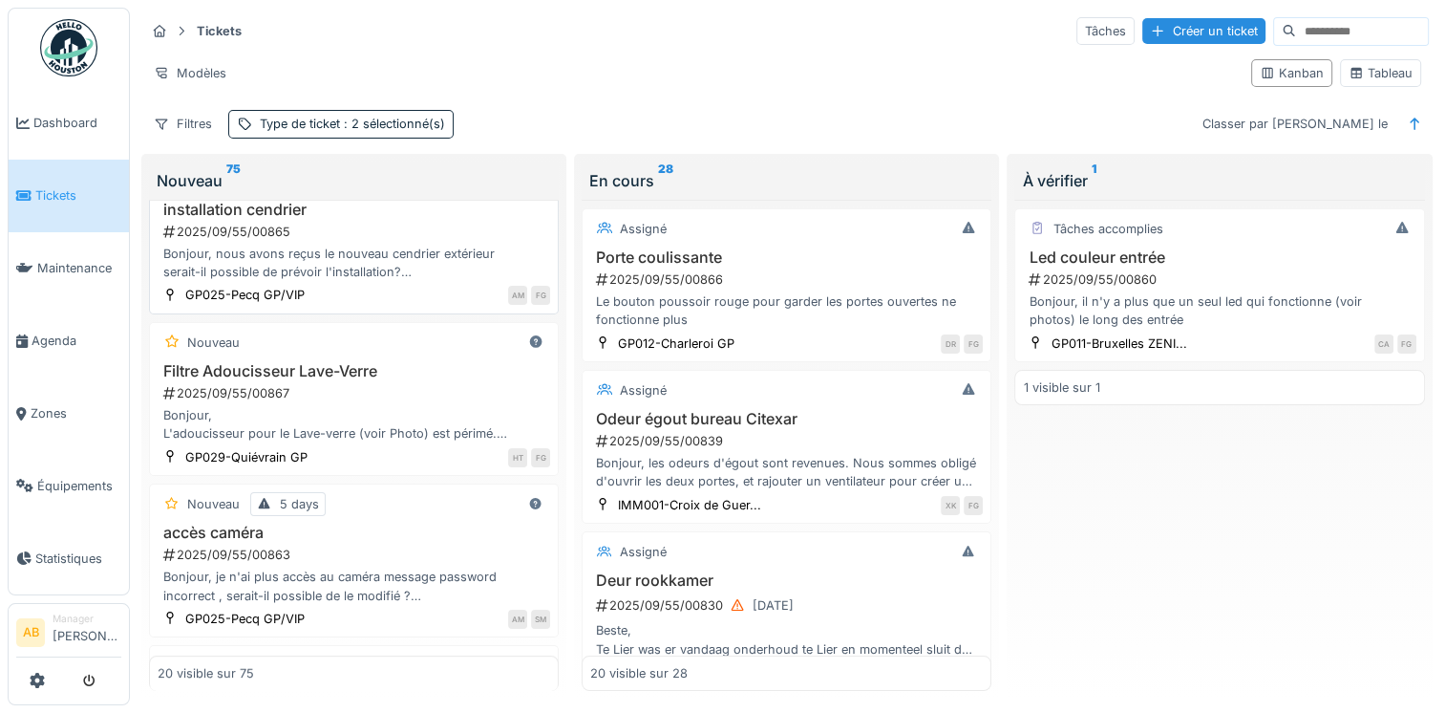
click at [384, 265] on div "Bonjour, nous avons reçus le nouveau cendrier extérieur serait-il possible de p…" at bounding box center [354, 263] width 393 height 36
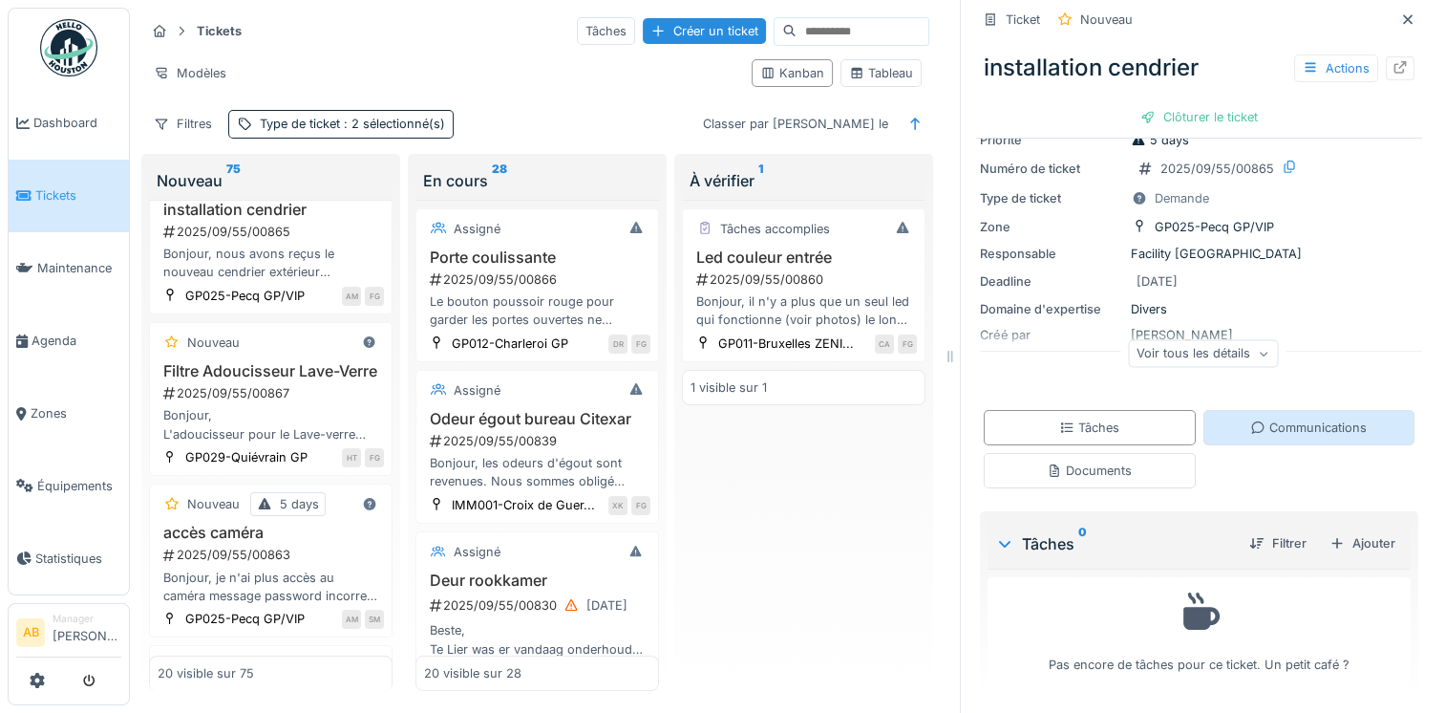
scroll to position [15, 0]
click at [1336, 529] on div "Ajouter" at bounding box center [1362, 542] width 81 height 26
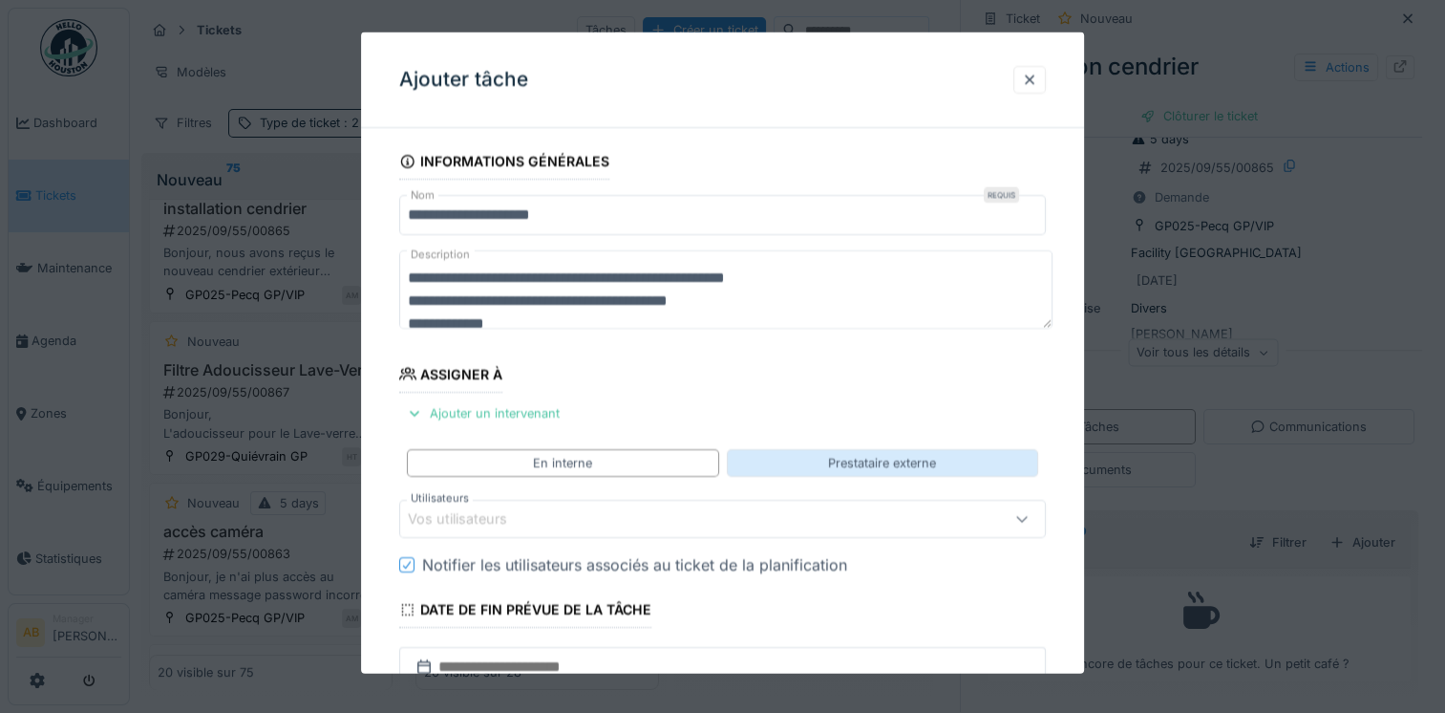
click at [856, 458] on div "Prestataire externe" at bounding box center [882, 463] width 108 height 18
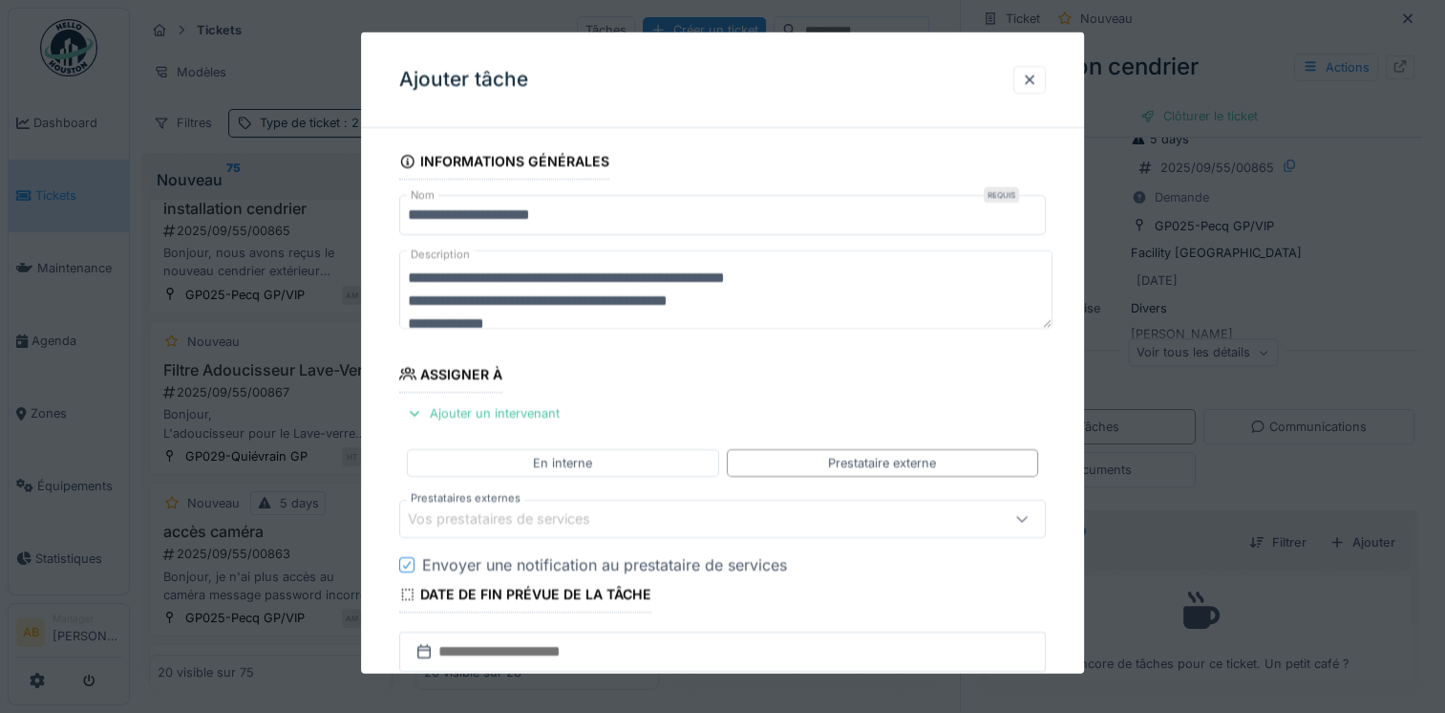
click at [588, 520] on div "Vos prestataires de services" at bounding box center [512, 518] width 209 height 21
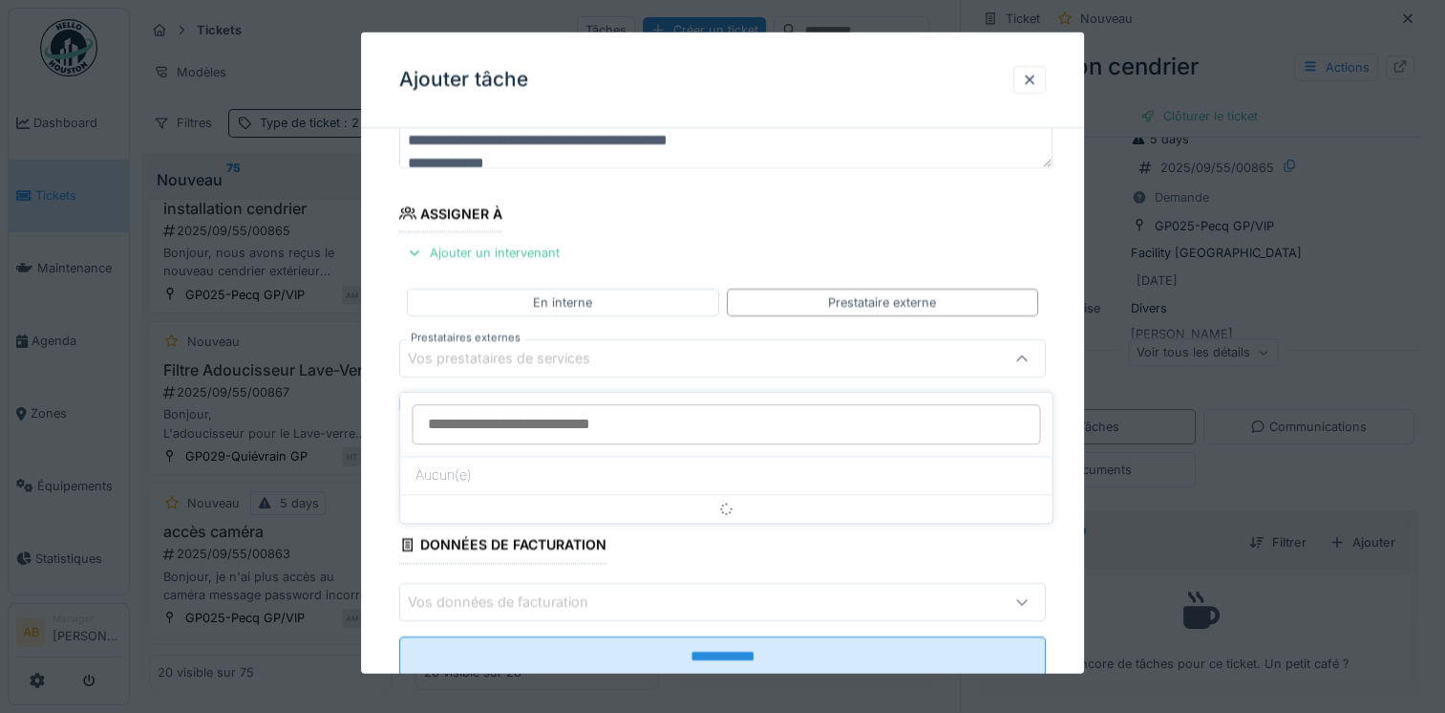
scroll to position [164, 0]
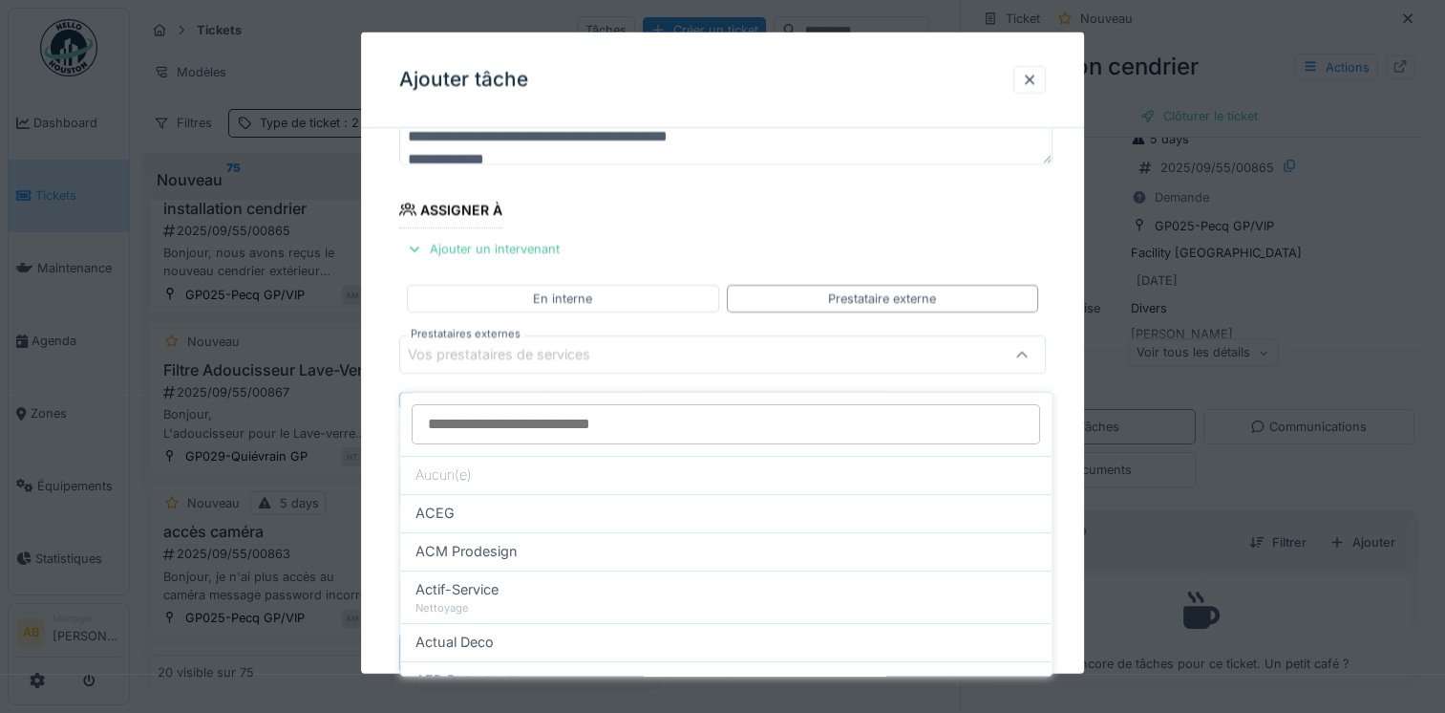
click at [549, 357] on div "Vos prestataires de services" at bounding box center [512, 354] width 209 height 21
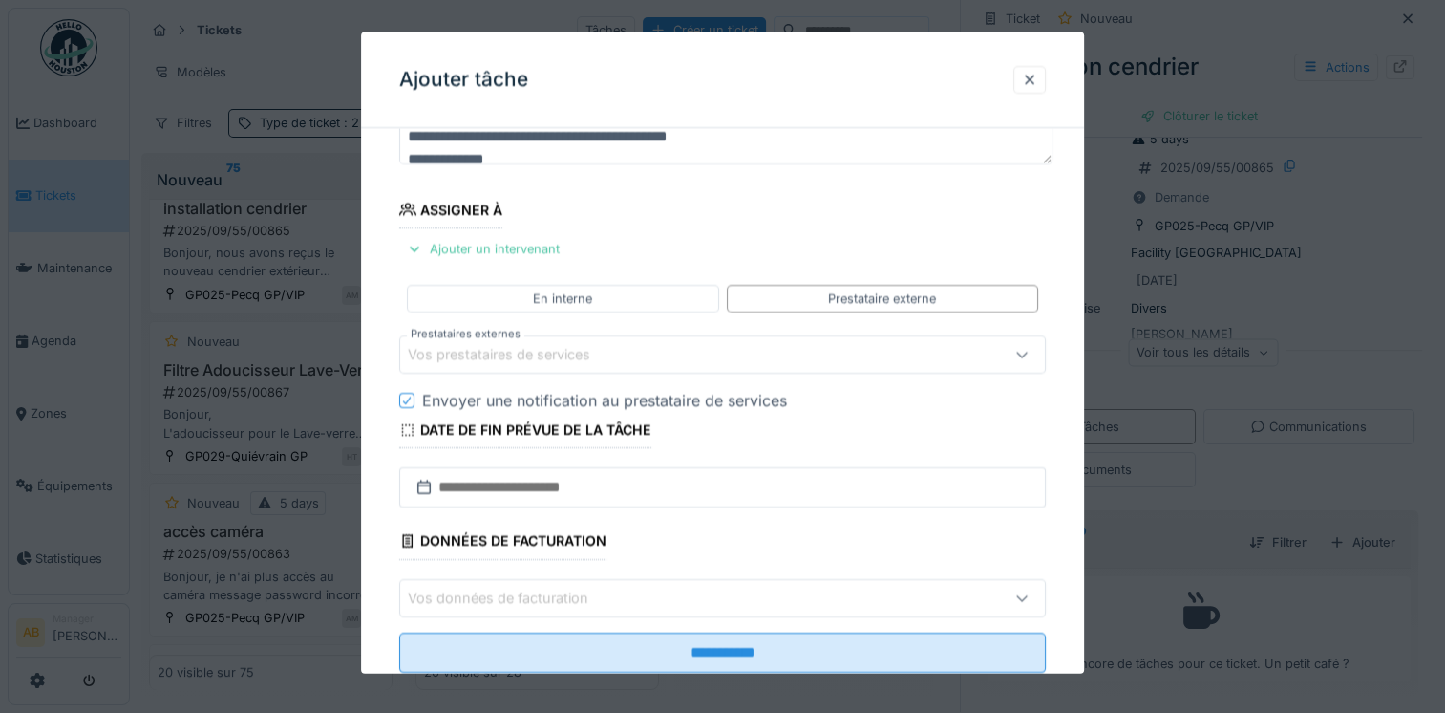
click at [549, 350] on div "Vos prestataires de services" at bounding box center [512, 354] width 209 height 21
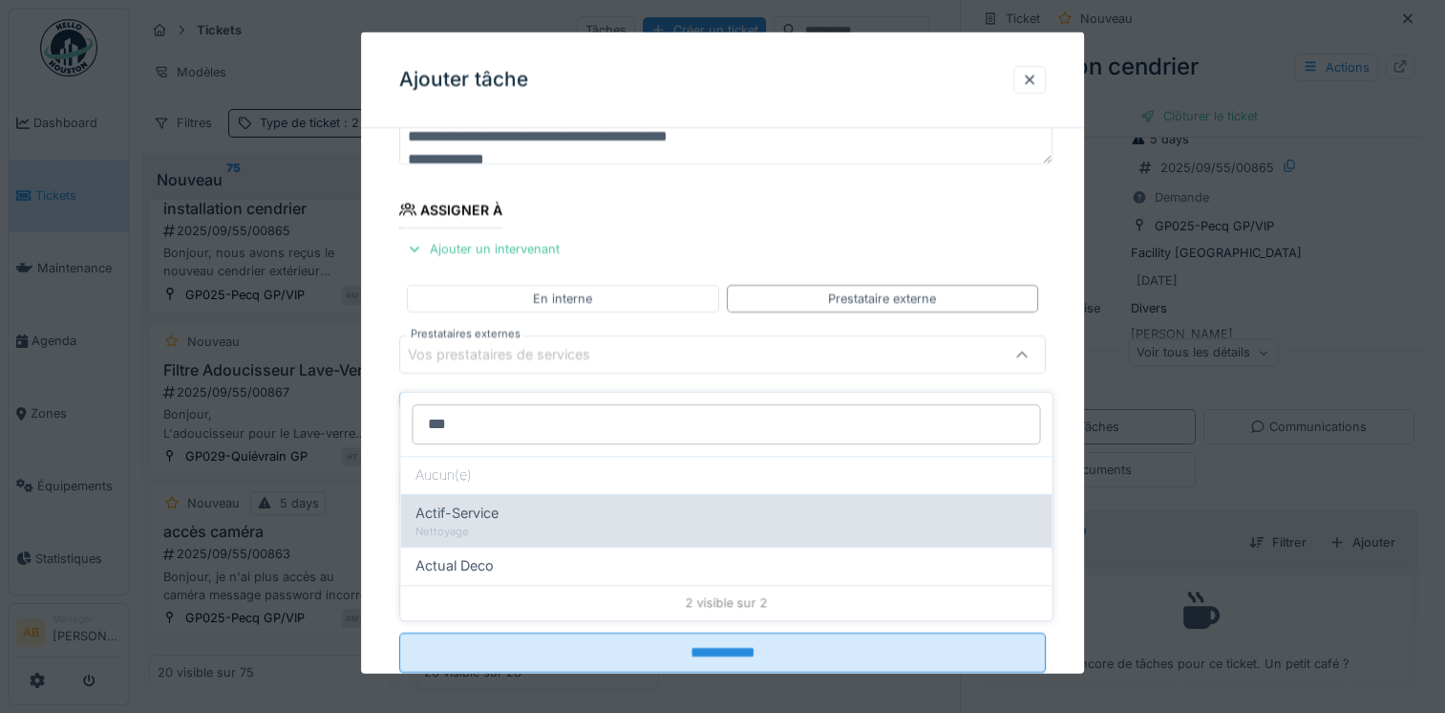
type input "***"
click at [520, 503] on div "Actif-Service" at bounding box center [726, 513] width 621 height 21
type input "***"
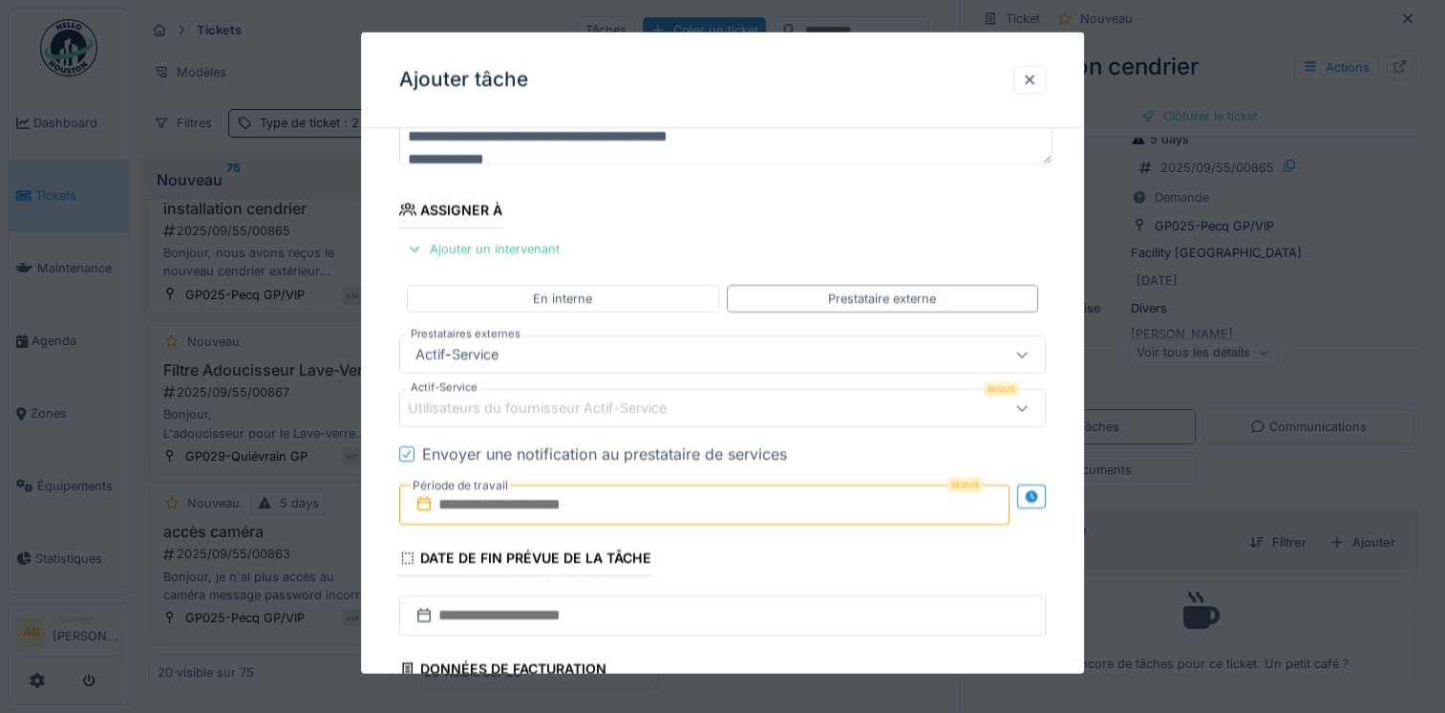
click at [520, 412] on div "Utilisateurs du fournisseur Actif-Service" at bounding box center [551, 407] width 286 height 21
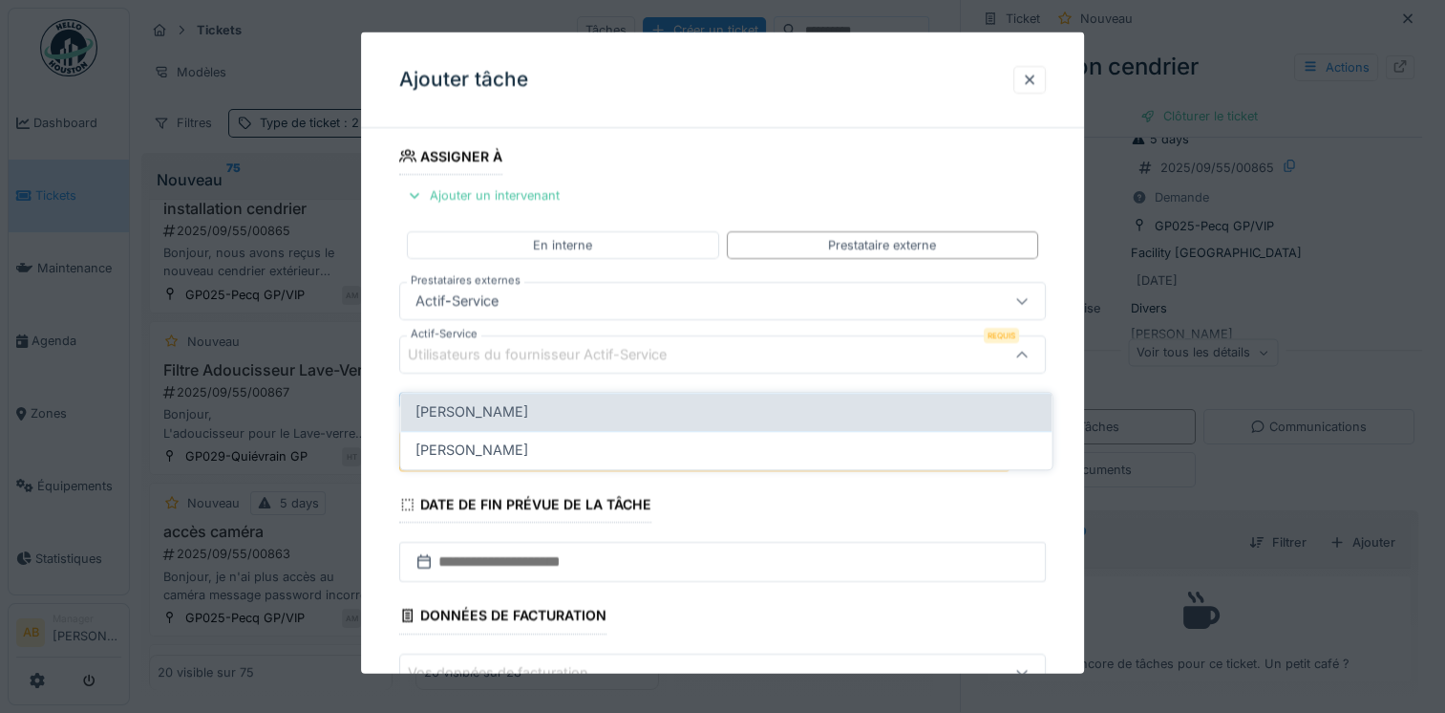
click at [522, 404] on span "Bernadette Van hove" at bounding box center [472, 411] width 113 height 21
type input "****"
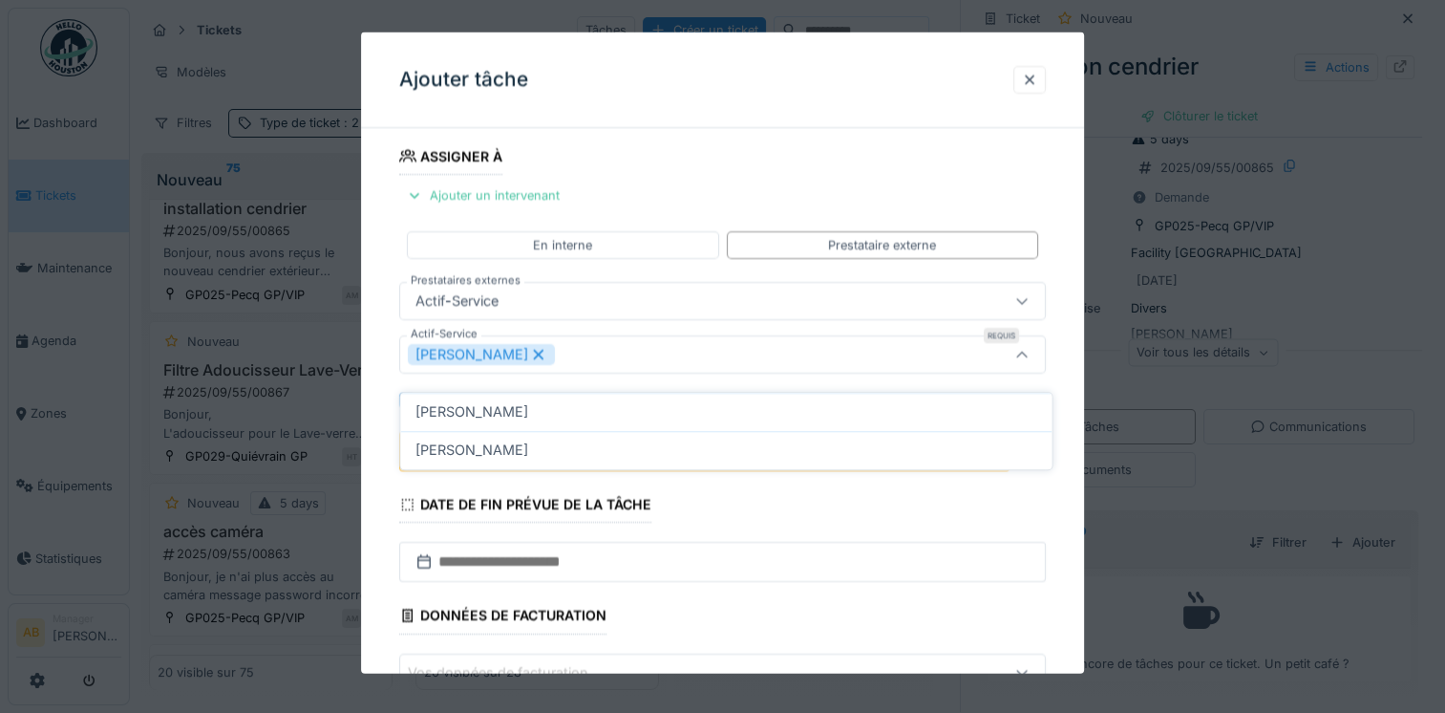
click at [725, 167] on fieldset "**********" at bounding box center [722, 343] width 647 height 837
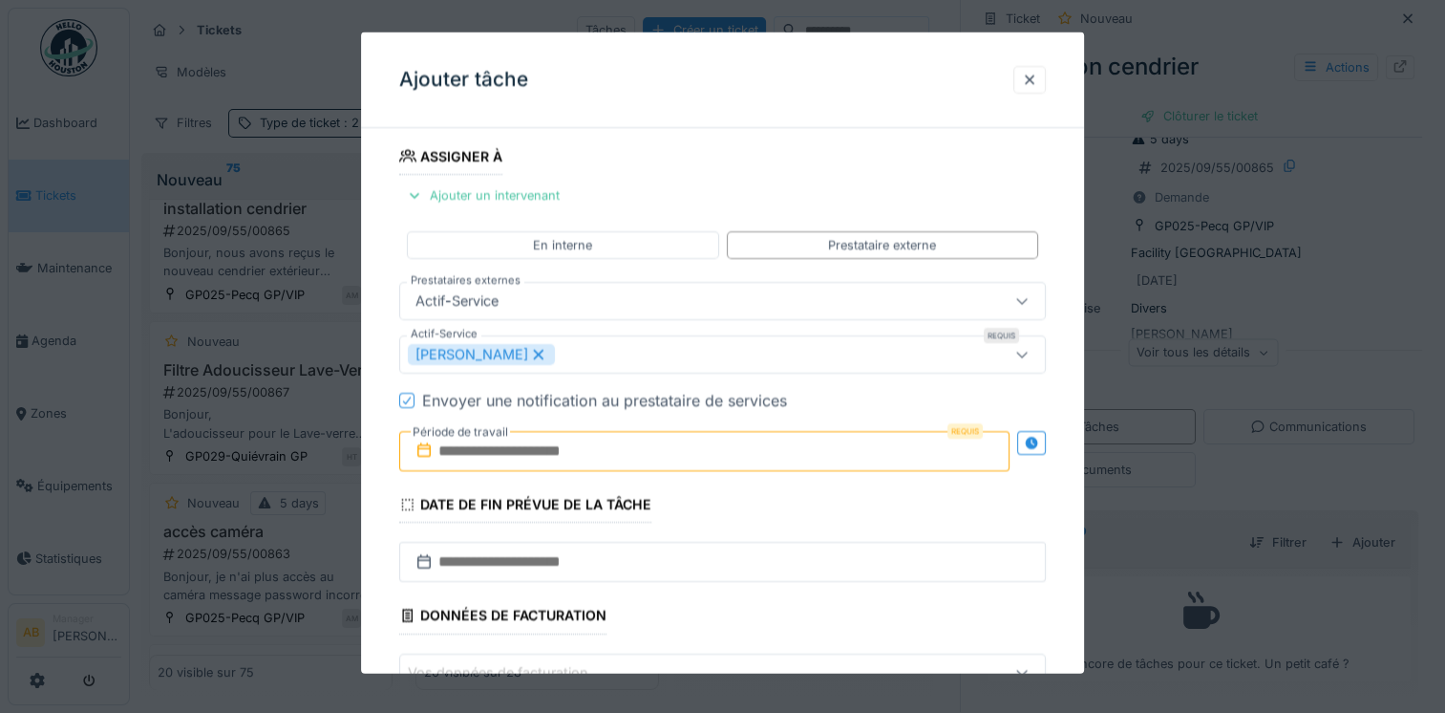
click at [573, 450] on input "text" at bounding box center [704, 451] width 610 height 40
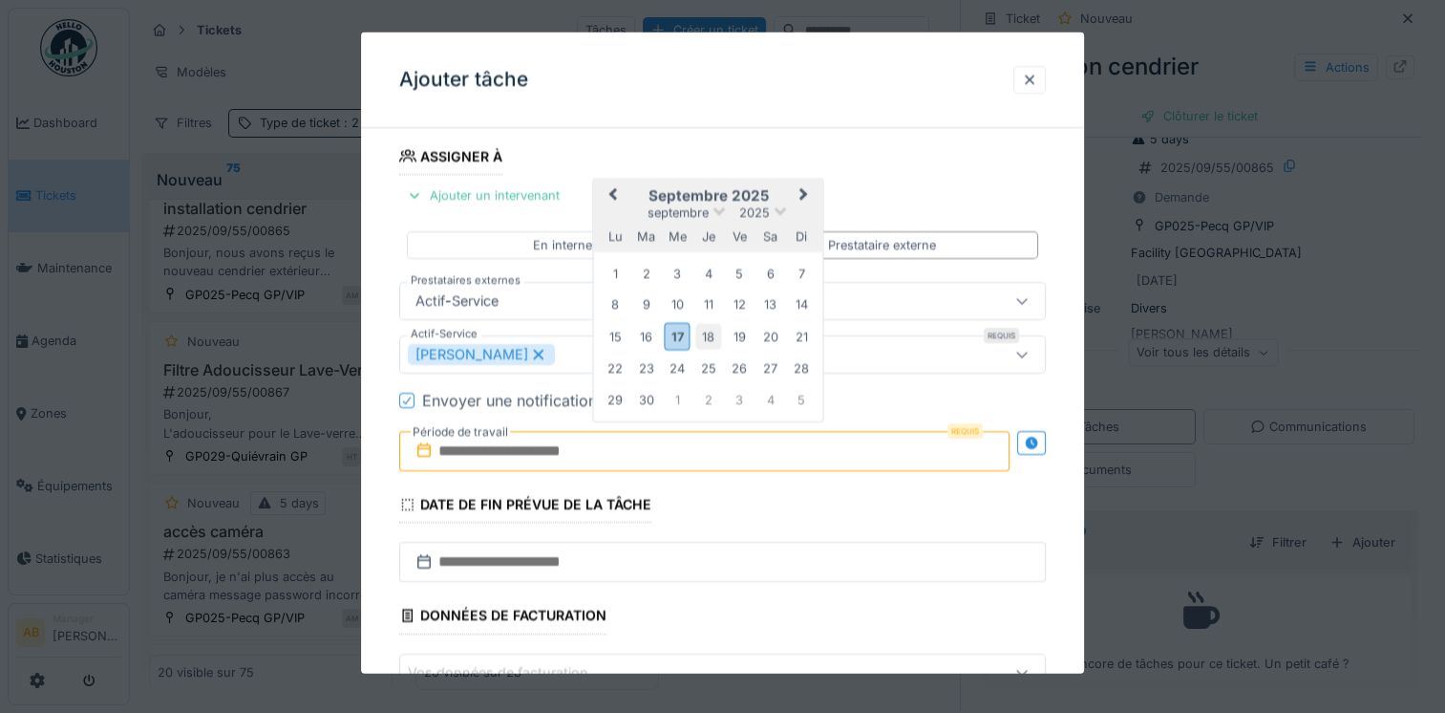
click at [705, 334] on div "18" at bounding box center [708, 336] width 26 height 26
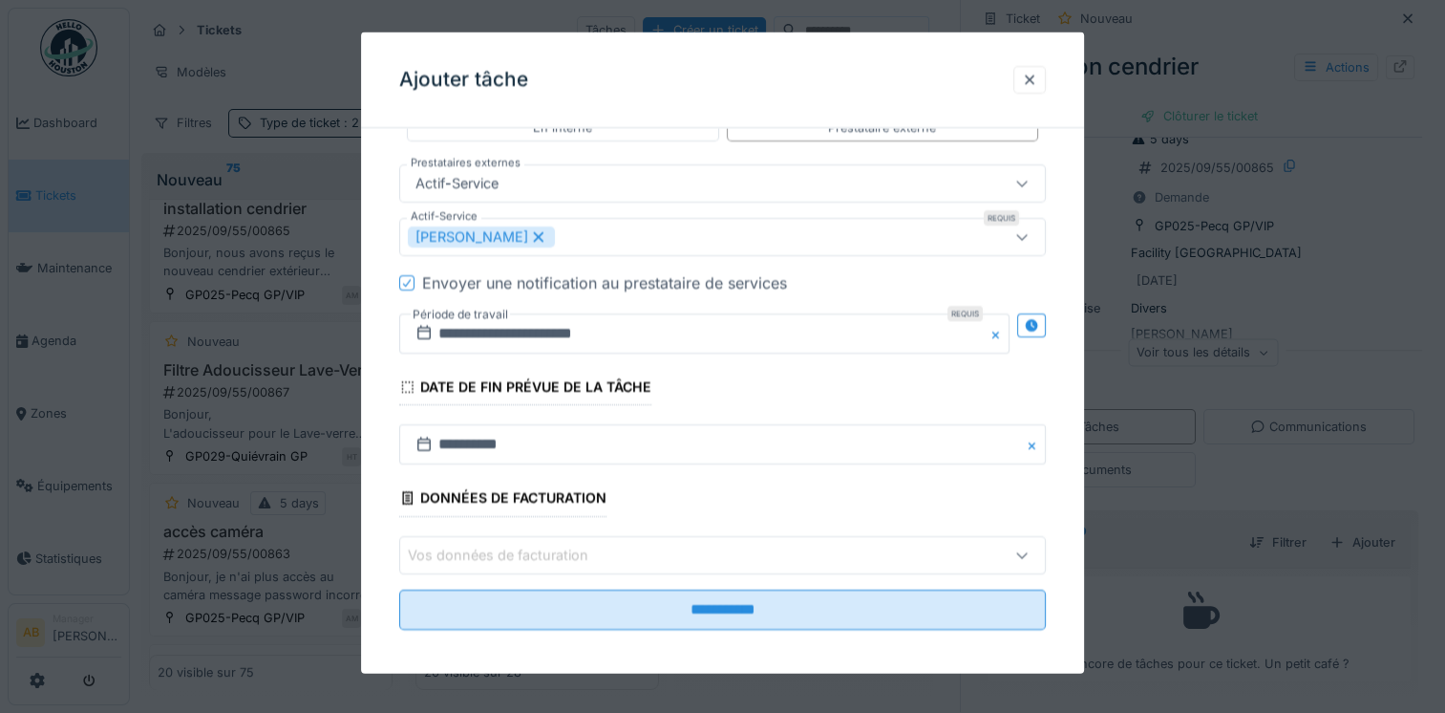
scroll to position [340, 0]
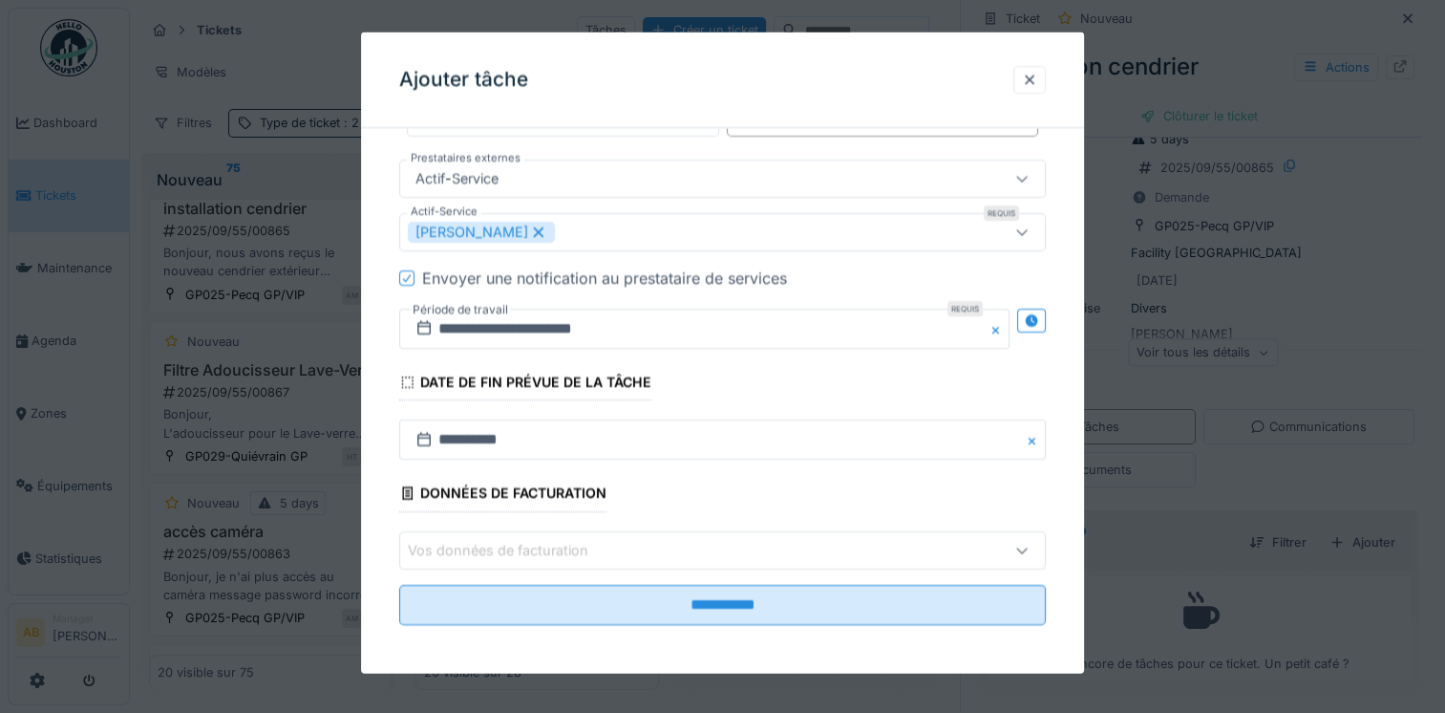
click at [615, 544] on div "Vos données de facturation" at bounding box center [683, 549] width 551 height 21
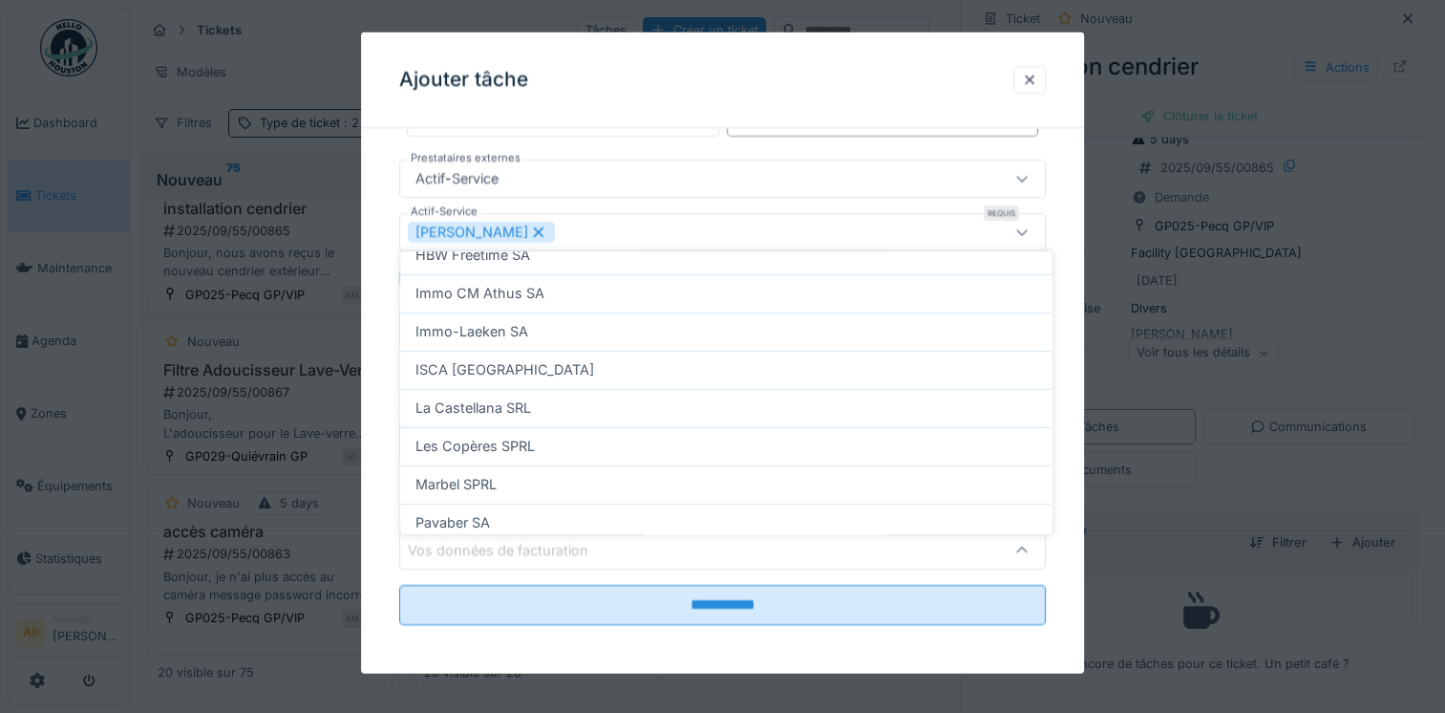
scroll to position [478, 0]
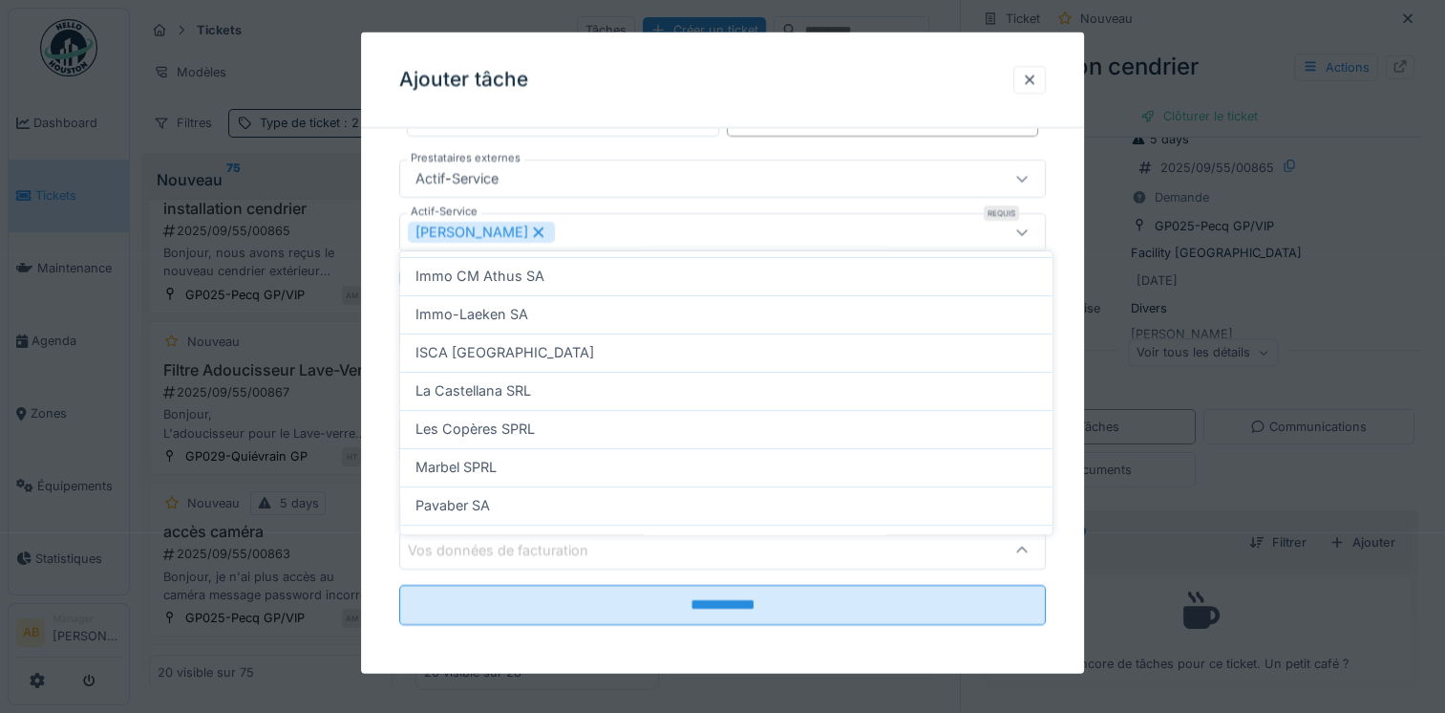
click at [516, 410] on div "Les Copères SPRL" at bounding box center [726, 429] width 652 height 38
type input "*"
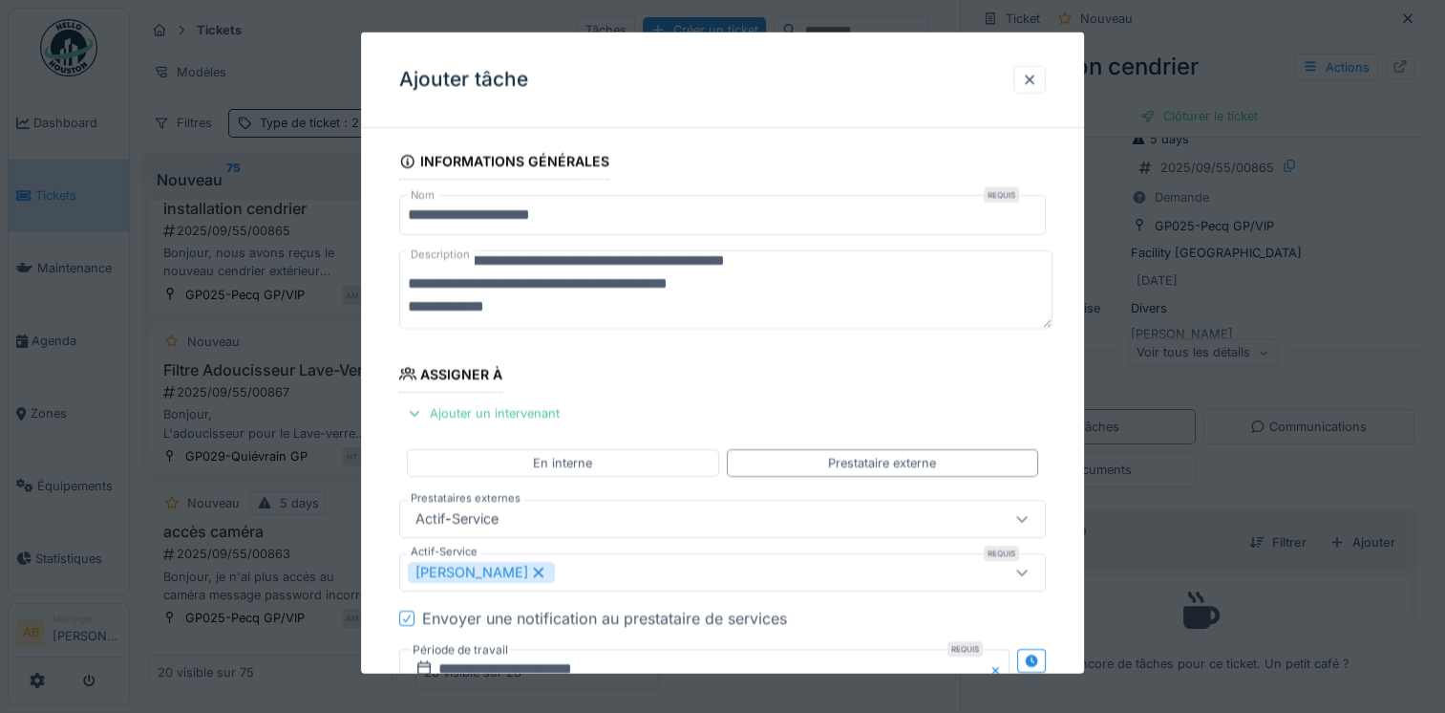
scroll to position [23, 0]
click at [717, 281] on textarea "**********" at bounding box center [725, 289] width 653 height 78
click at [465, 308] on textarea "**********" at bounding box center [725, 289] width 653 height 78
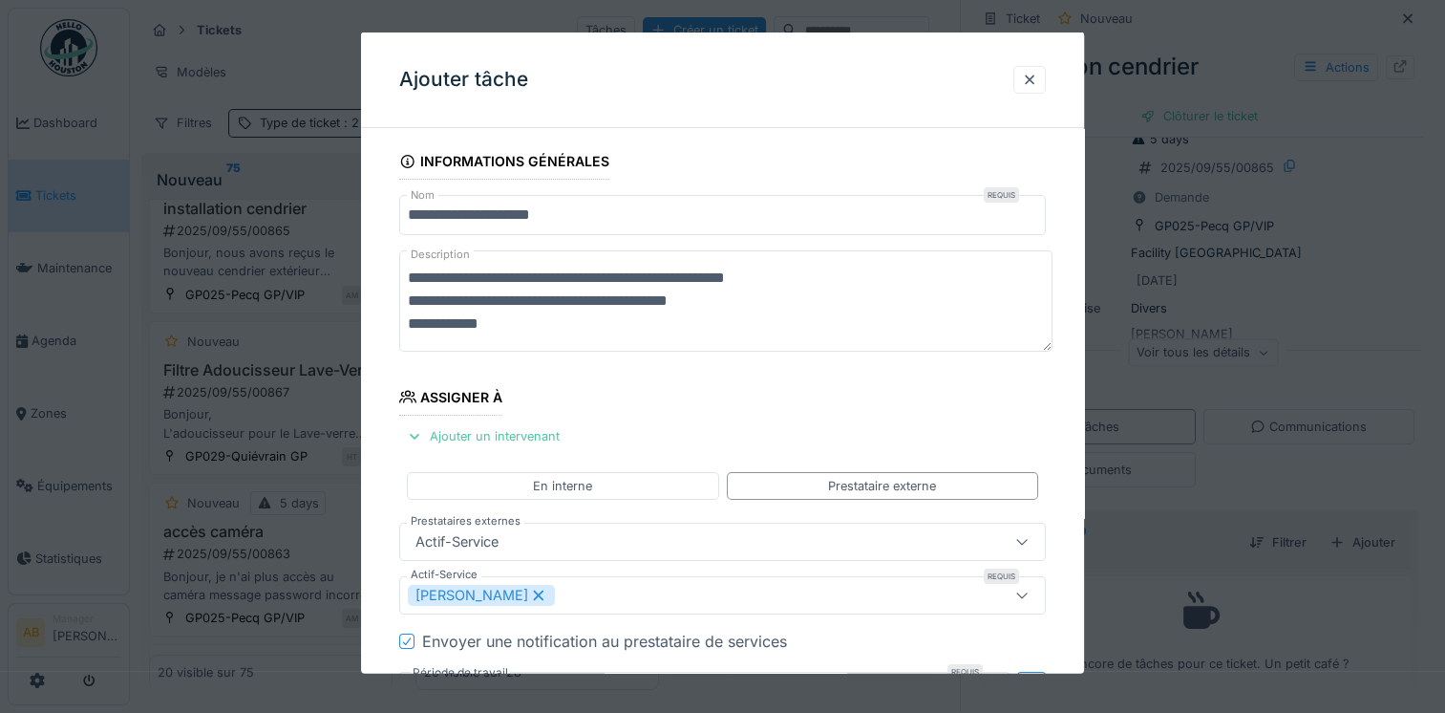
scroll to position [0, 0]
click at [741, 305] on textarea "**********" at bounding box center [725, 300] width 653 height 101
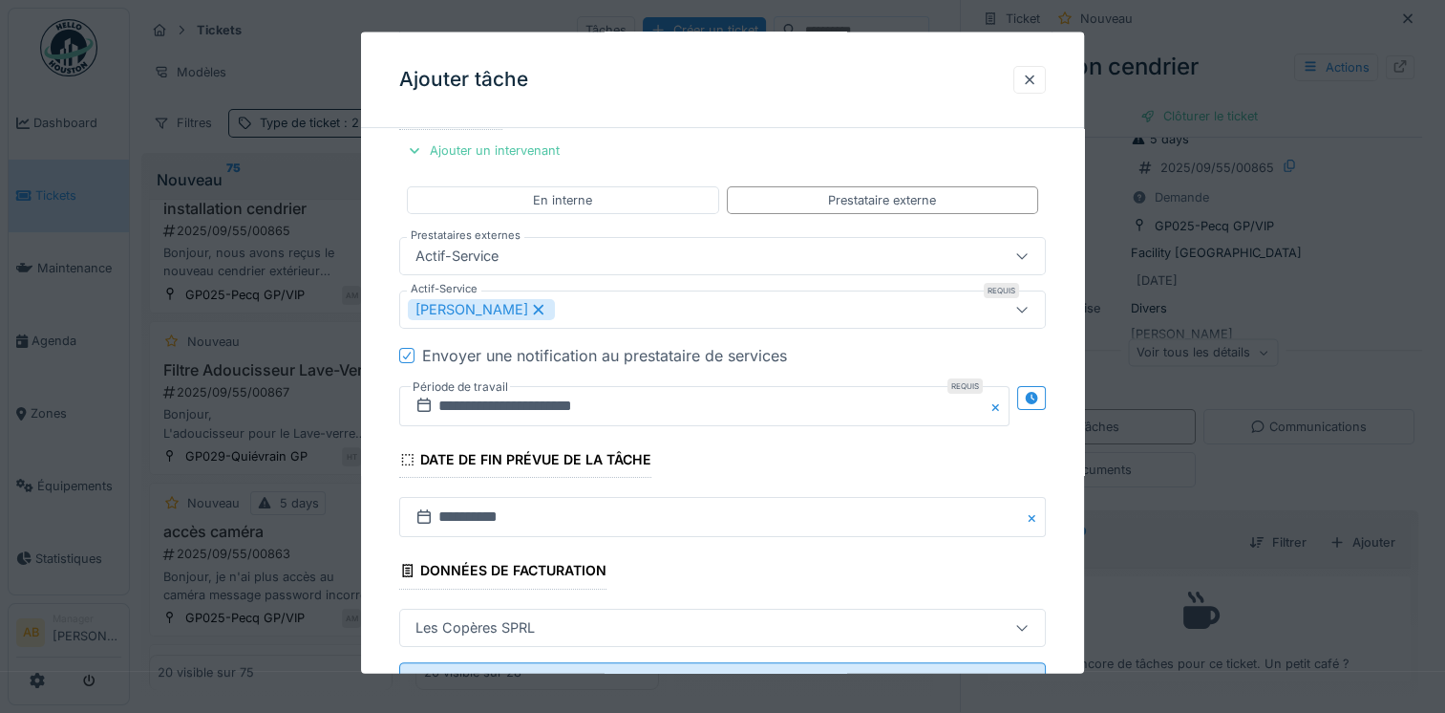
scroll to position [363, 0]
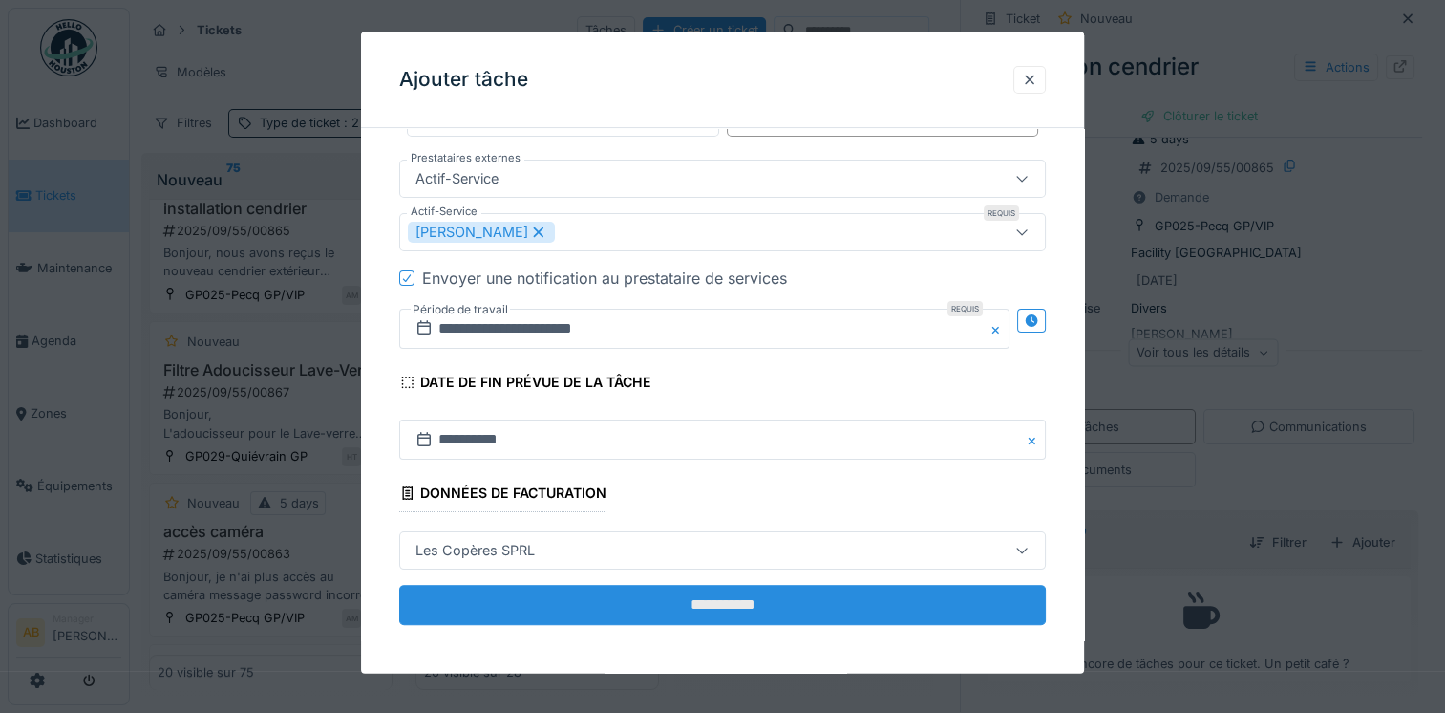
type textarea "**********"
click at [722, 599] on input "**********" at bounding box center [722, 604] width 647 height 40
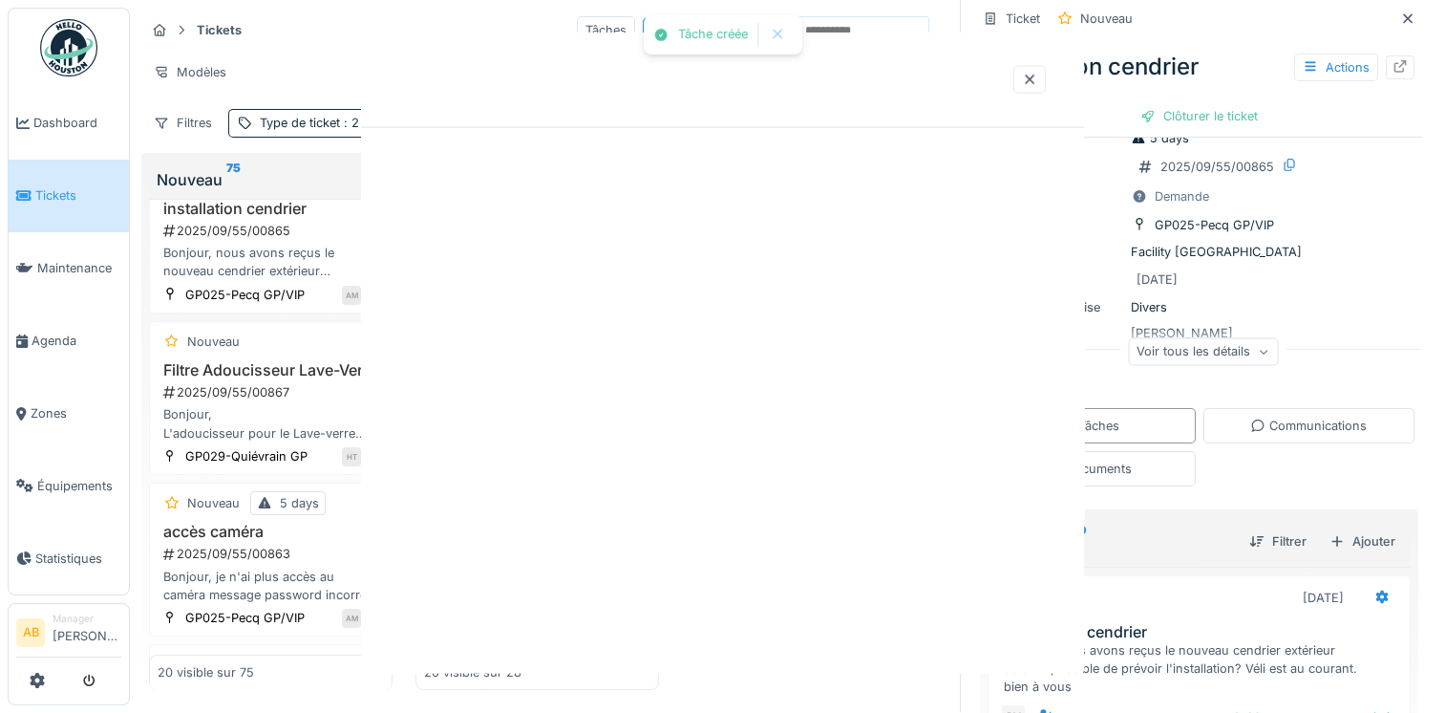
scroll to position [0, 0]
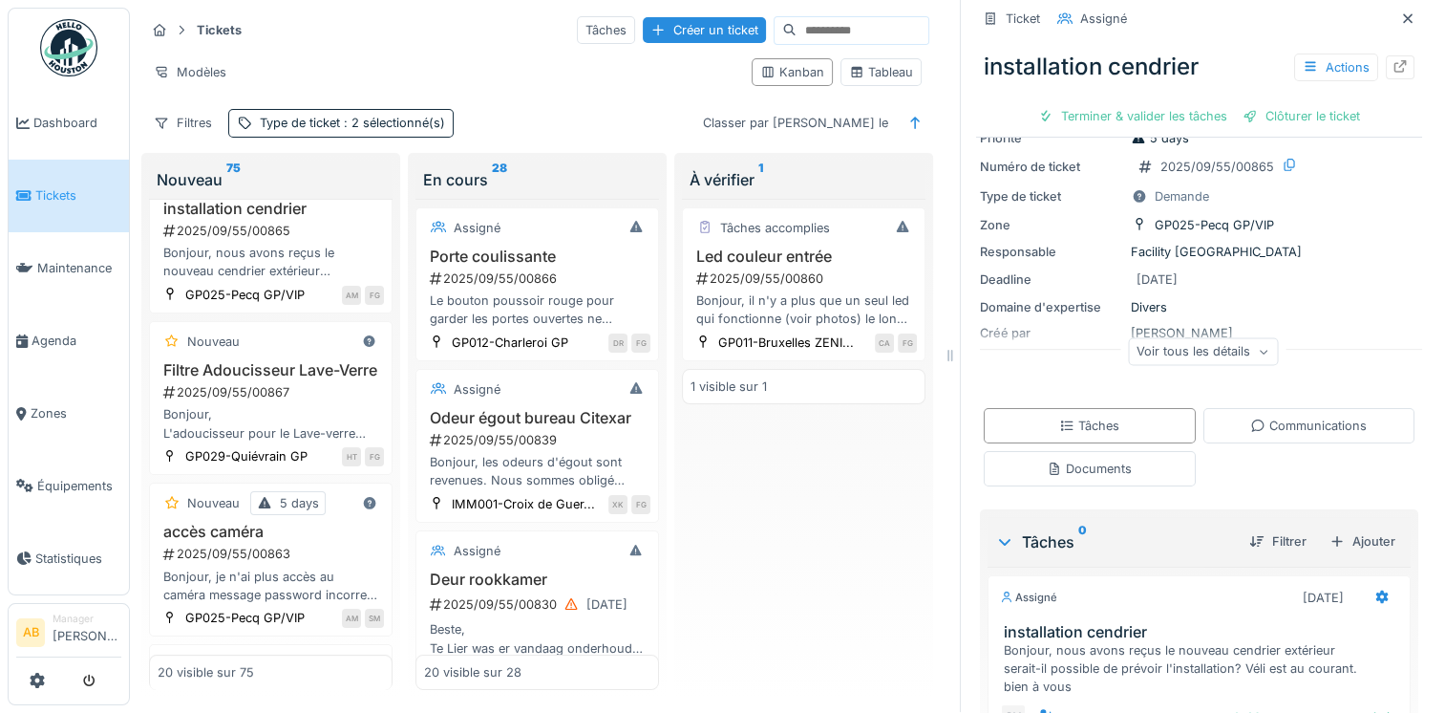
click at [58, 201] on span "Tickets" at bounding box center [78, 195] width 86 height 18
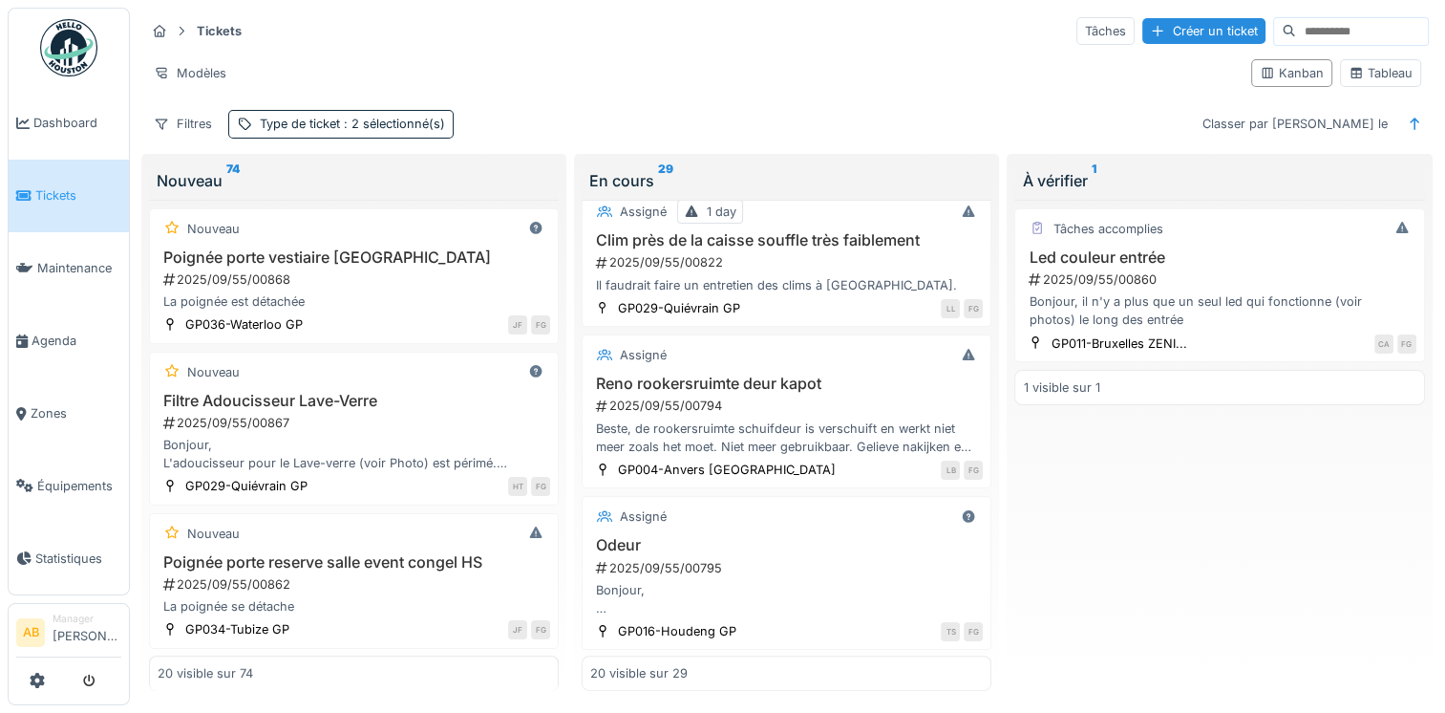
scroll to position [764, 0]
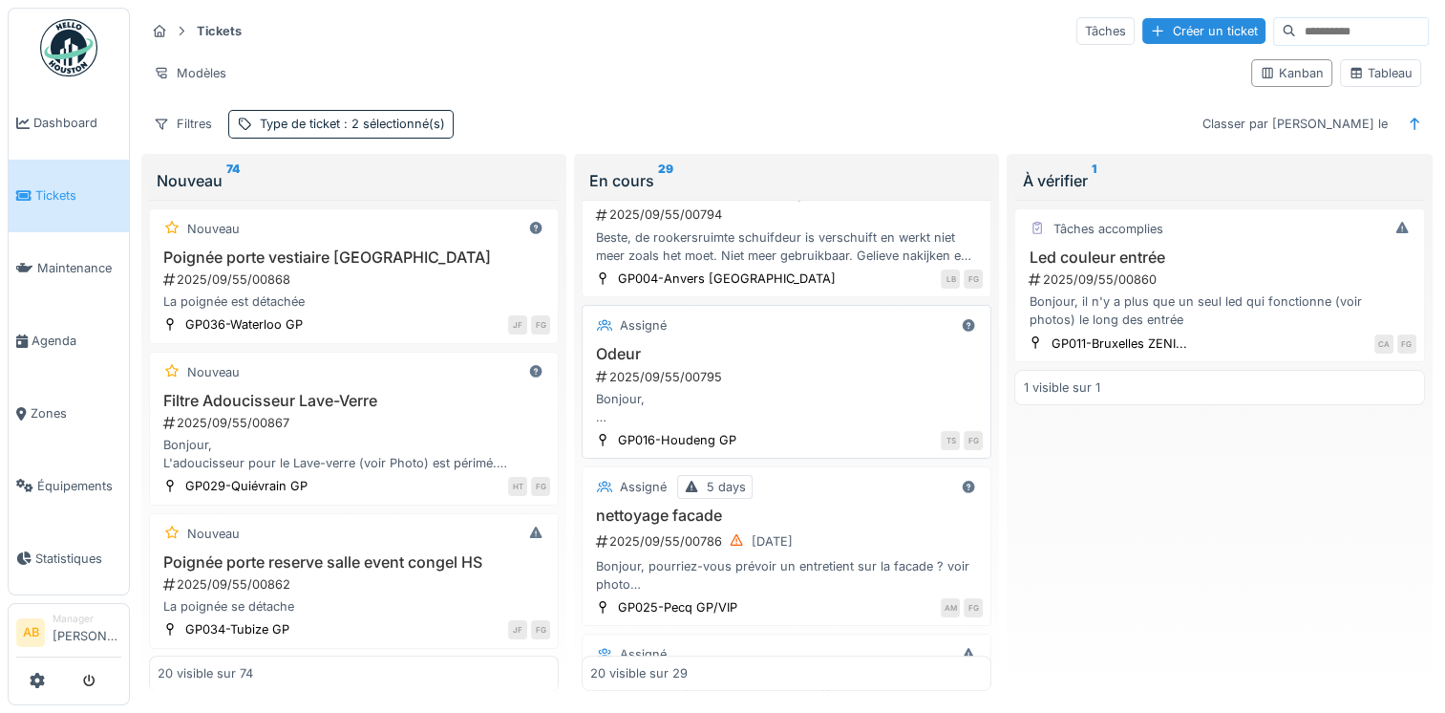
click at [784, 391] on div "Bonjour, Depuis quelques semaines, il y a une petite odeur d’égout dans la sall…" at bounding box center [786, 408] width 393 height 36
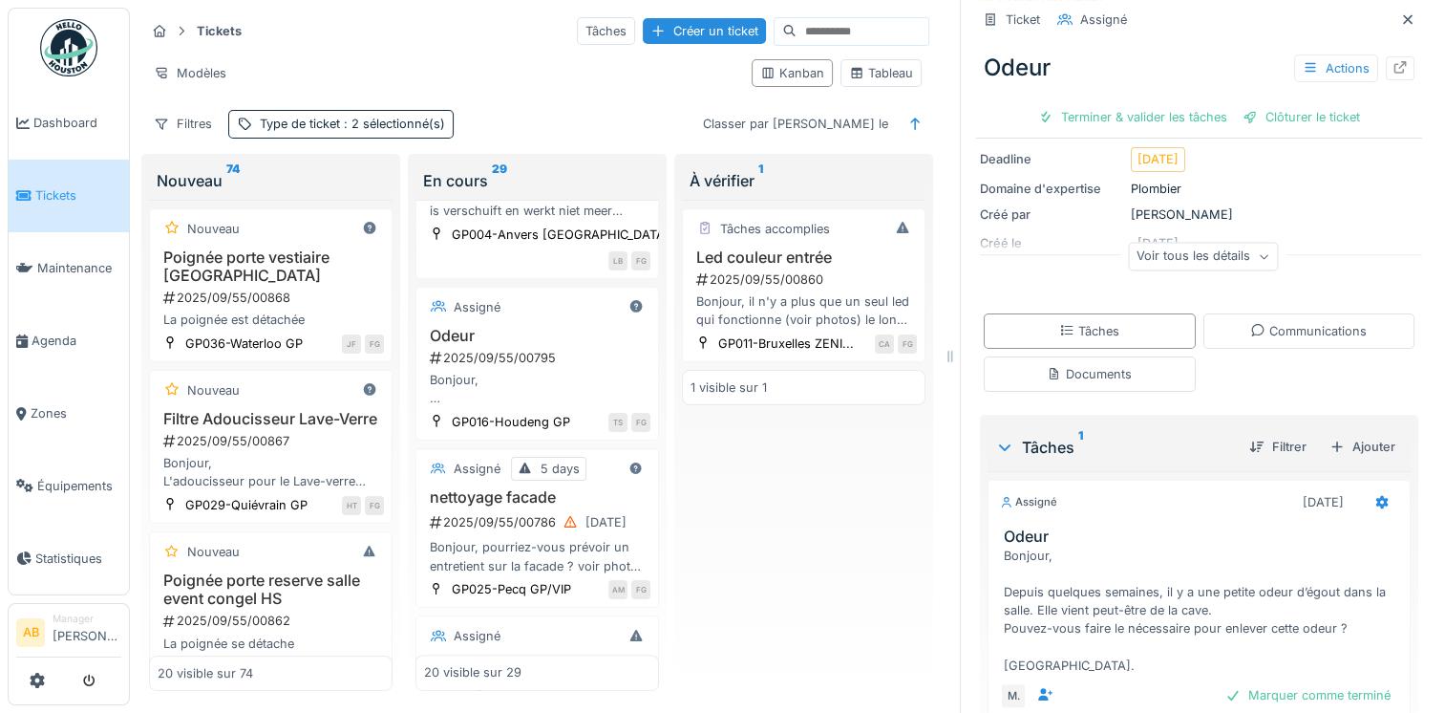
scroll to position [287, 0]
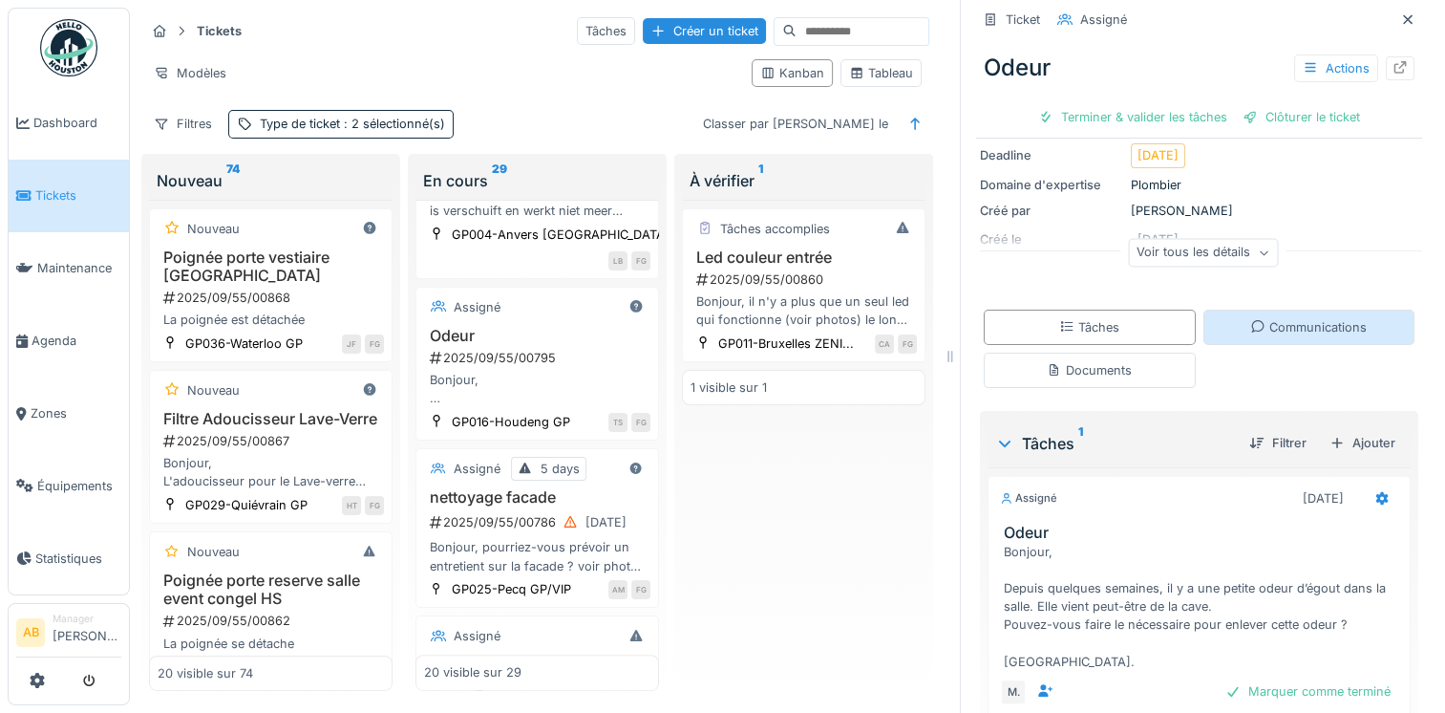
click at [1239, 340] on div "Communications" at bounding box center [1310, 327] width 212 height 35
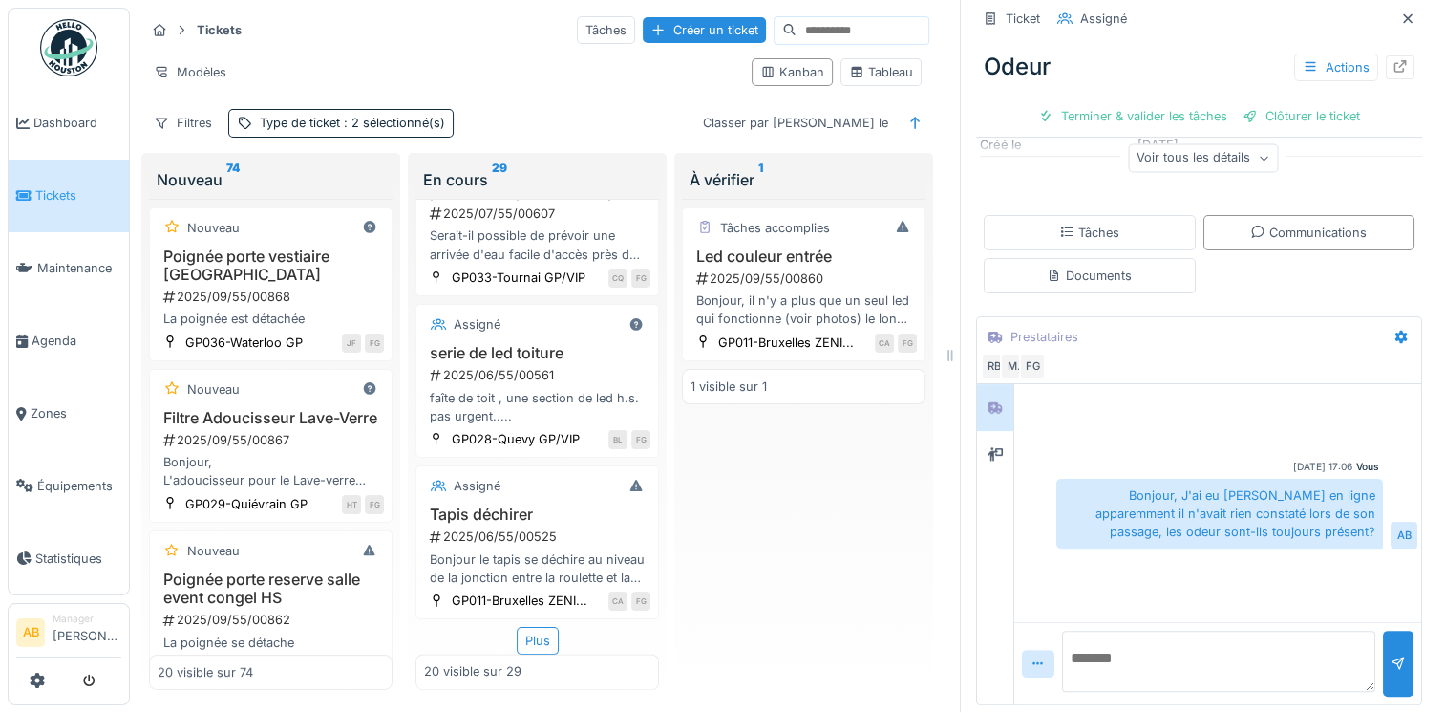
scroll to position [3154, 0]
click at [517, 627] on div "Plus" at bounding box center [538, 641] width 42 height 28
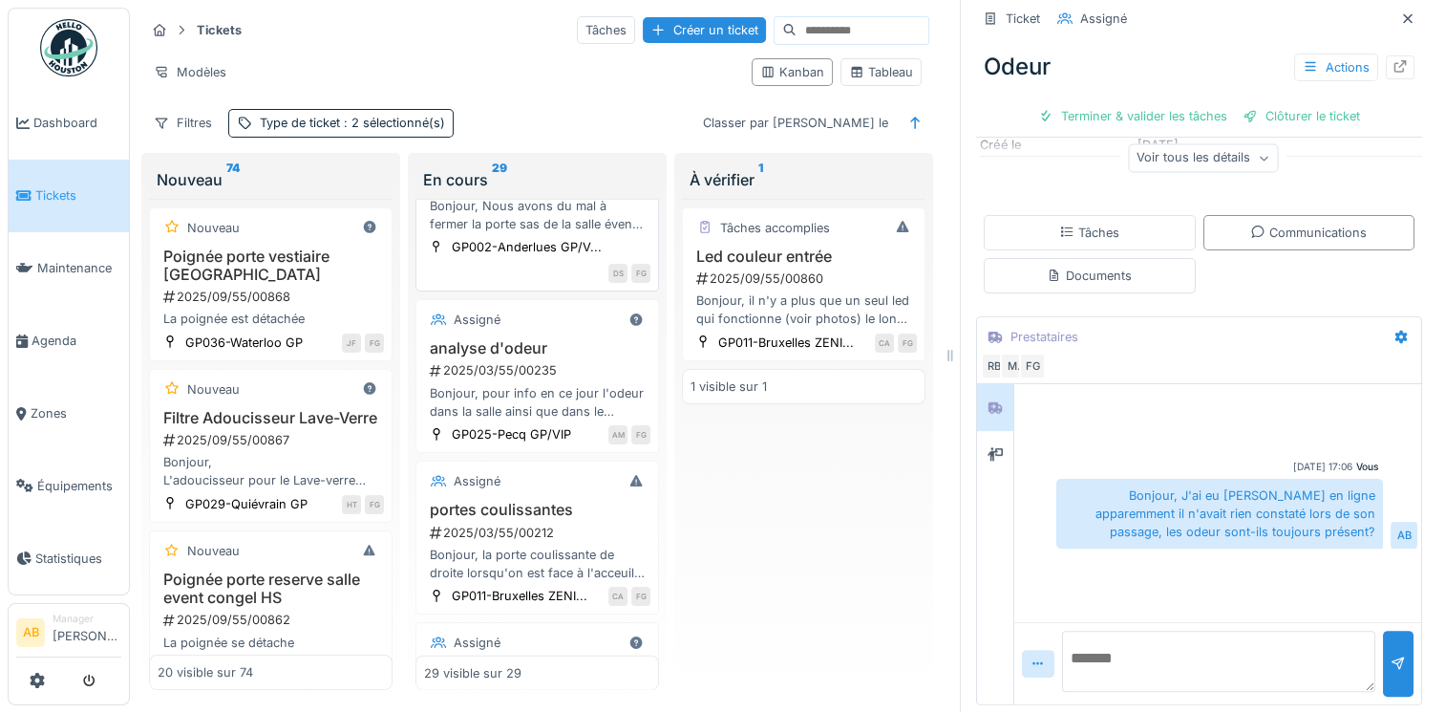
scroll to position [4205, 0]
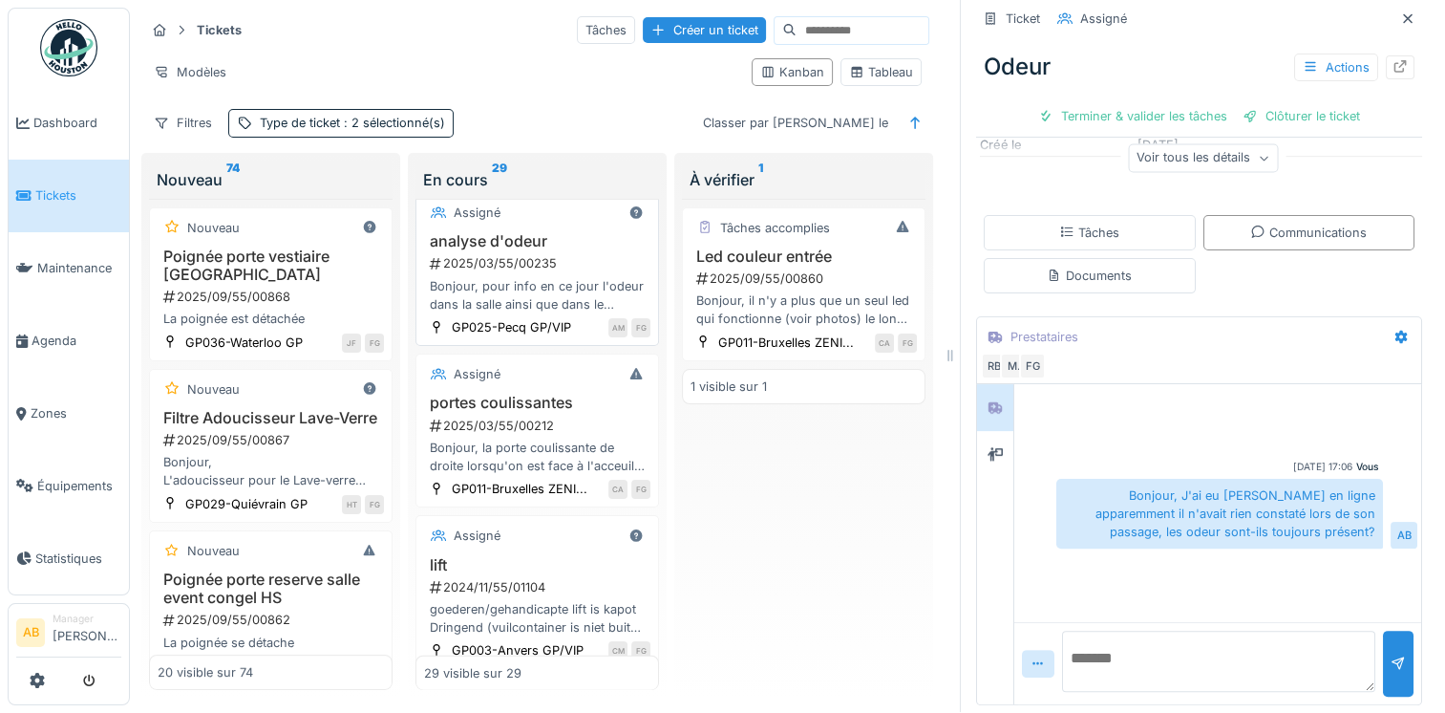
click at [548, 313] on div "Bonjour, pour info en ce jour l'odeur dans la salle ainsi que dans le bureau es…" at bounding box center [537, 295] width 226 height 36
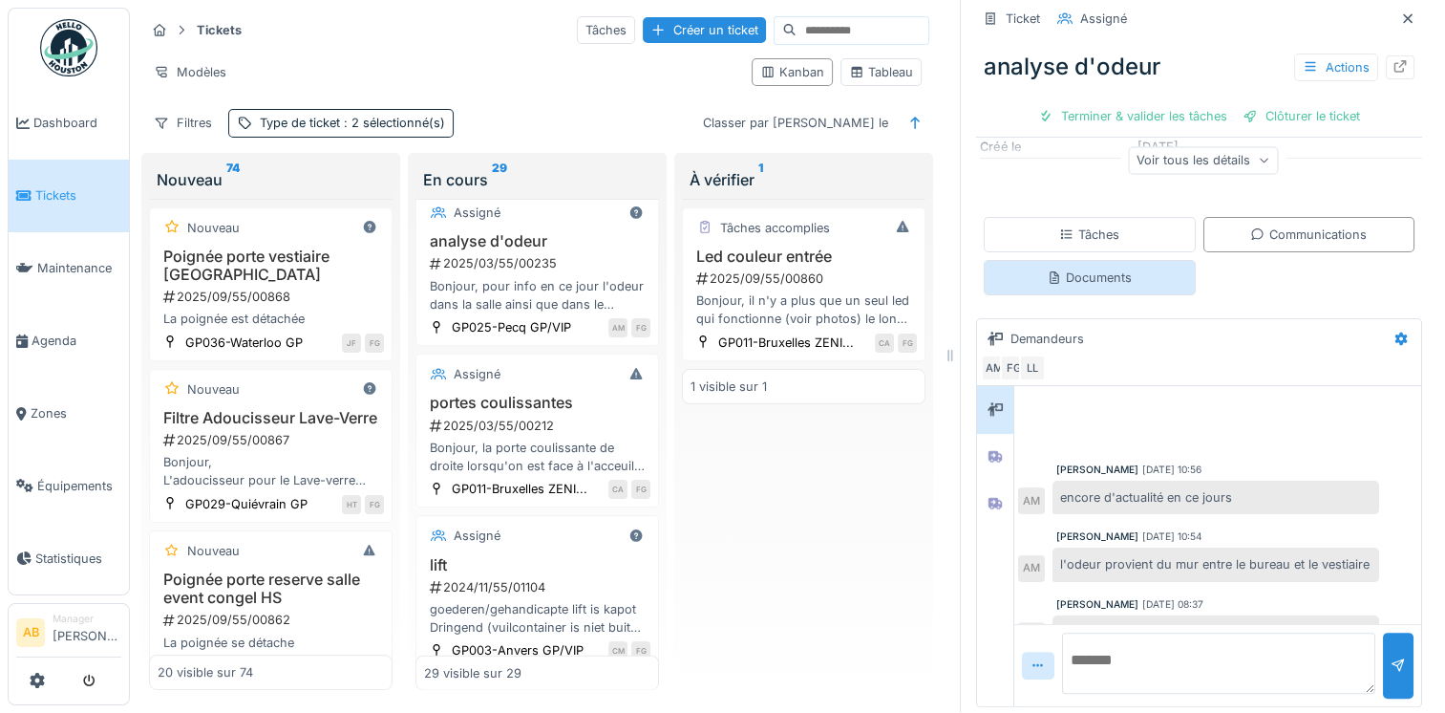
click at [1097, 269] on div "Documents" at bounding box center [1089, 277] width 85 height 18
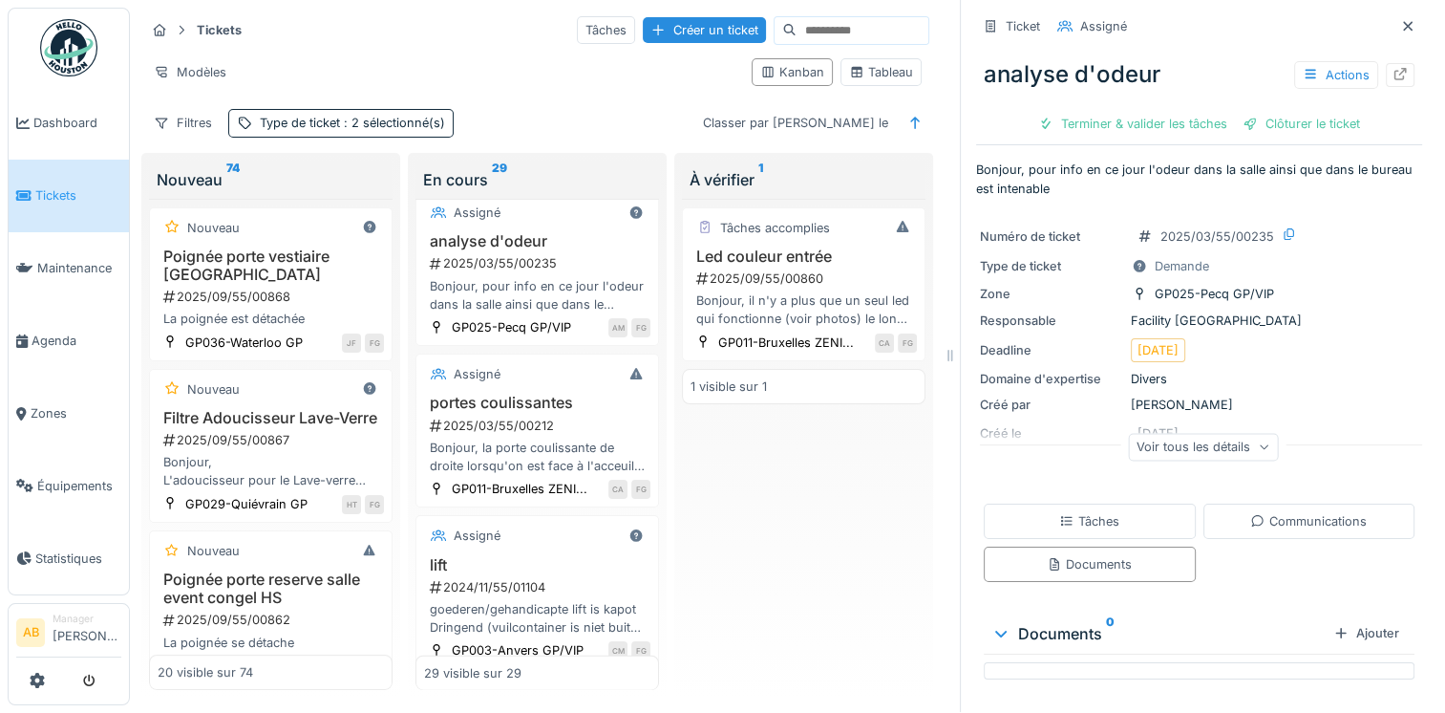
click at [1284, 530] on div "Tâches Communications Documents" at bounding box center [1199, 543] width 446 height 94
click at [1283, 512] on div "Communications" at bounding box center [1309, 521] width 117 height 18
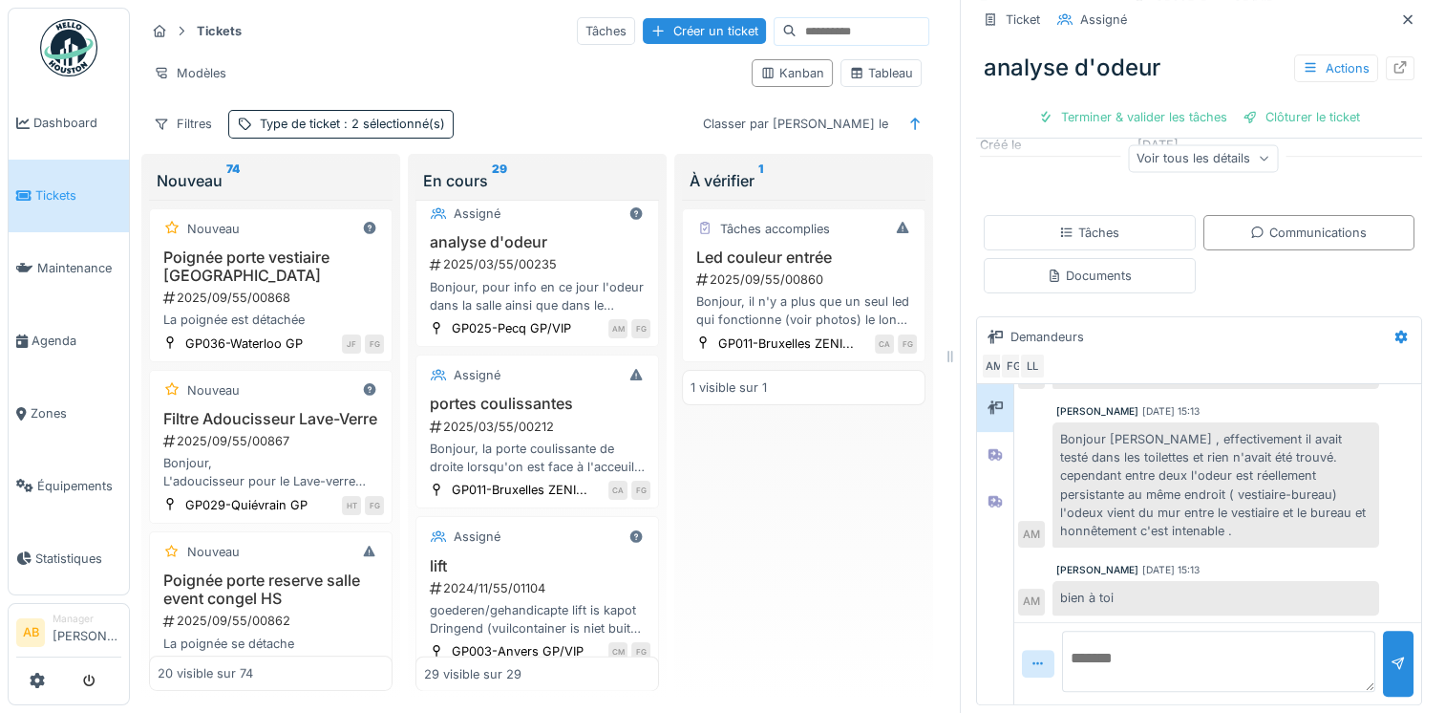
scroll to position [295, 0]
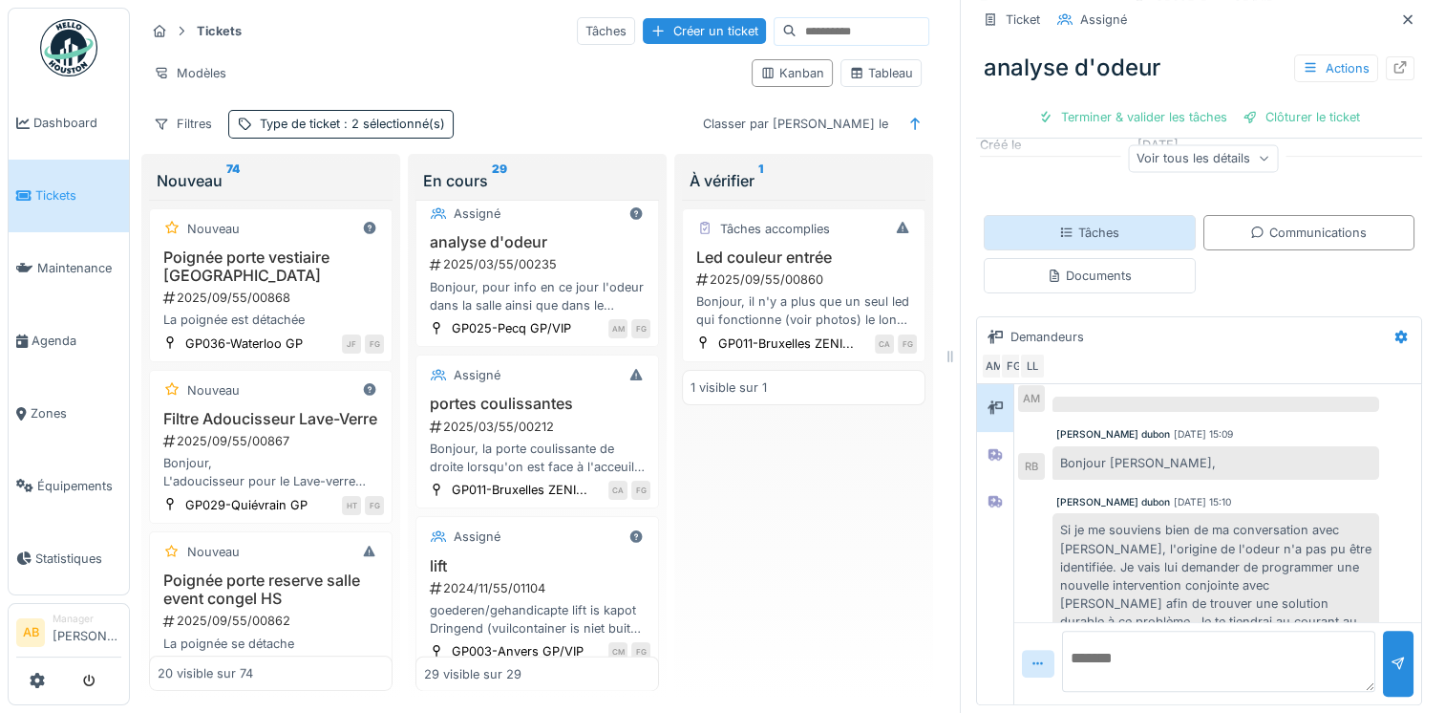
click at [1080, 233] on div "Tâches" at bounding box center [1089, 233] width 60 height 18
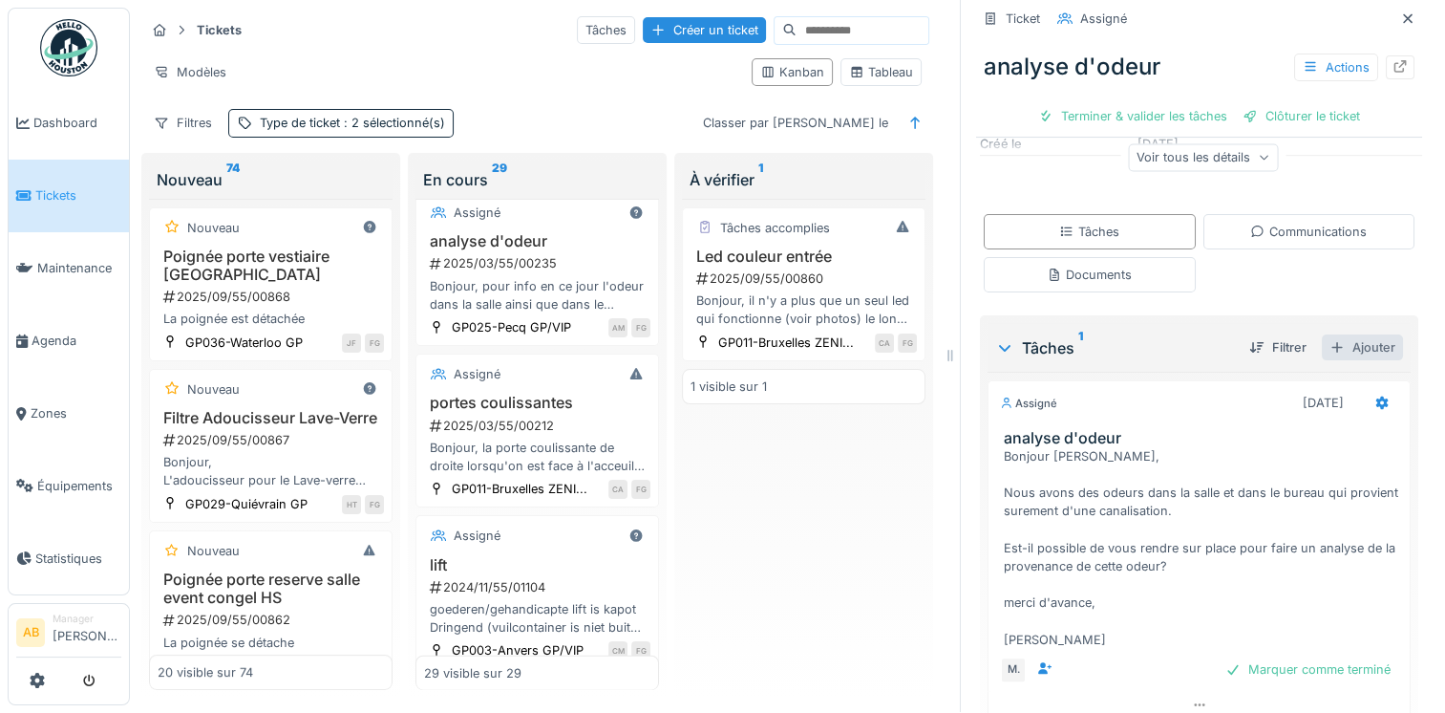
click at [1347, 338] on div "Ajouter" at bounding box center [1362, 347] width 81 height 26
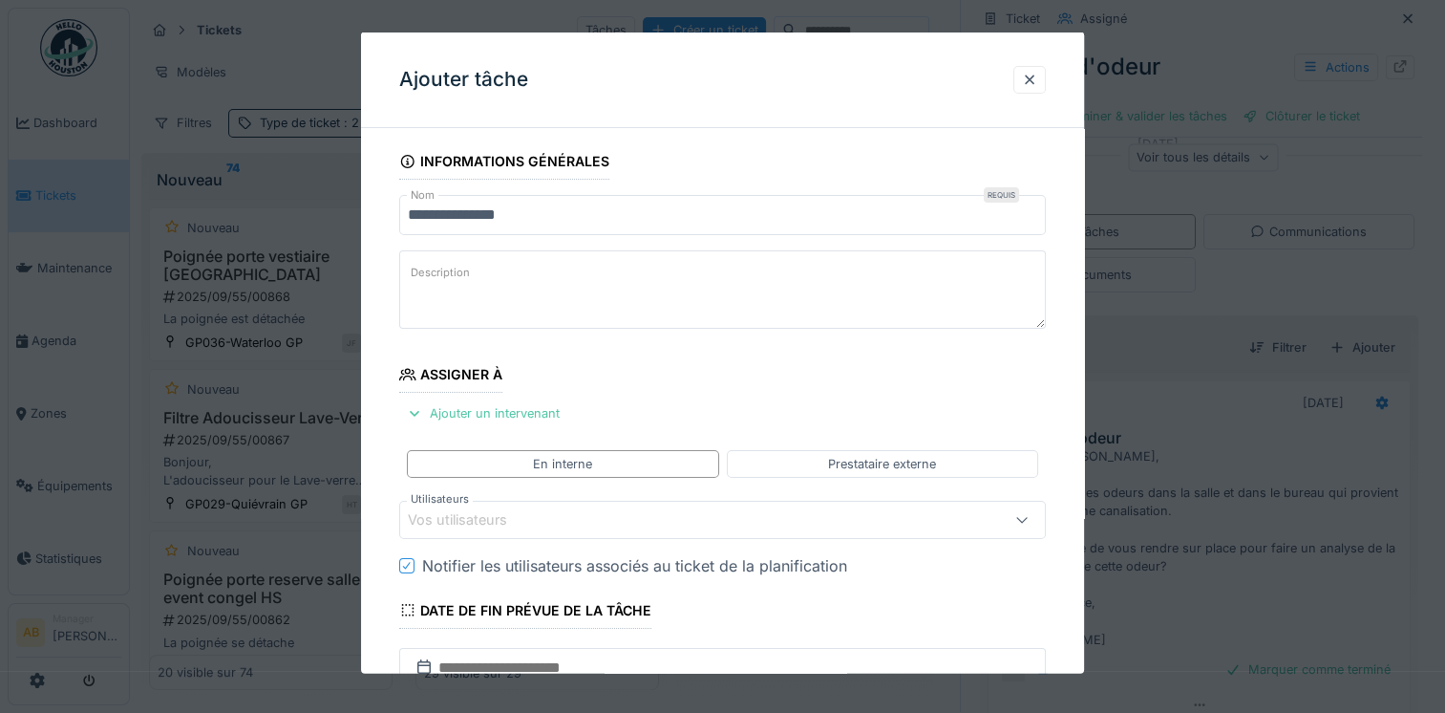
click at [507, 285] on textarea "Description" at bounding box center [722, 289] width 647 height 78
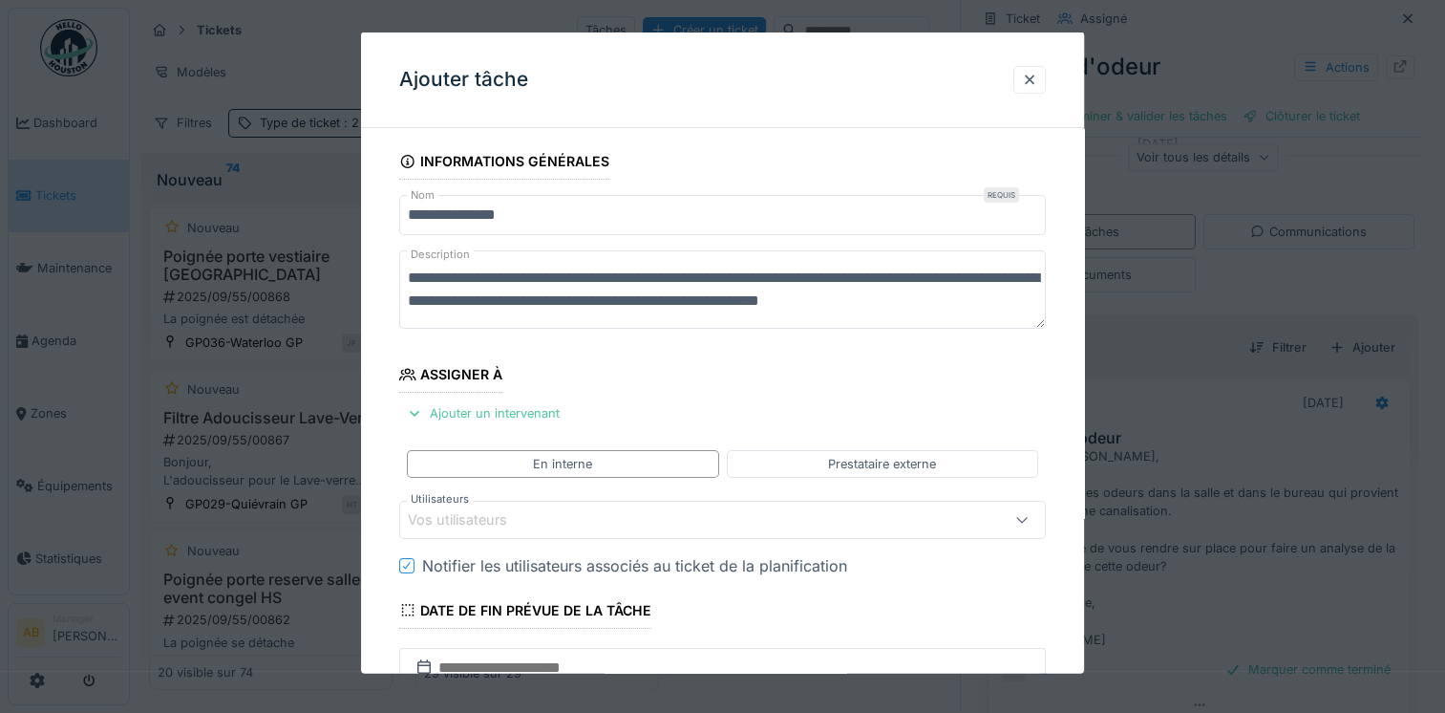
scroll to position [6, 0]
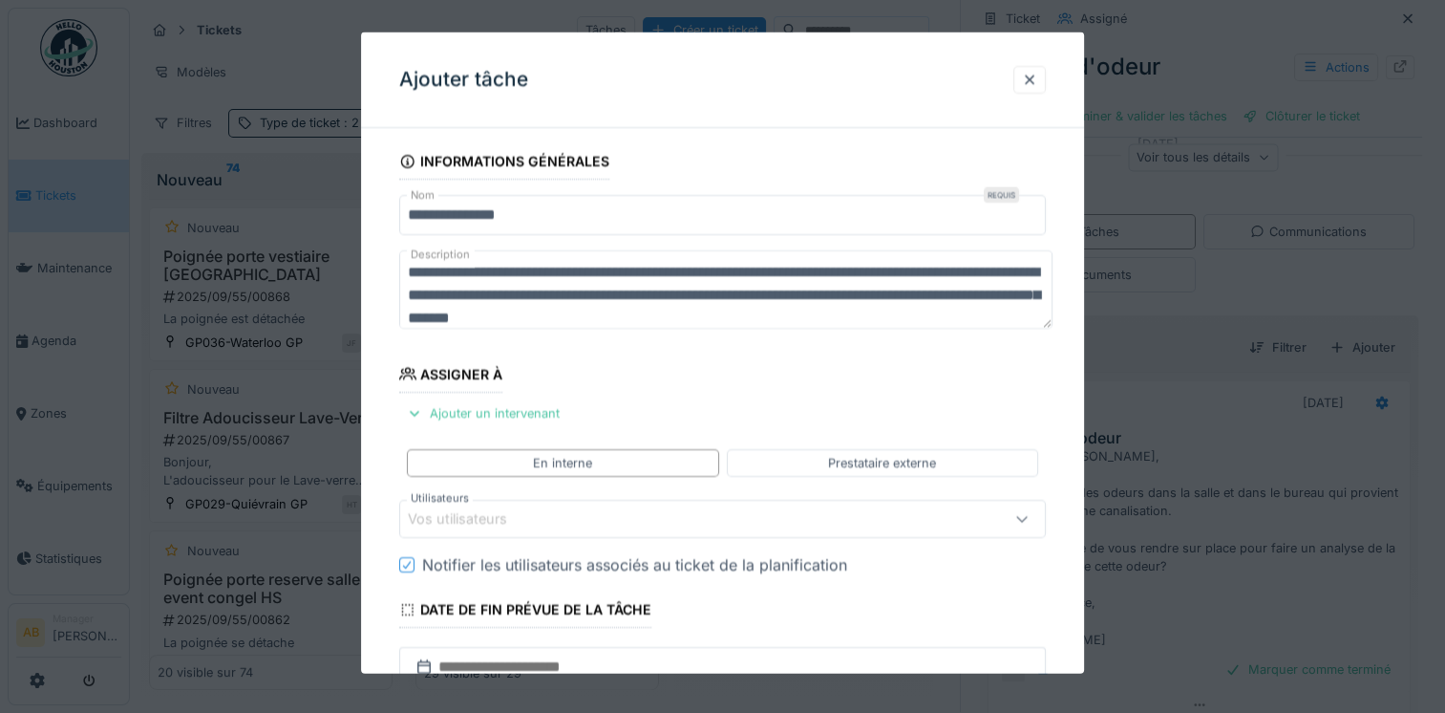
click at [569, 320] on textarea "**********" at bounding box center [725, 289] width 653 height 78
click at [877, 312] on textarea "**********" at bounding box center [725, 289] width 653 height 78
click at [940, 296] on textarea "**********" at bounding box center [725, 289] width 653 height 78
click at [944, 296] on textarea "**********" at bounding box center [725, 289] width 653 height 78
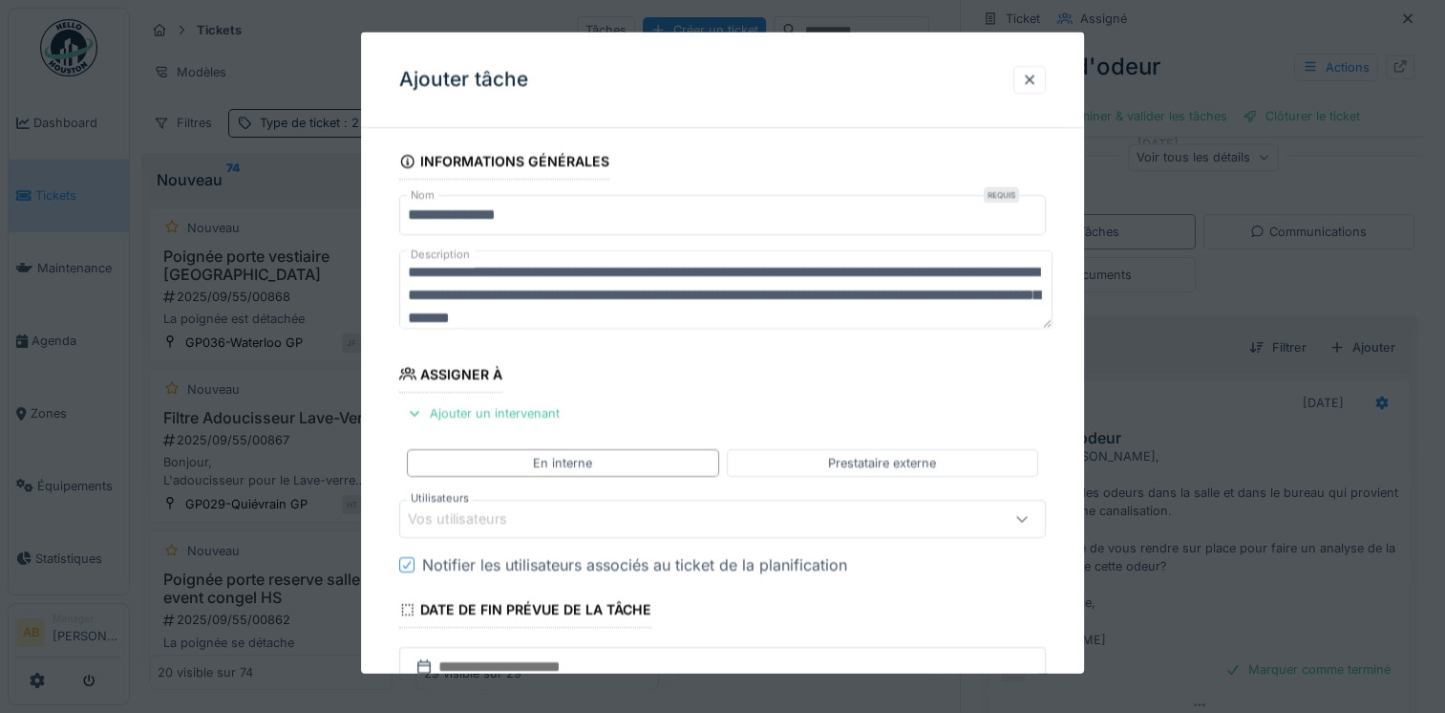
click at [952, 296] on textarea "**********" at bounding box center [725, 289] width 653 height 78
click at [917, 319] on textarea "**********" at bounding box center [725, 289] width 653 height 78
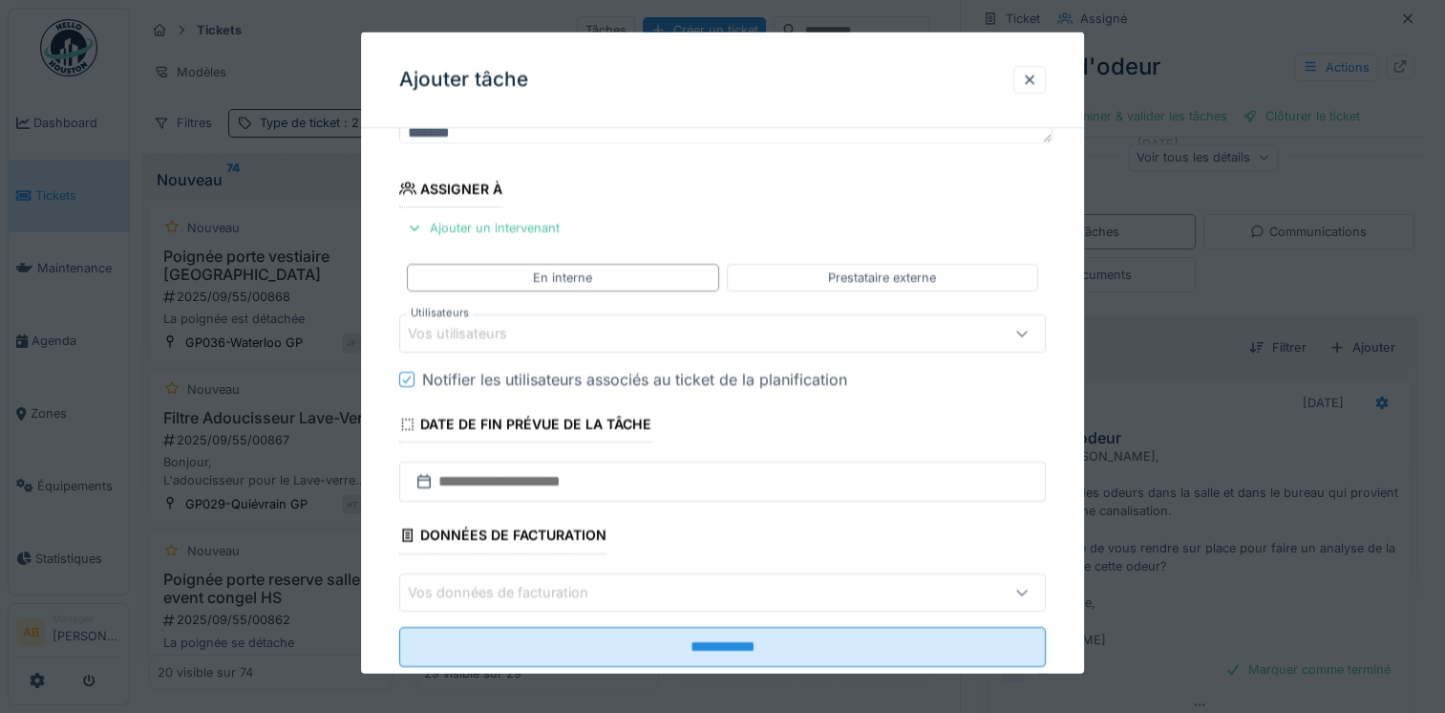
scroll to position [191, 0]
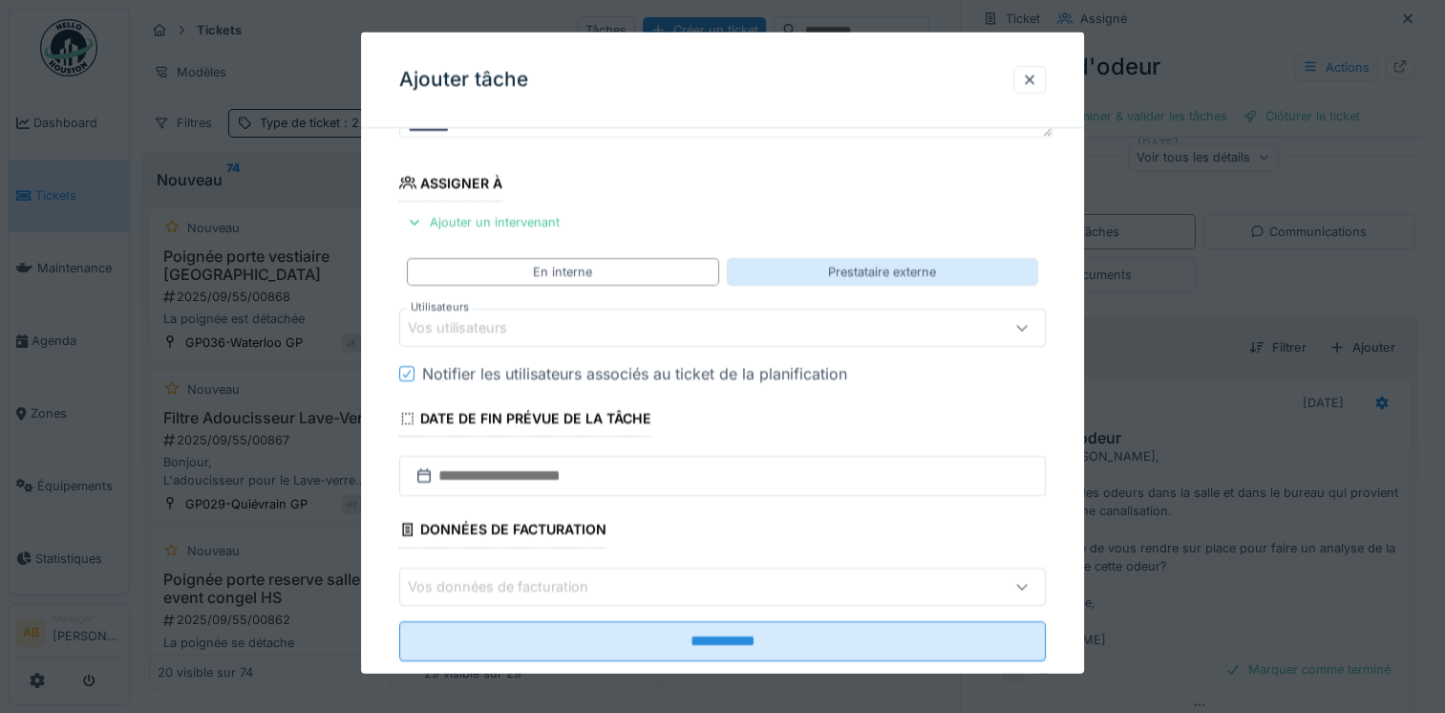
type textarea "**********"
click at [831, 274] on div "Prestataire externe" at bounding box center [882, 272] width 311 height 28
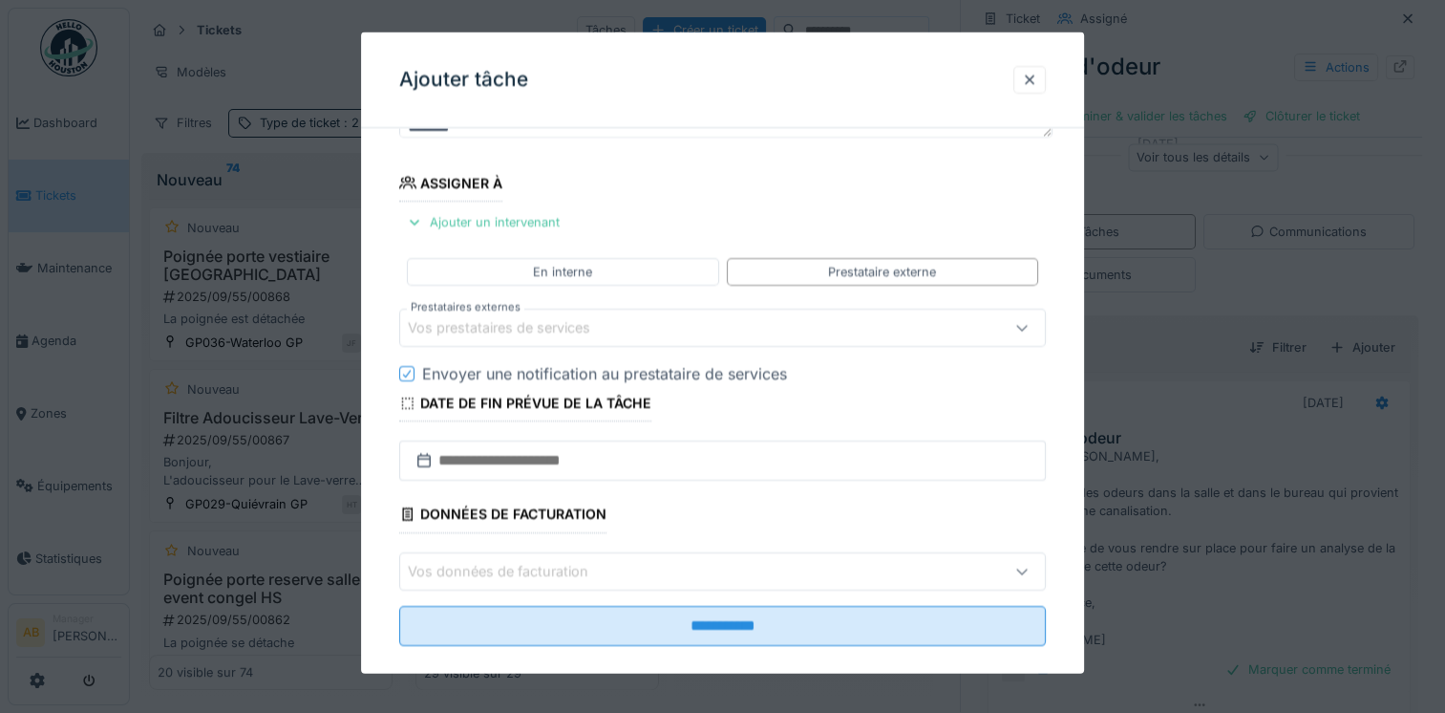
click at [617, 331] on div "Vos prestataires de services" at bounding box center [512, 327] width 209 height 21
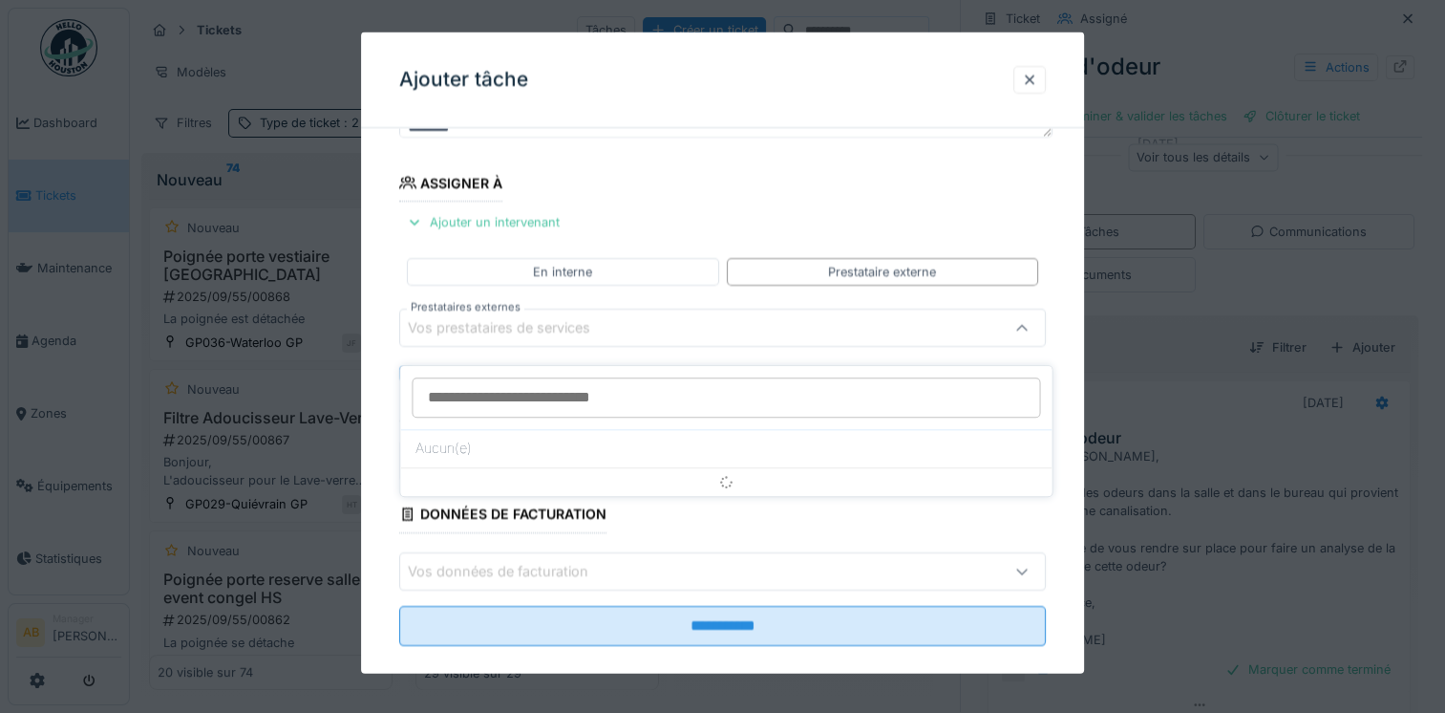
scroll to position [164, 0]
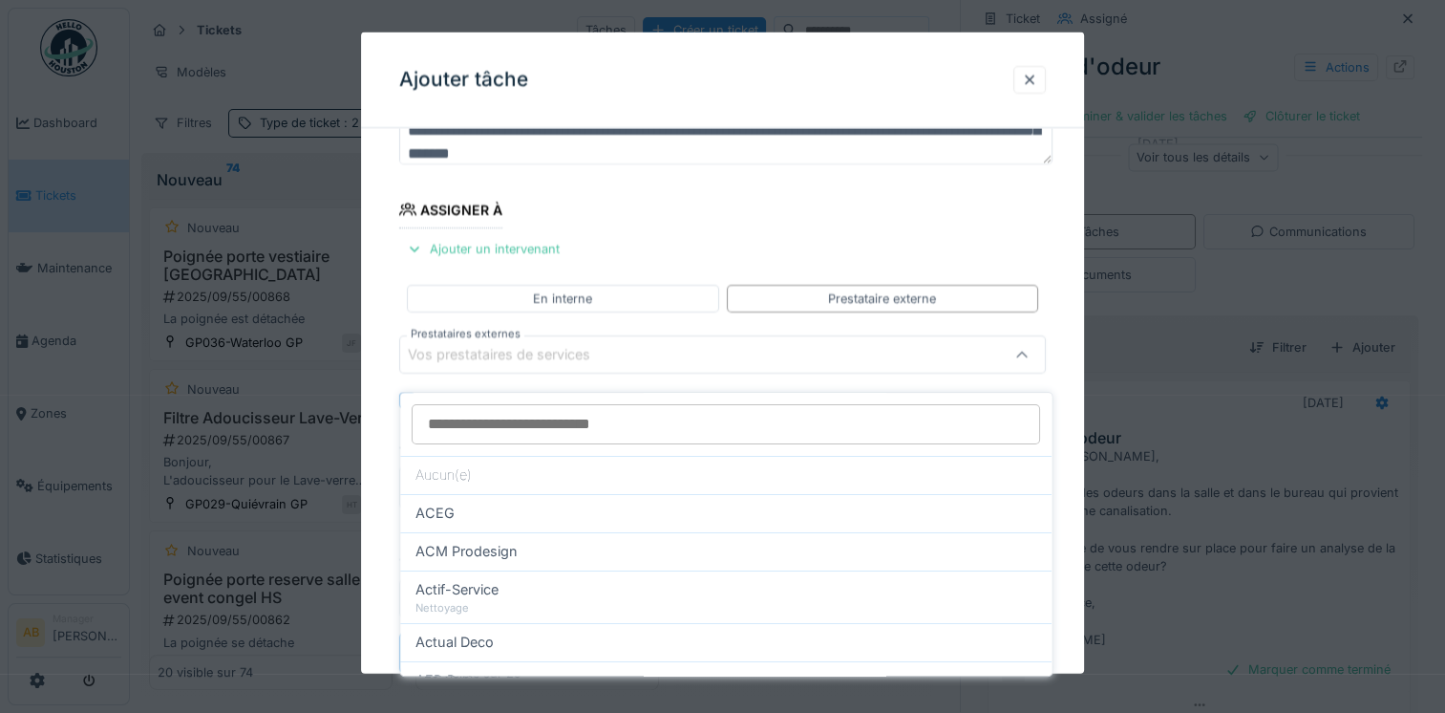
click at [483, 407] on input "Prestataires externes" at bounding box center [726, 424] width 629 height 40
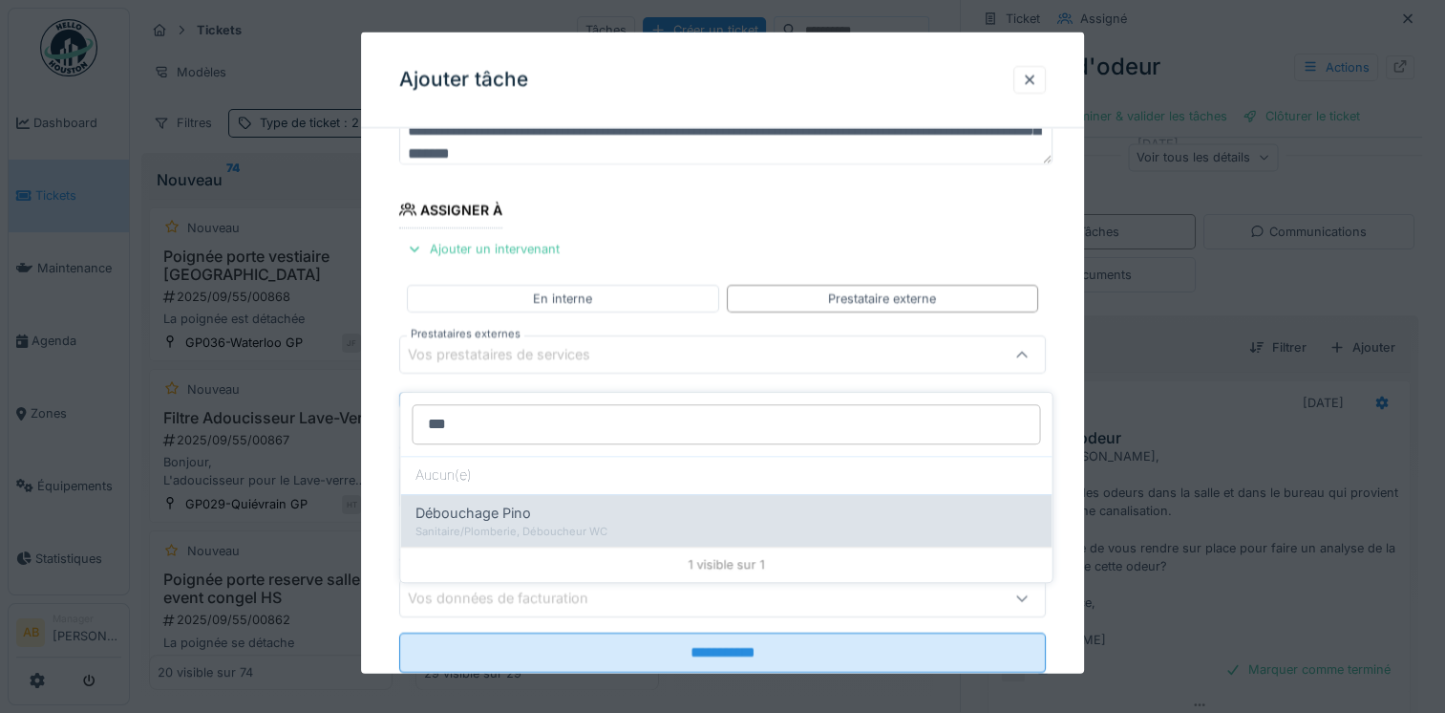
type input "***"
click at [482, 504] on span "Débouchage Pino" at bounding box center [474, 513] width 116 height 21
type input "***"
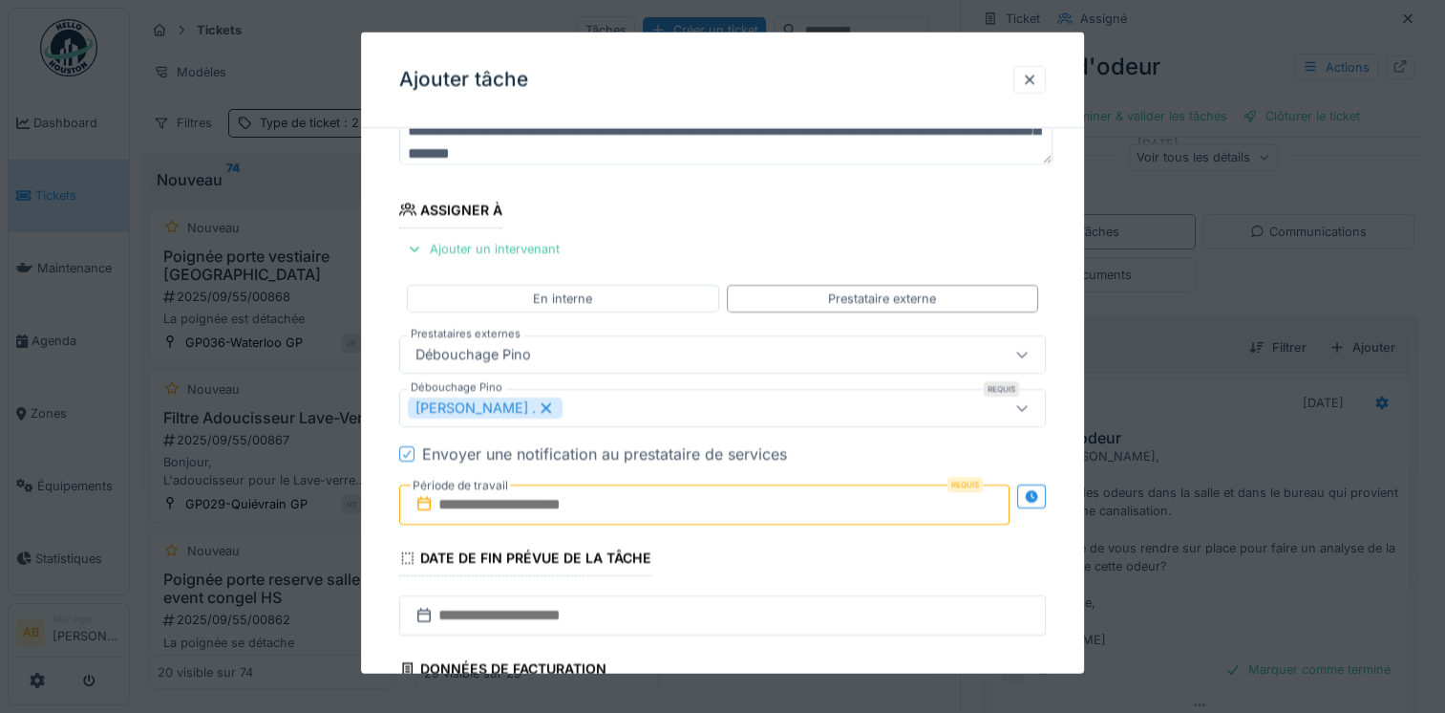
click at [519, 503] on input "text" at bounding box center [704, 504] width 610 height 40
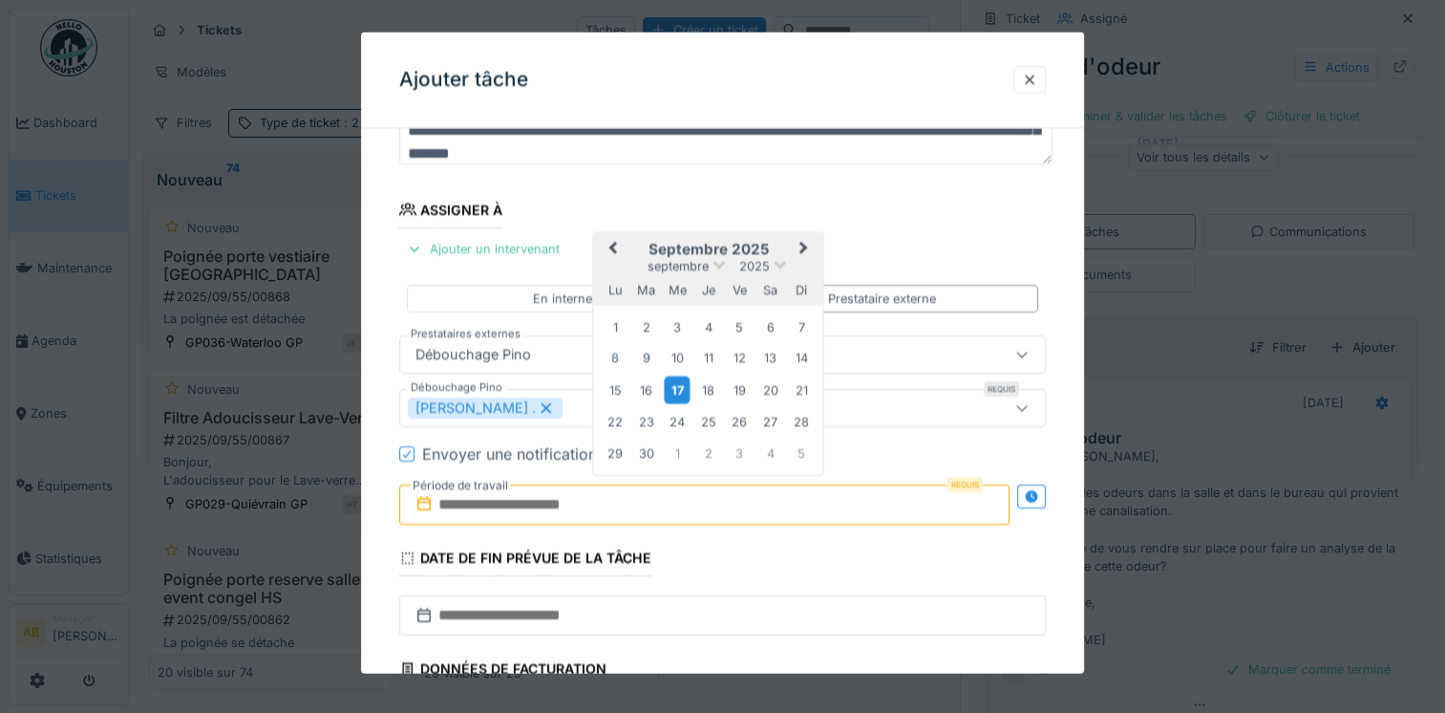
click at [676, 384] on div "17" at bounding box center [678, 389] width 26 height 28
click at [731, 419] on div "26" at bounding box center [740, 422] width 26 height 26
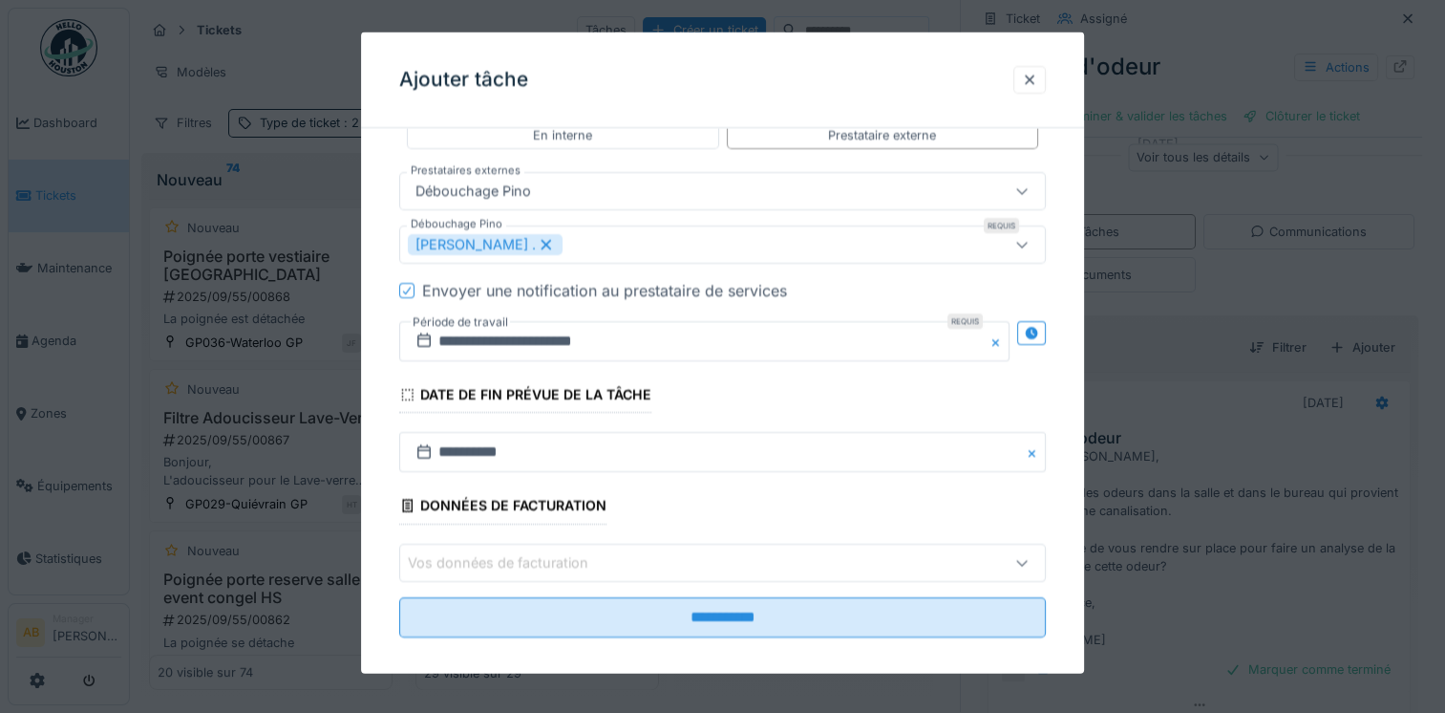
scroll to position [340, 0]
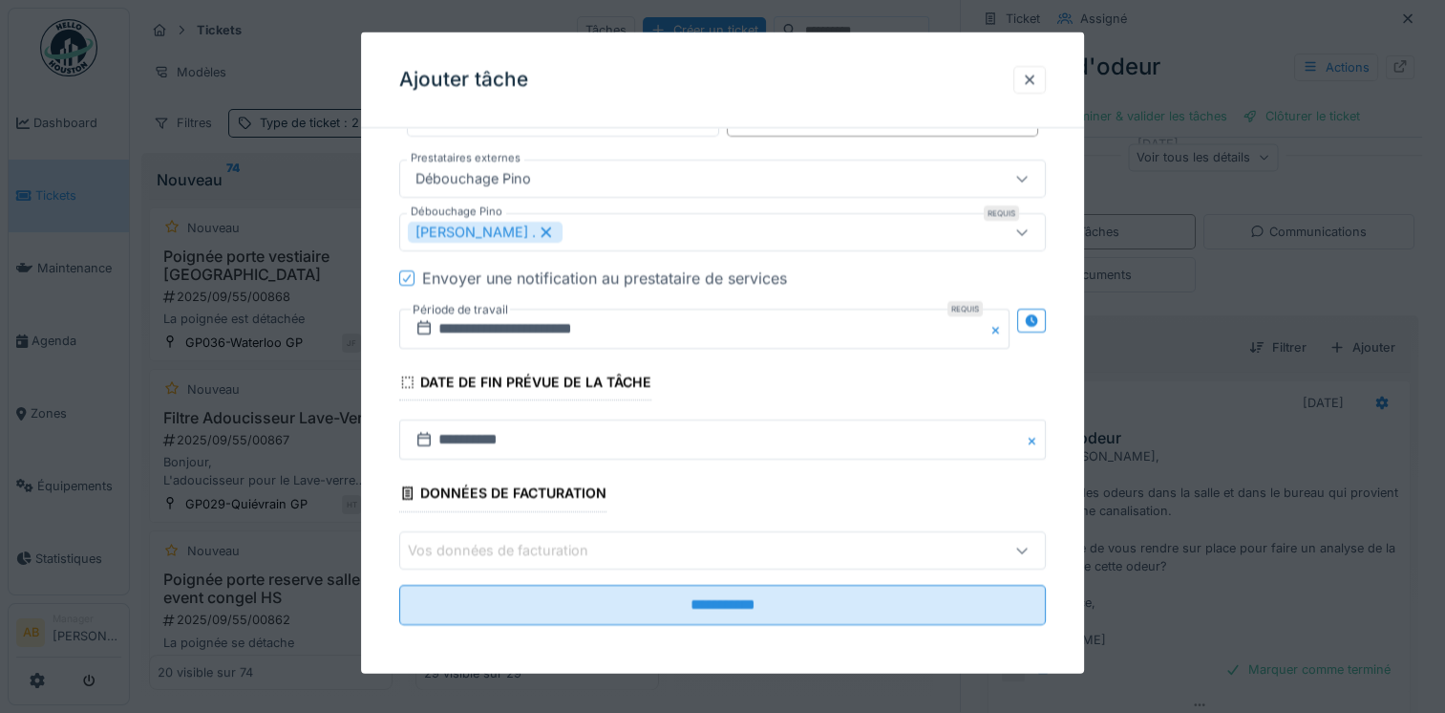
click at [634, 556] on div "Vos données de facturation" at bounding box center [683, 549] width 551 height 21
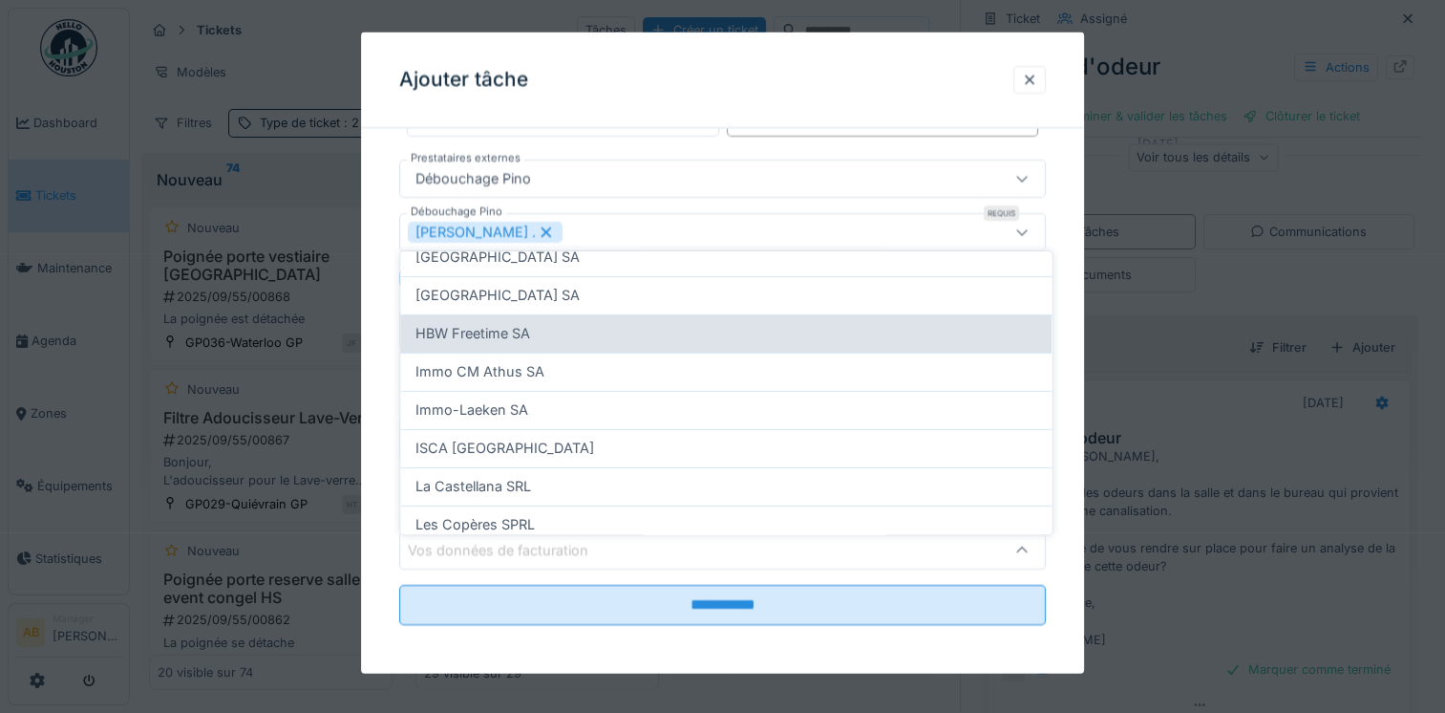
scroll to position [478, 0]
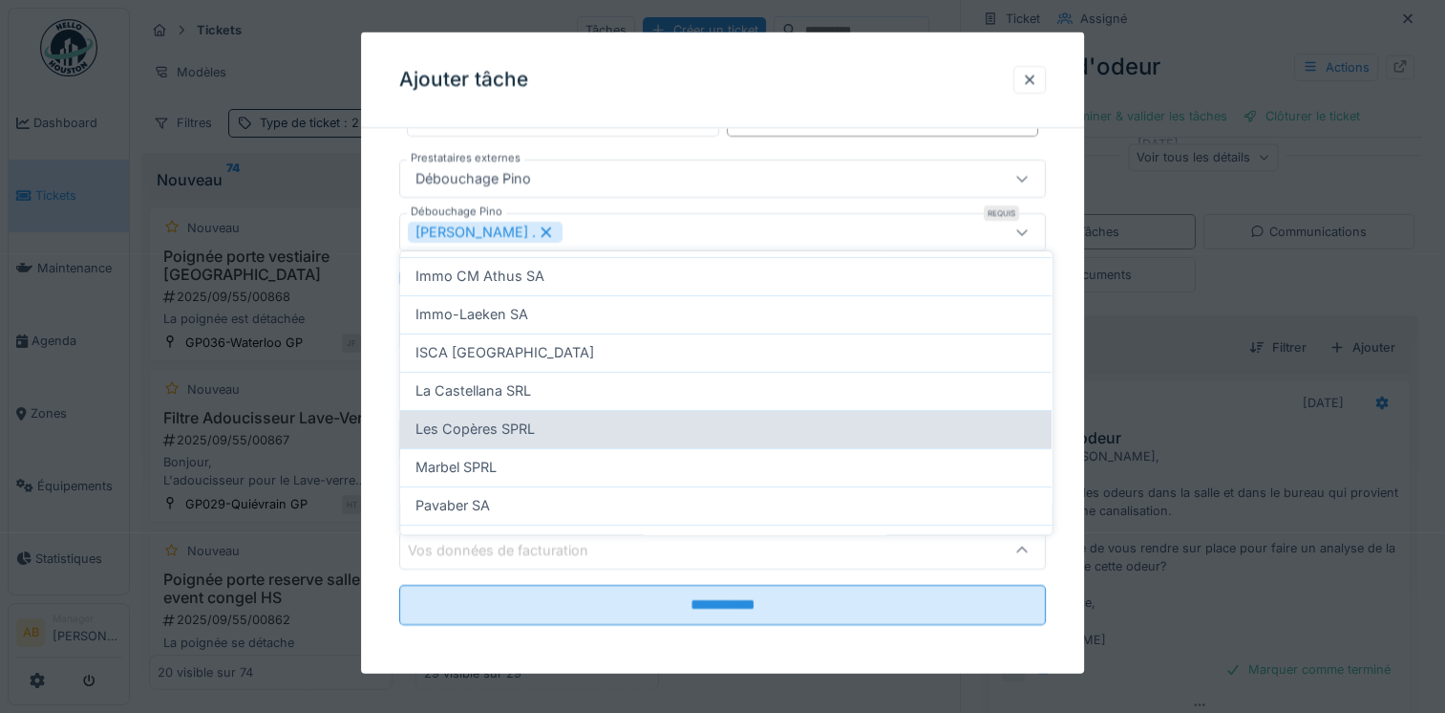
click at [554, 418] on div "Les Copères SPRL" at bounding box center [726, 428] width 621 height 21
type input "*"
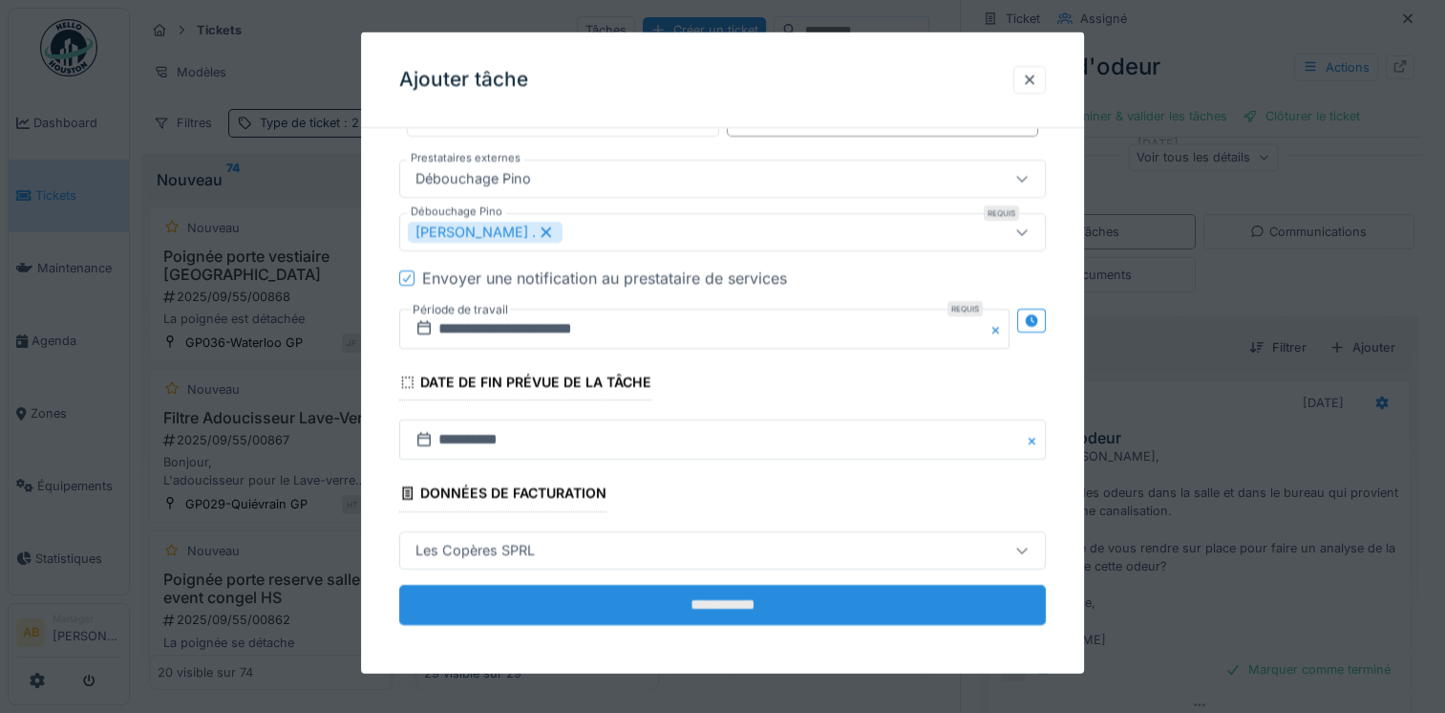
click at [775, 609] on input "**********" at bounding box center [722, 604] width 647 height 40
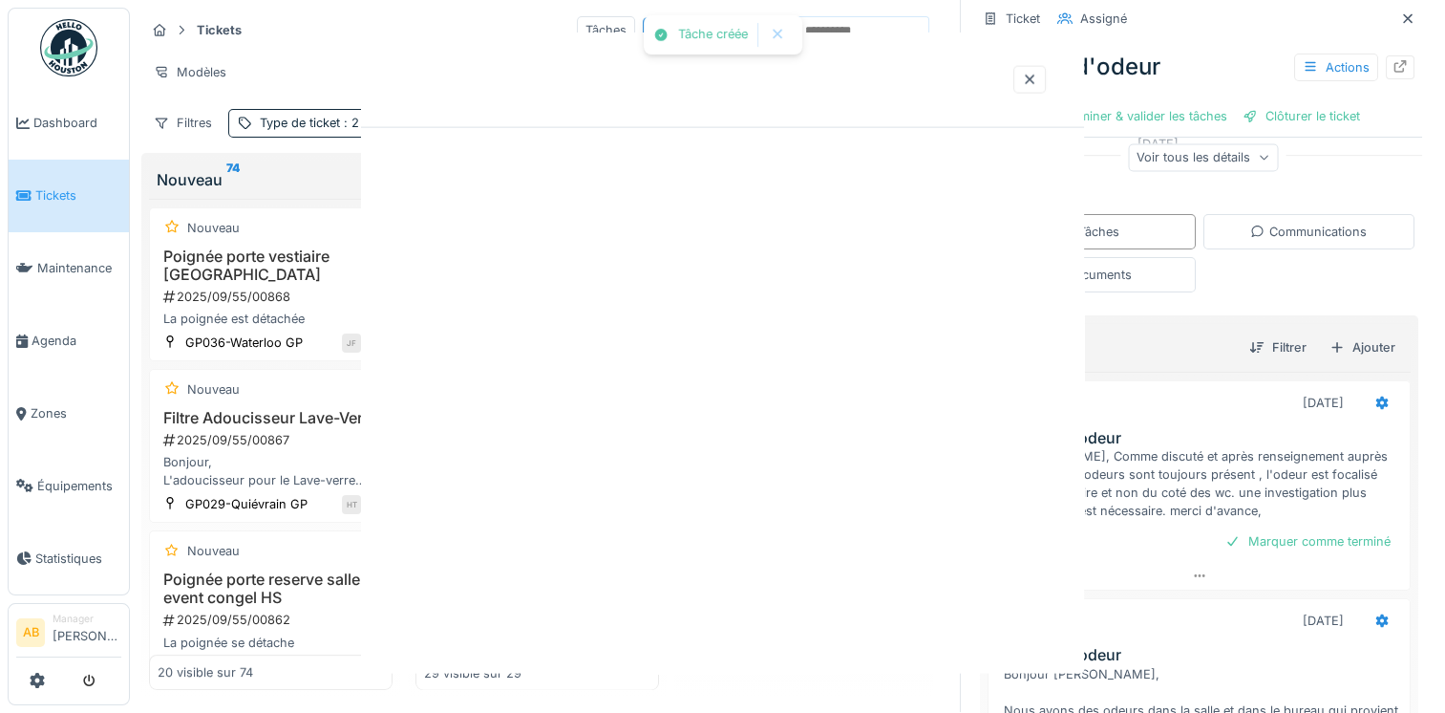
scroll to position [0, 0]
